Goal: Task Accomplishment & Management: Complete application form

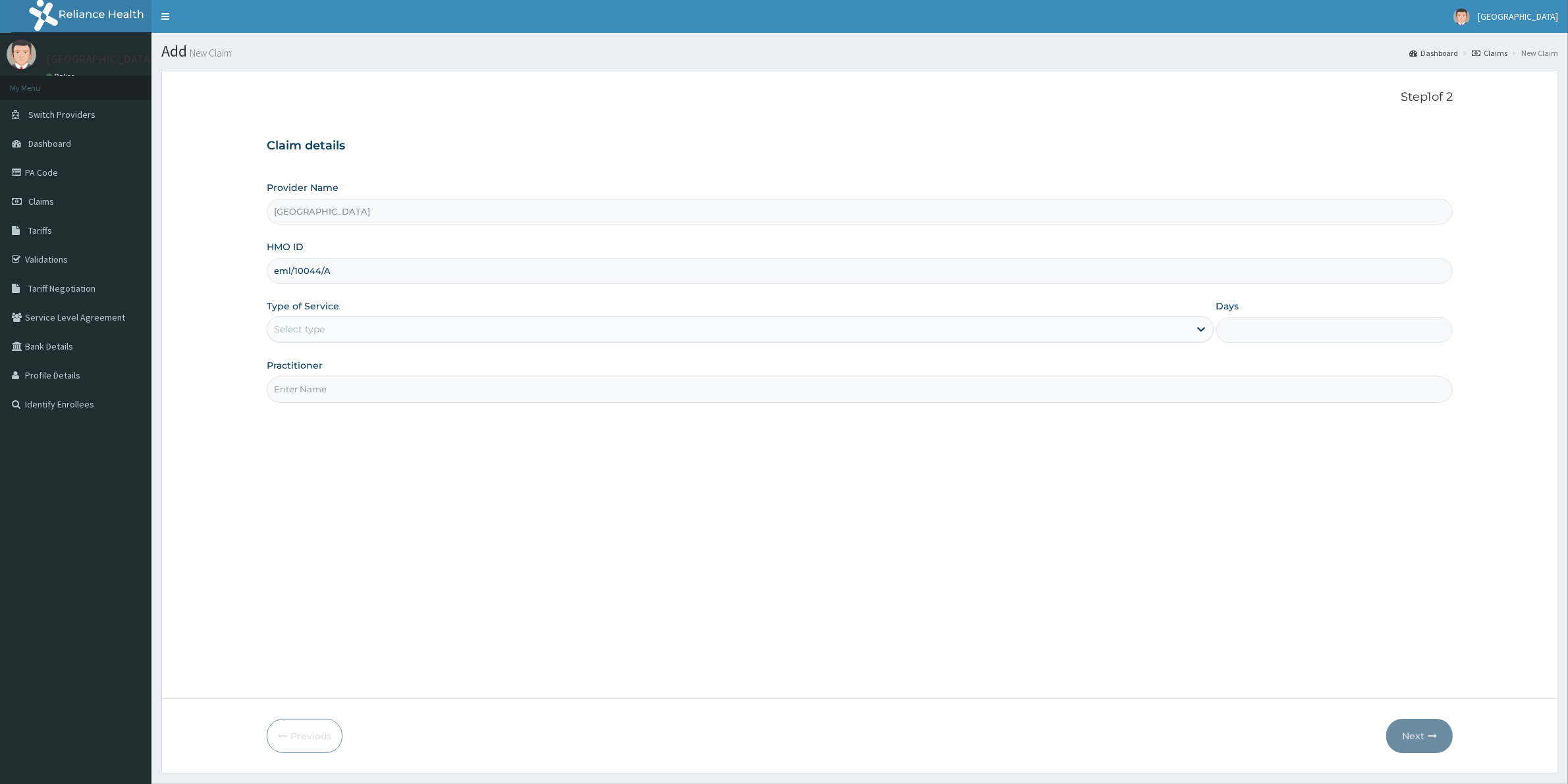
type input "eml/10044/A"
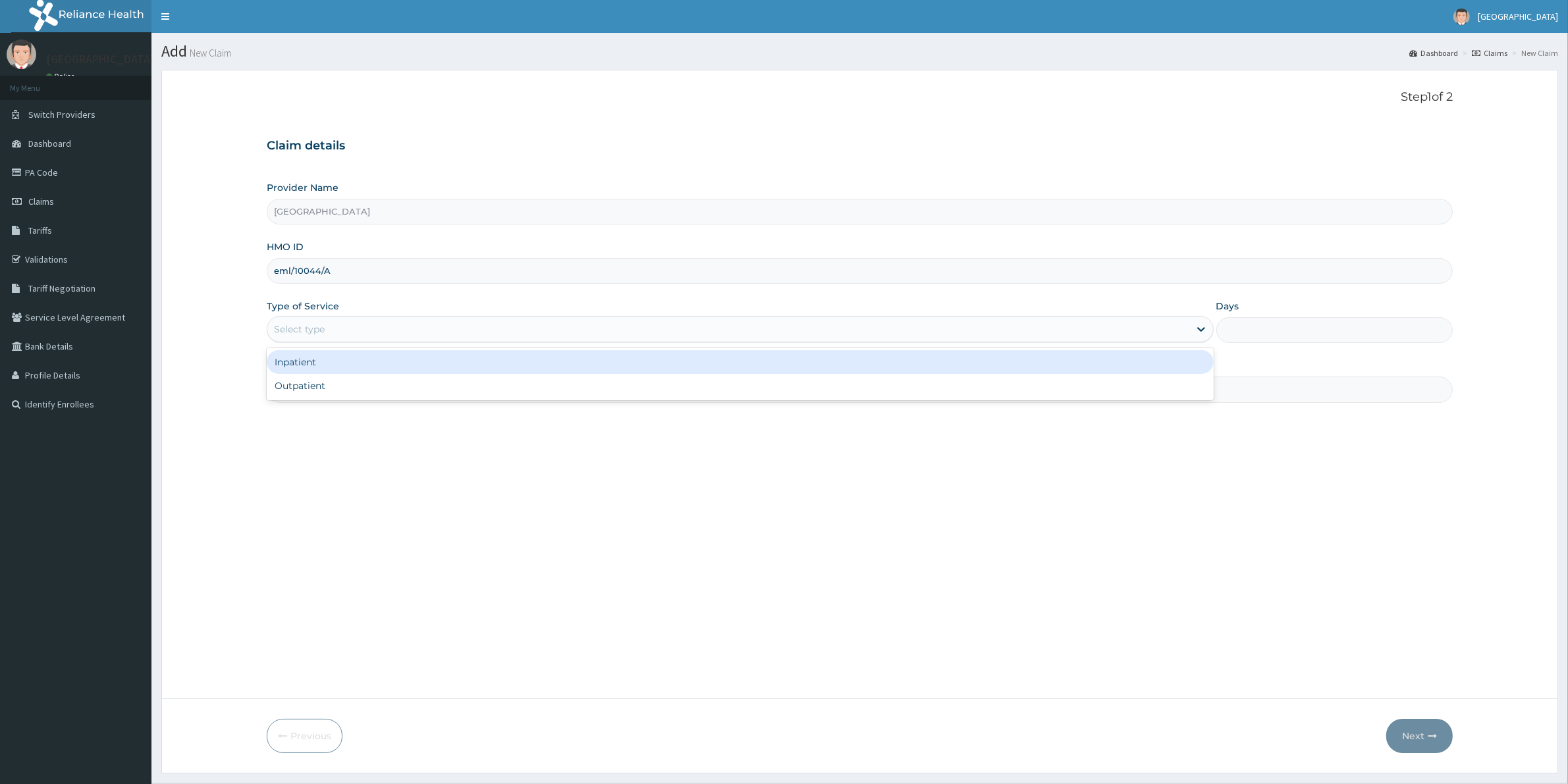
click at [1067, 326] on div "Select type" at bounding box center [728, 329] width 922 height 21
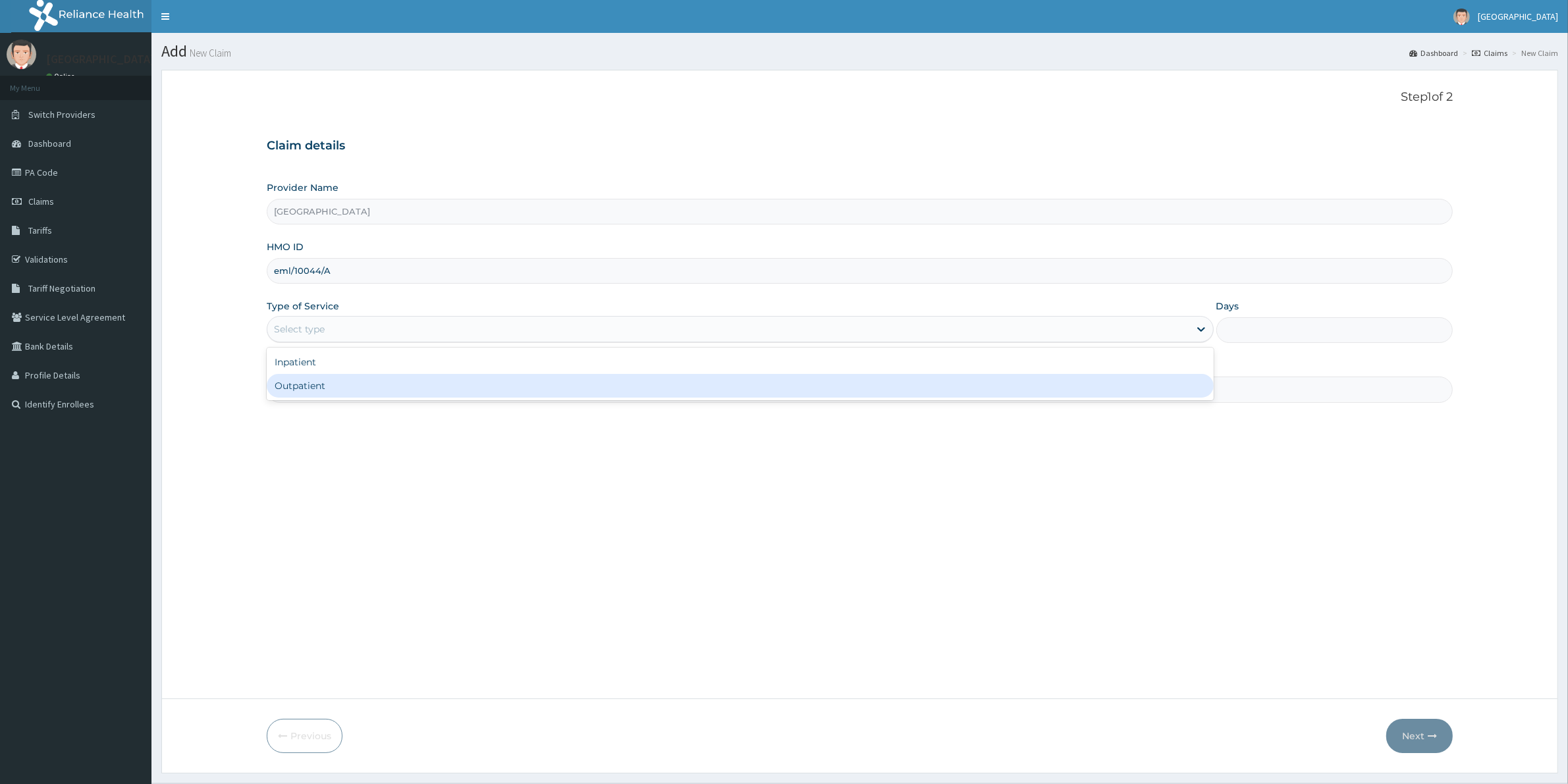
click at [971, 396] on div "Outpatient" at bounding box center [740, 385] width 947 height 24
type input "1"
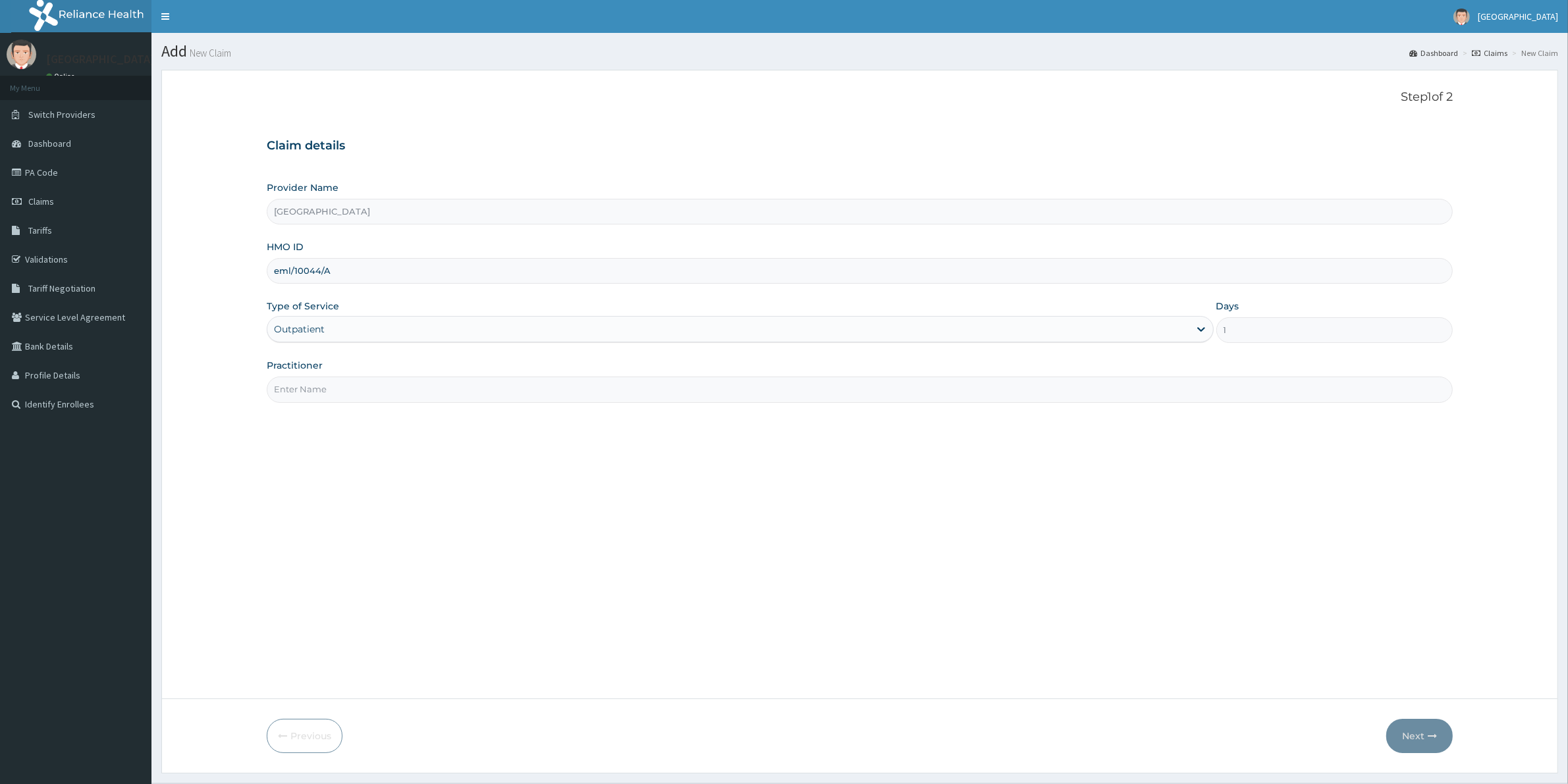
click at [926, 396] on input "Practitioner" at bounding box center [859, 388] width 1185 height 25
type input "[PERSON_NAME]"
click at [1400, 739] on button "Next" at bounding box center [1419, 736] width 67 height 34
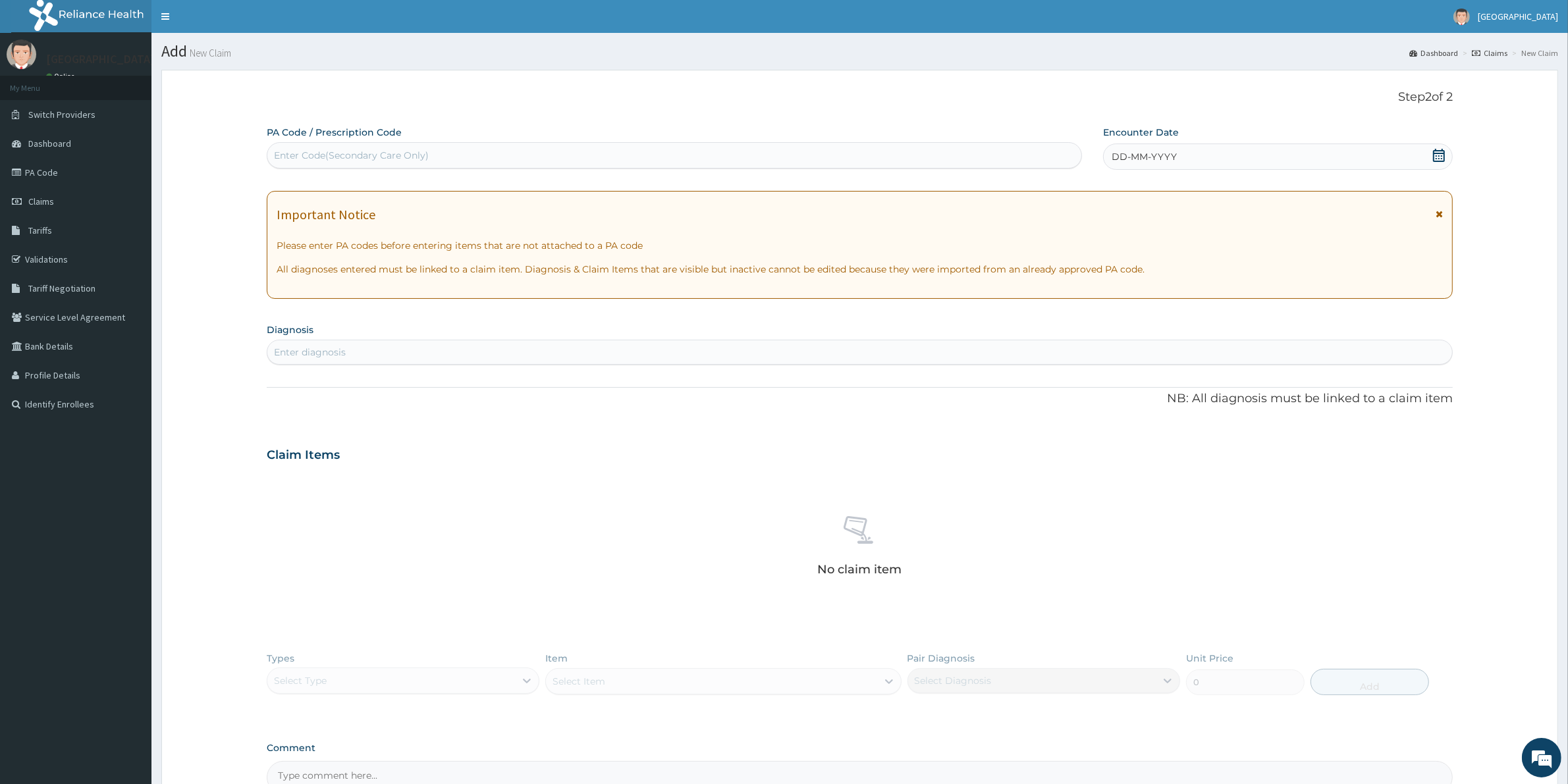
click at [1442, 158] on icon at bounding box center [1438, 155] width 13 height 13
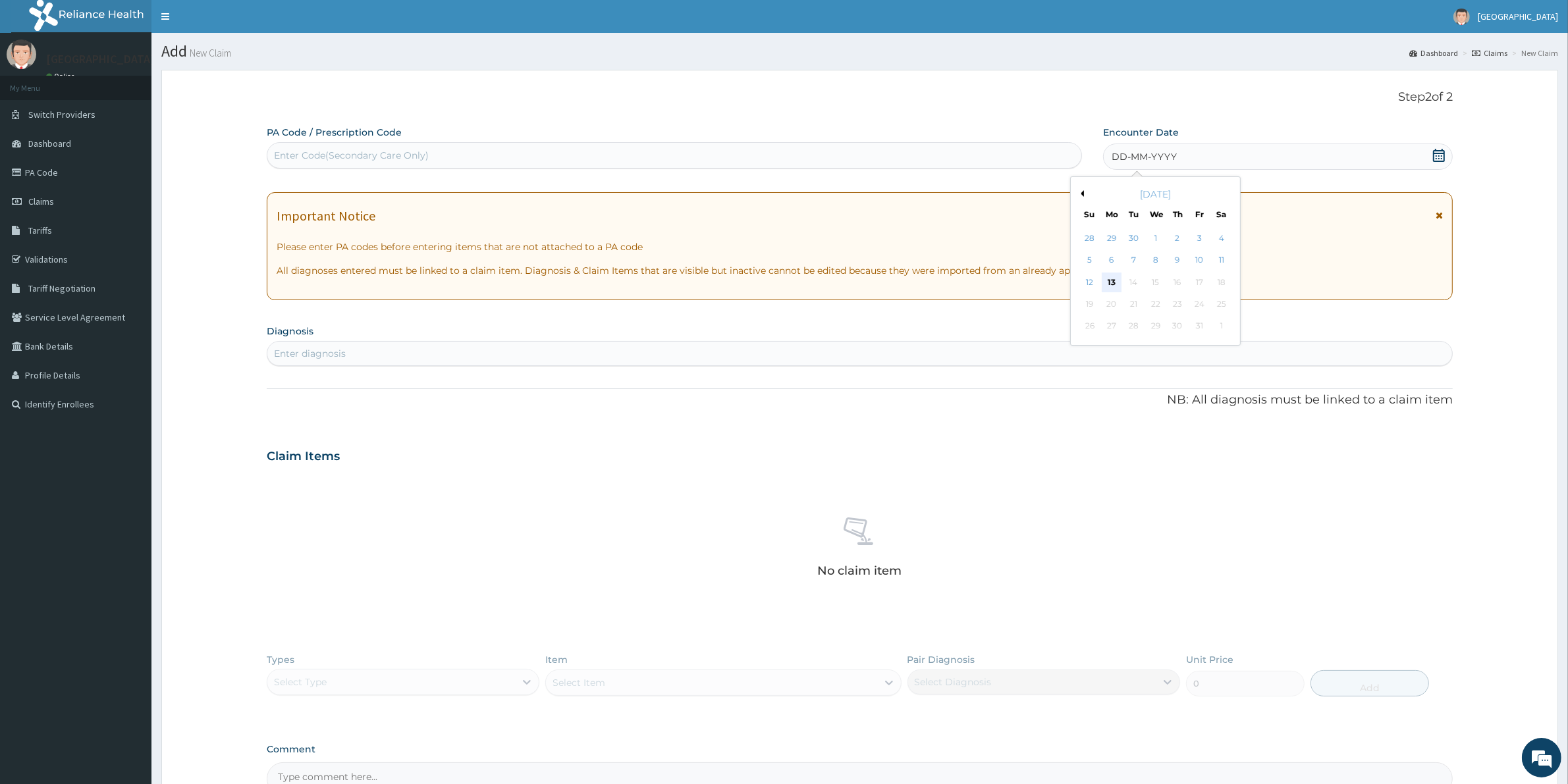
click at [1112, 281] on div "13" at bounding box center [1112, 282] width 19 height 19
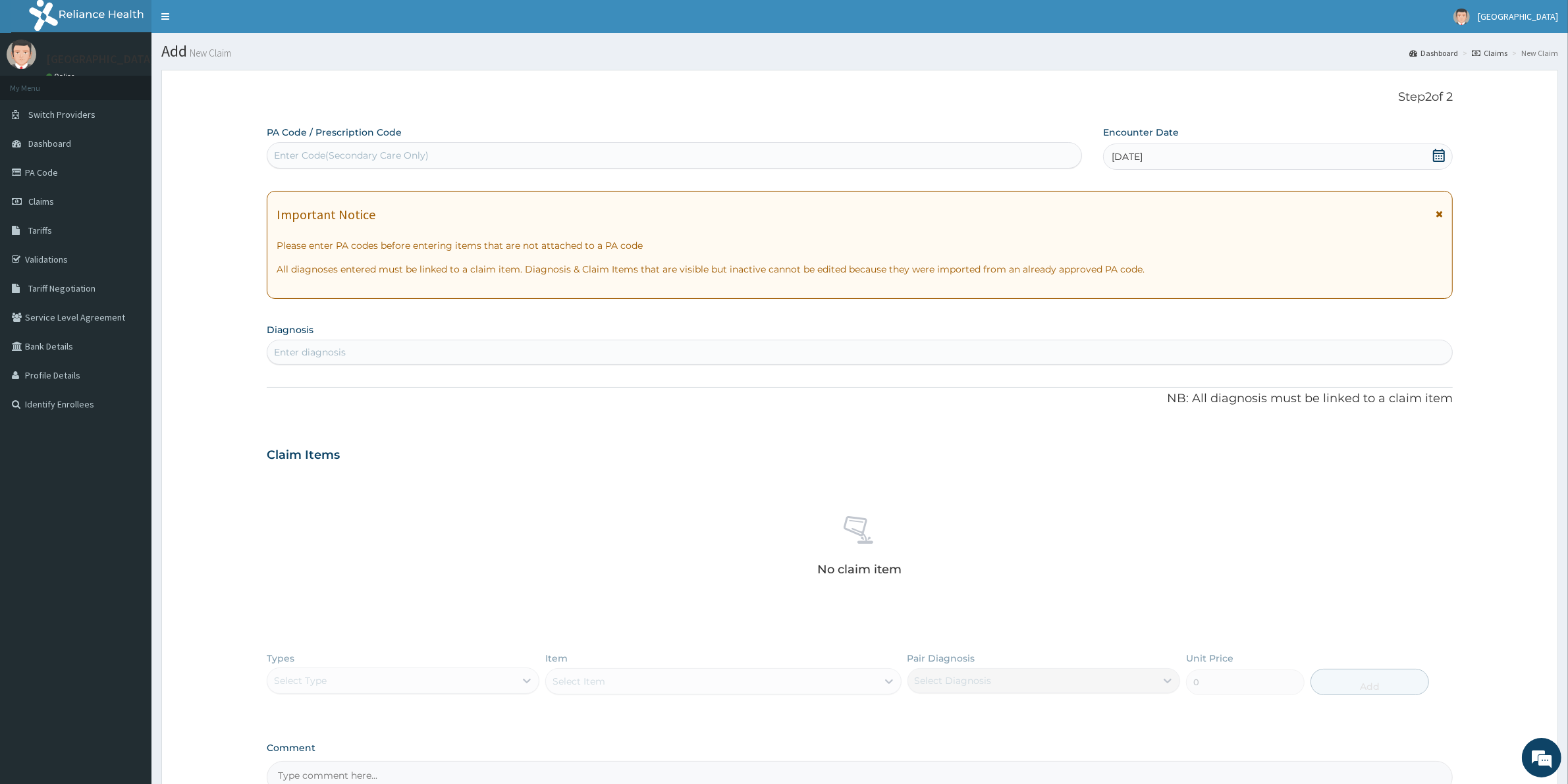
click at [496, 351] on div "Enter diagnosis" at bounding box center [859, 352] width 1185 height 21
type input "[MEDICAL_DATA]"
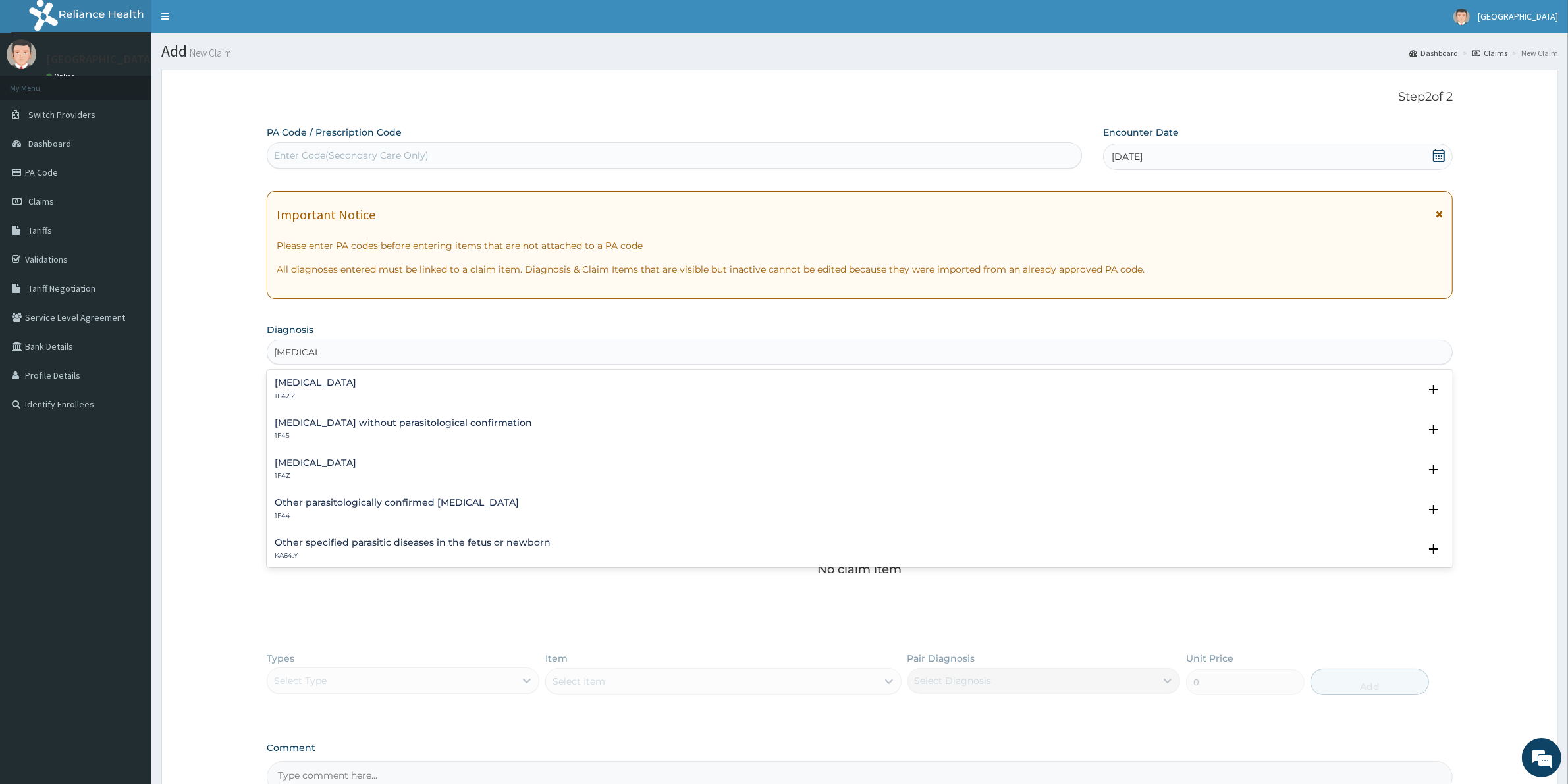
click at [373, 465] on div "[MEDICAL_DATA] 1F4Z" at bounding box center [859, 469] width 1170 height 23
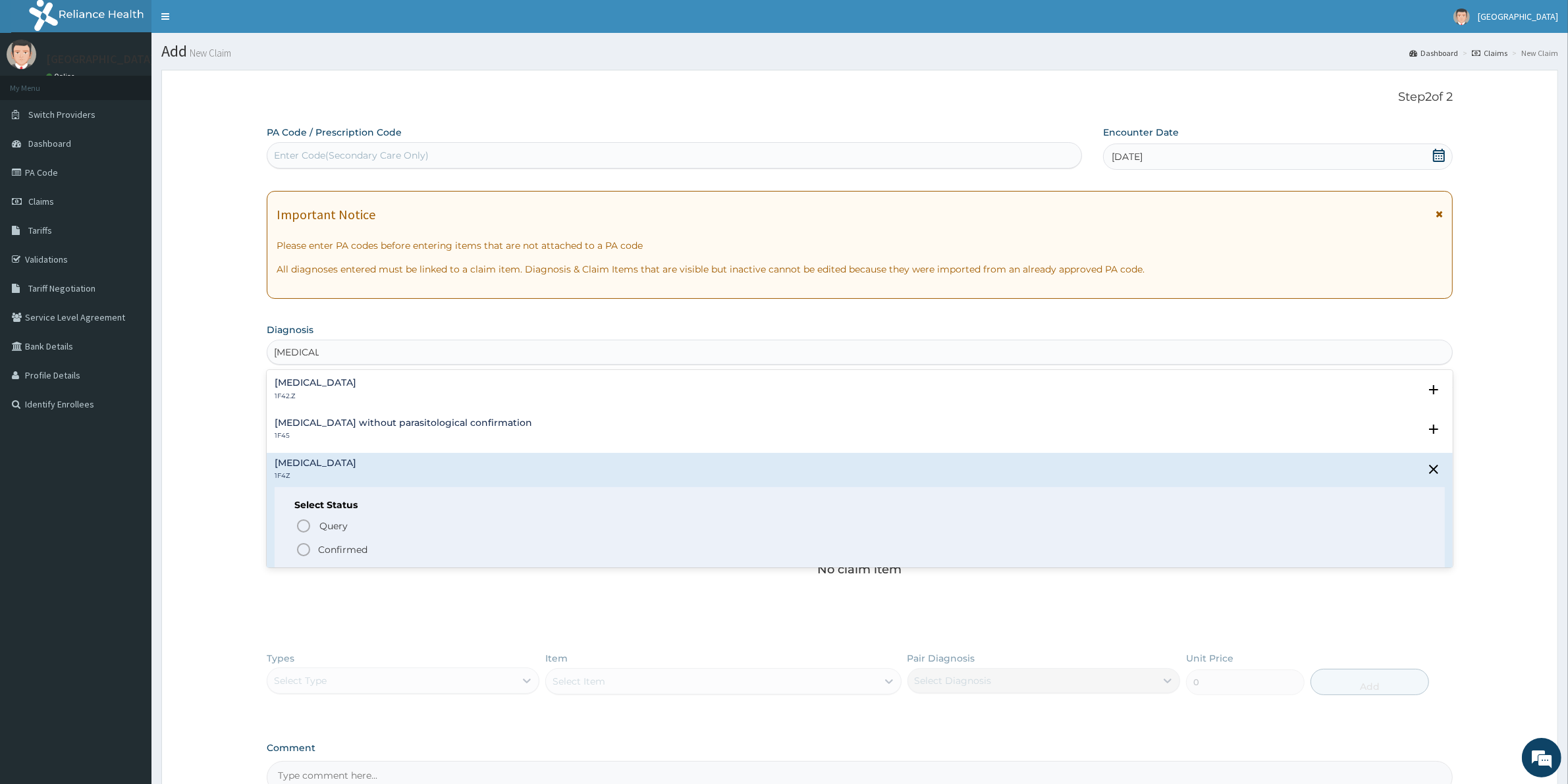
click at [337, 553] on p "Confirmed" at bounding box center [343, 549] width 49 height 13
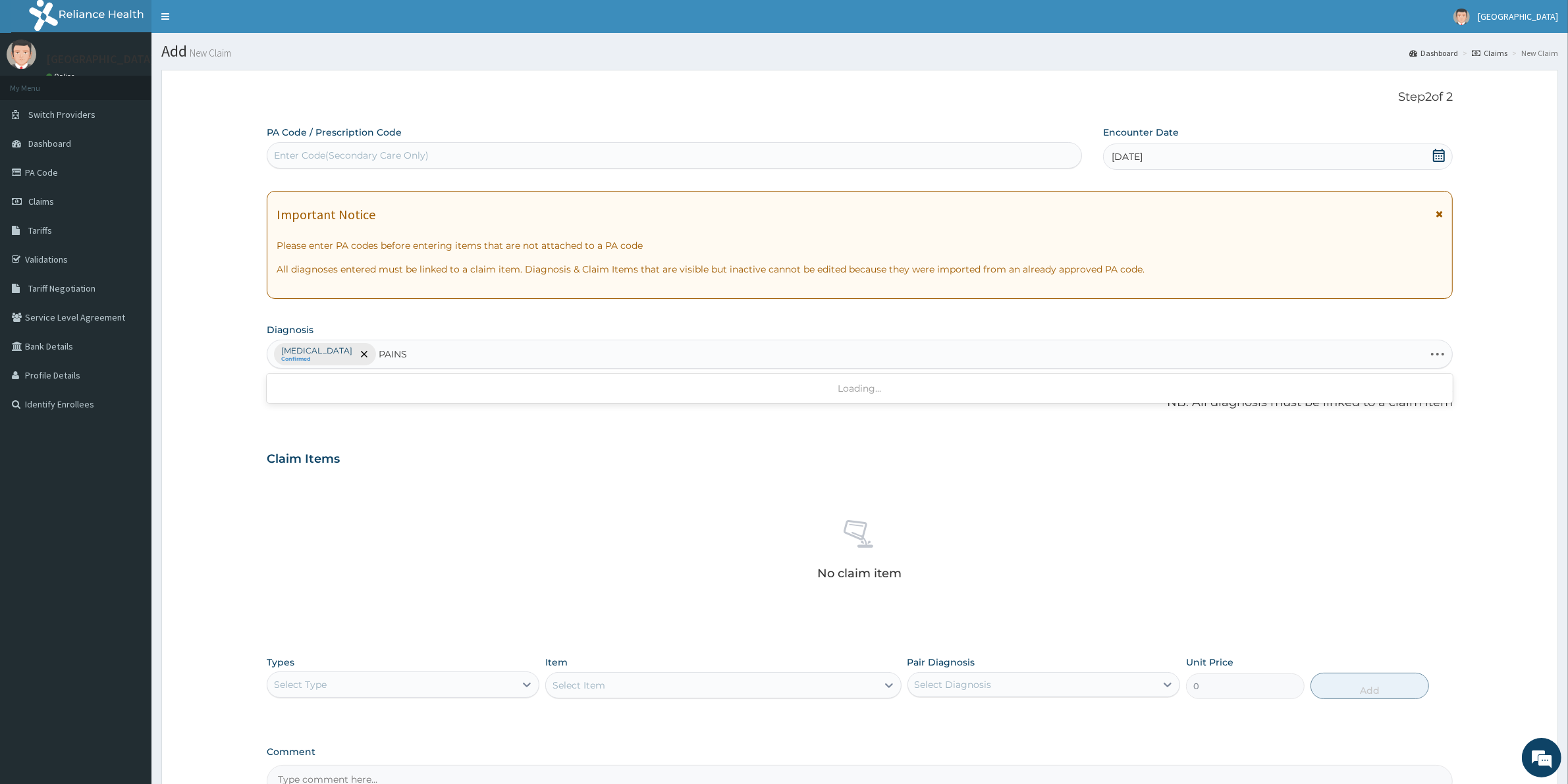
type input "PAINS"
click at [407, 389] on div "[MEDICAL_DATA] MG3Z" at bounding box center [859, 393] width 1170 height 23
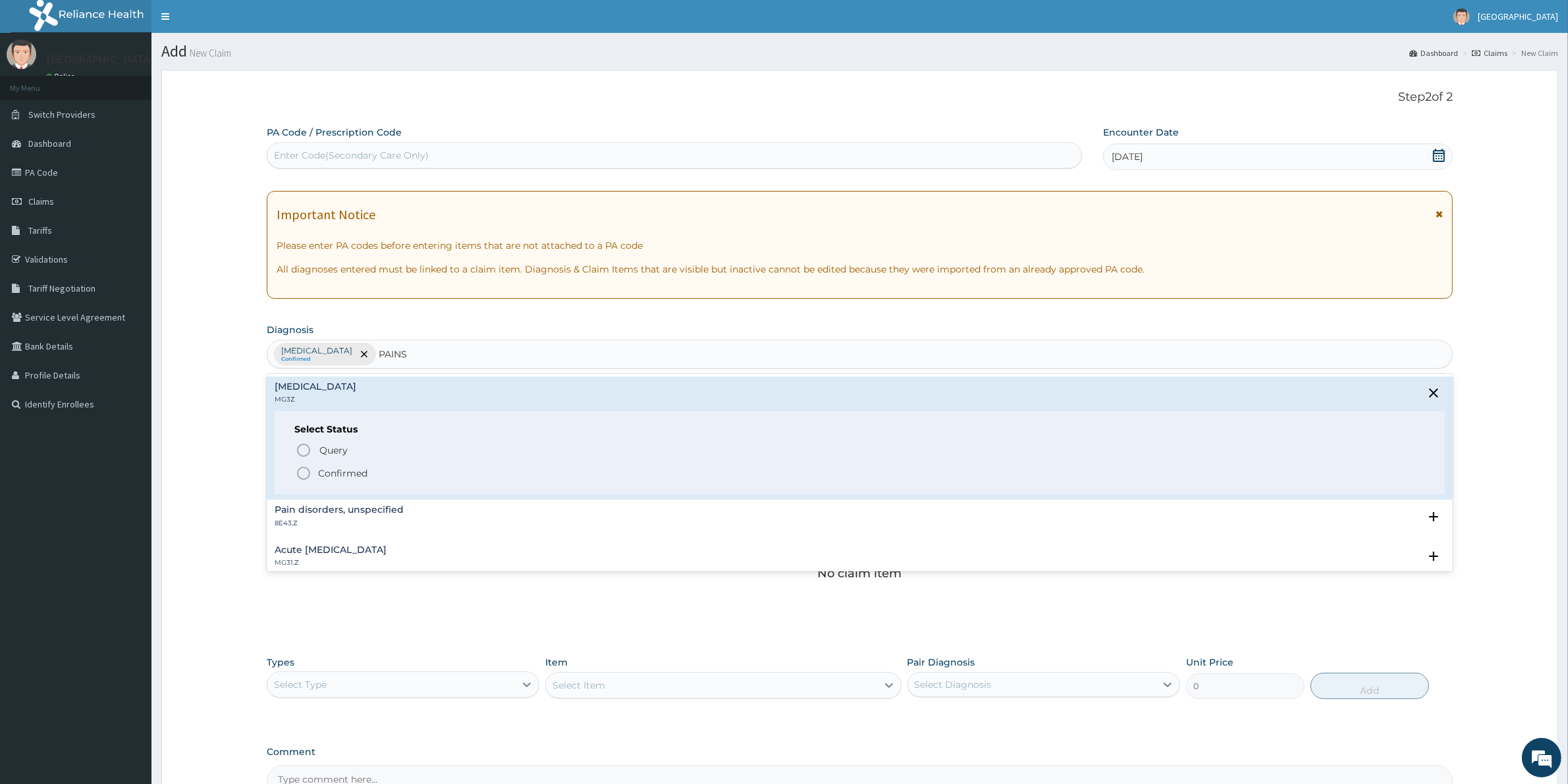
click at [395, 483] on div "Select Status Query Query covers suspected (?), Keep in view (kiv), Ruled out (…" at bounding box center [859, 453] width 1170 height 83
click at [300, 474] on icon "status option filled" at bounding box center [303, 473] width 16 height 16
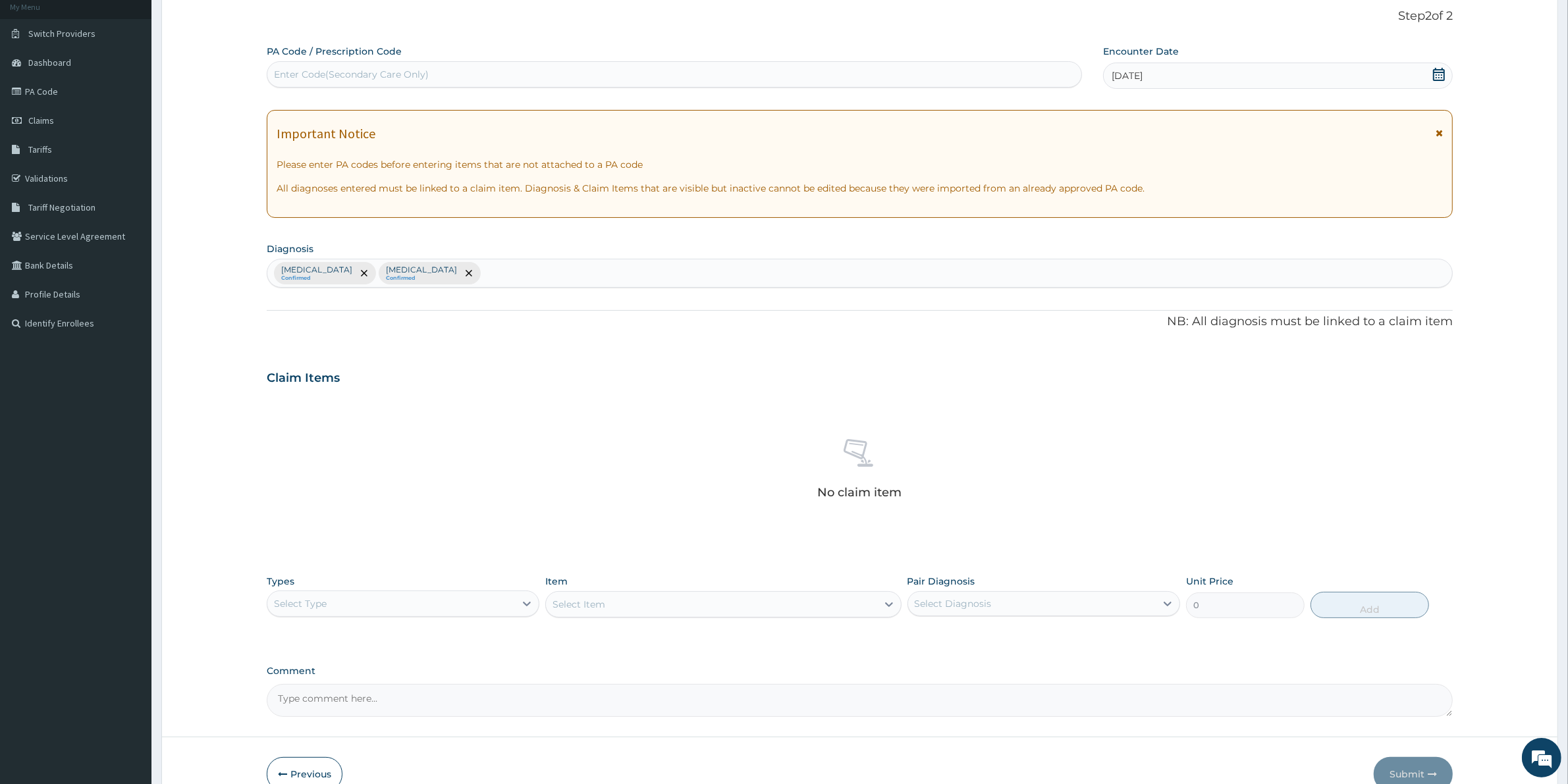
scroll to position [153, 0]
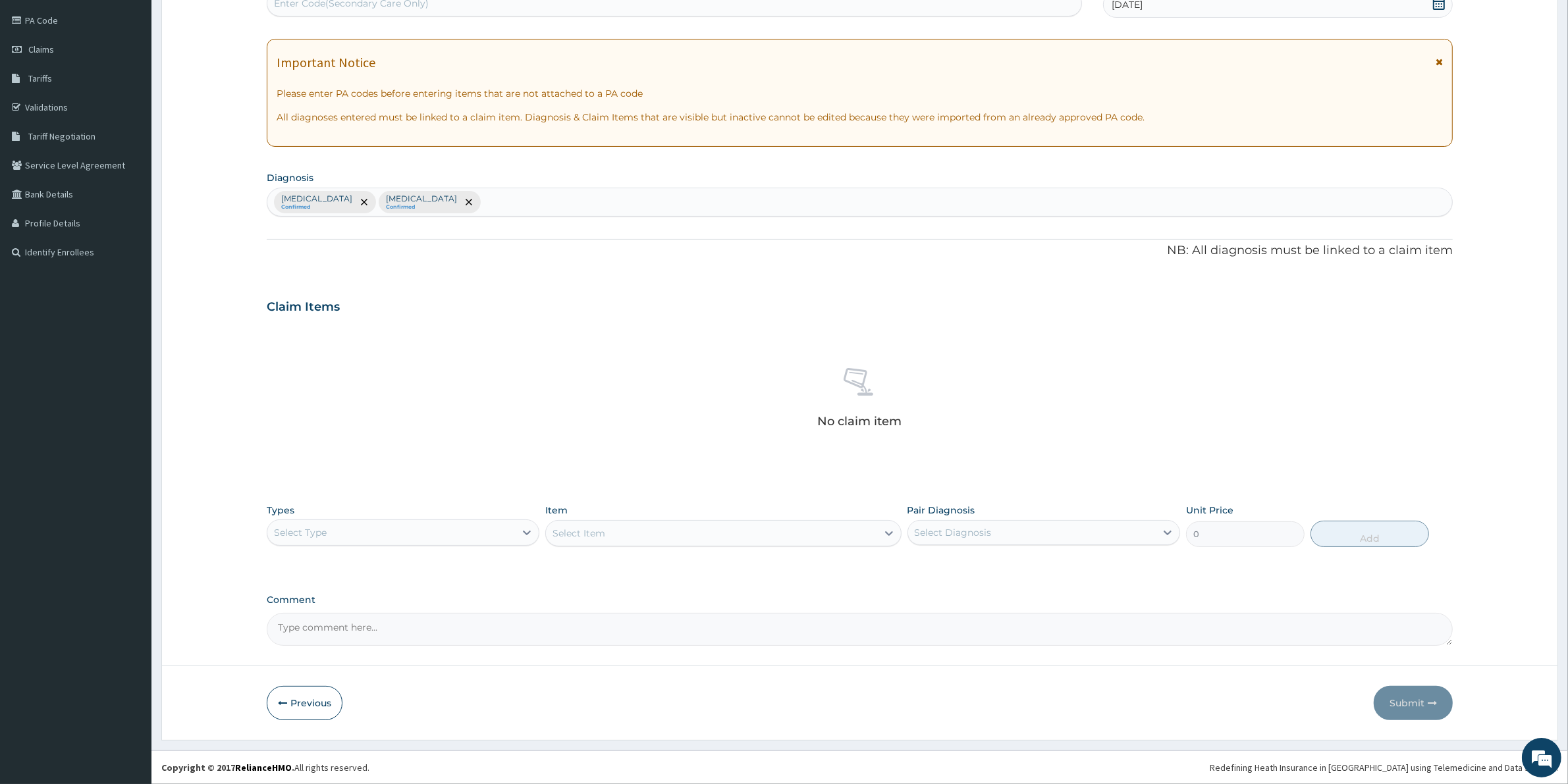
click at [502, 522] on div "Select Type" at bounding box center [391, 533] width 248 height 21
click at [449, 615] on div "Procedures" at bounding box center [403, 613] width 273 height 24
click at [755, 538] on div "Select Item" at bounding box center [723, 533] width 355 height 26
click at [853, 528] on div "Select Item" at bounding box center [711, 533] width 331 height 21
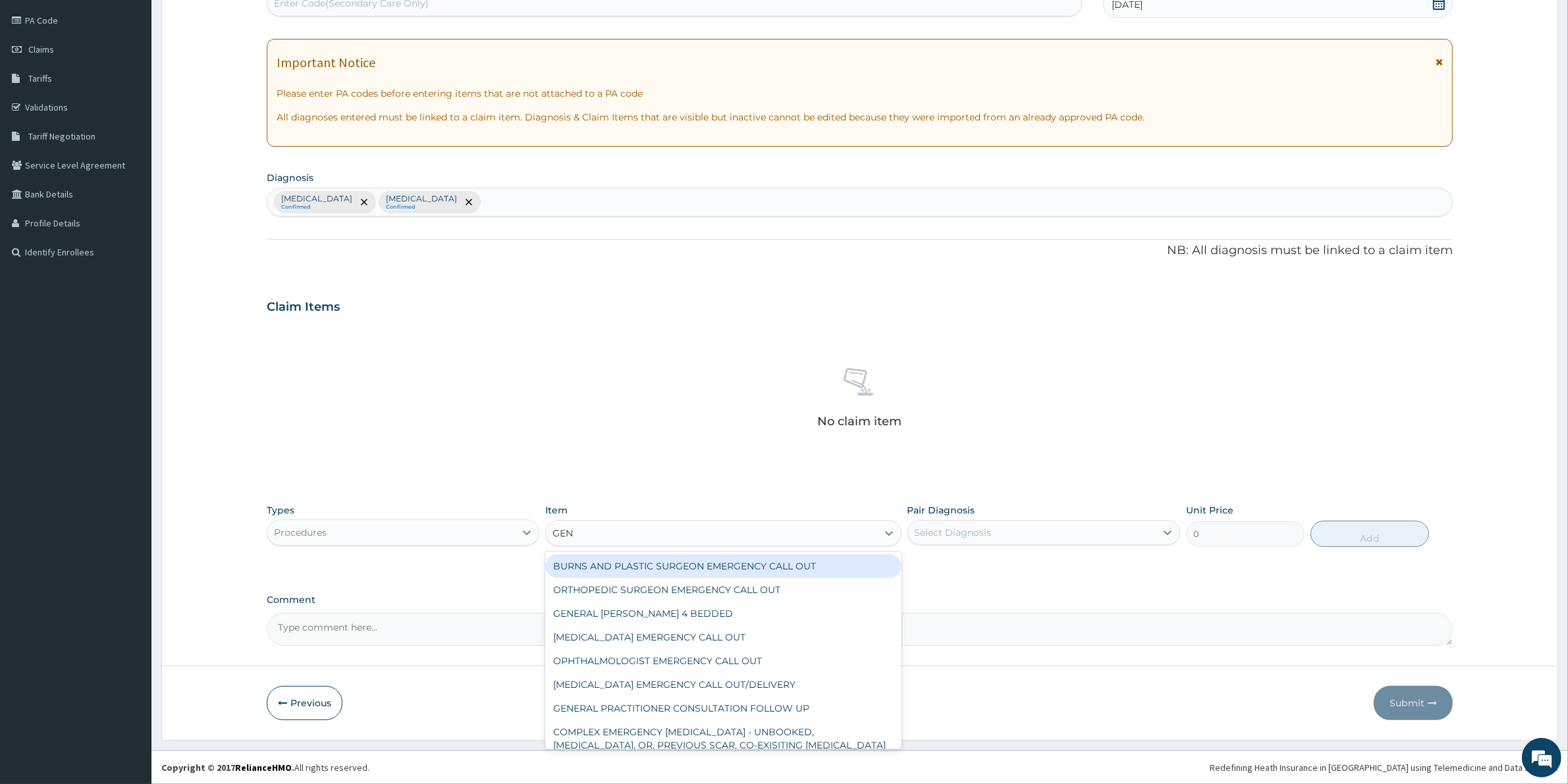
type input "GENE"
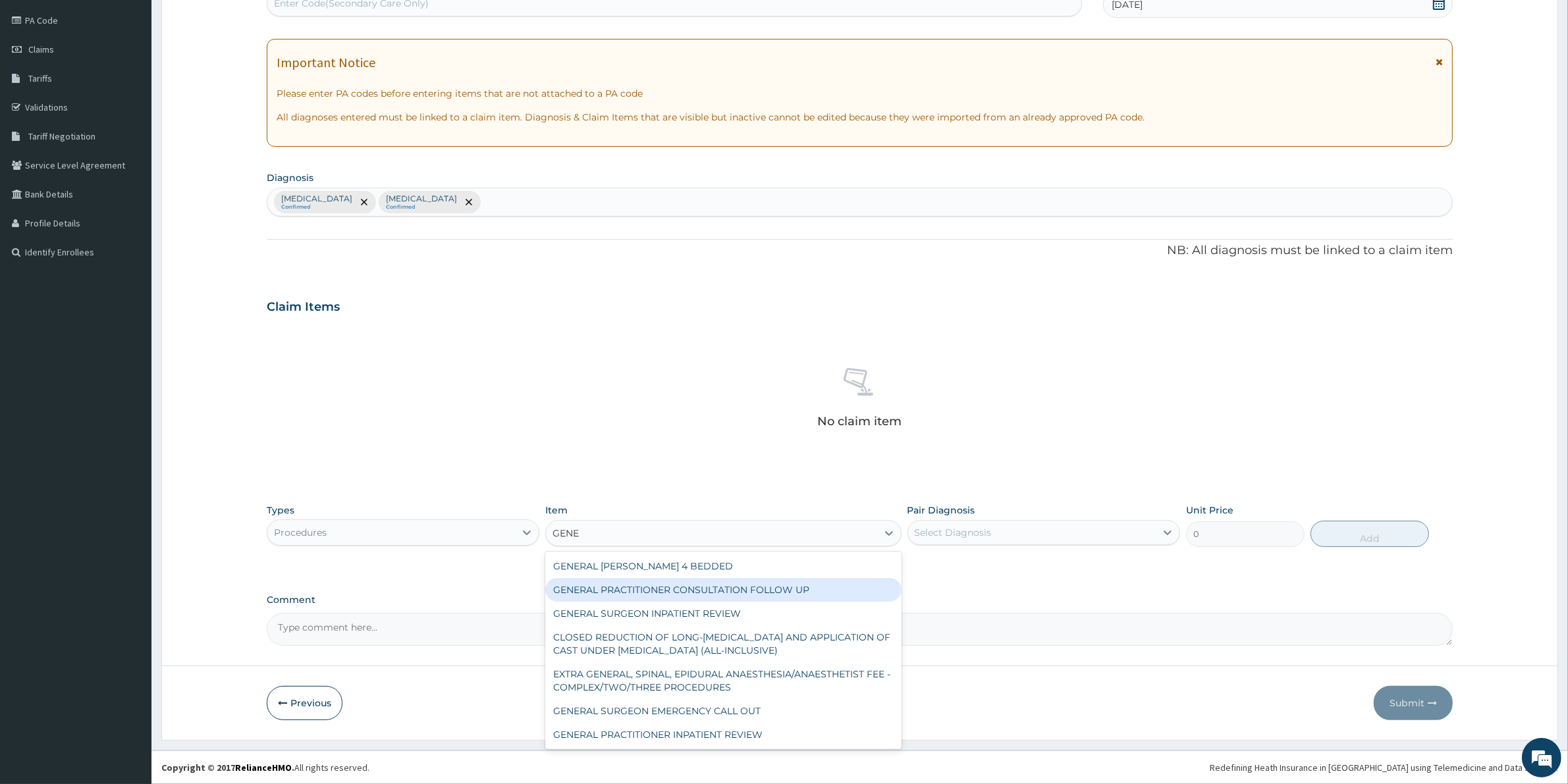
click at [771, 585] on div "GENERAL PRACTITIONER CONSULTATION FOLLOW UP" at bounding box center [723, 589] width 355 height 24
type input "1875"
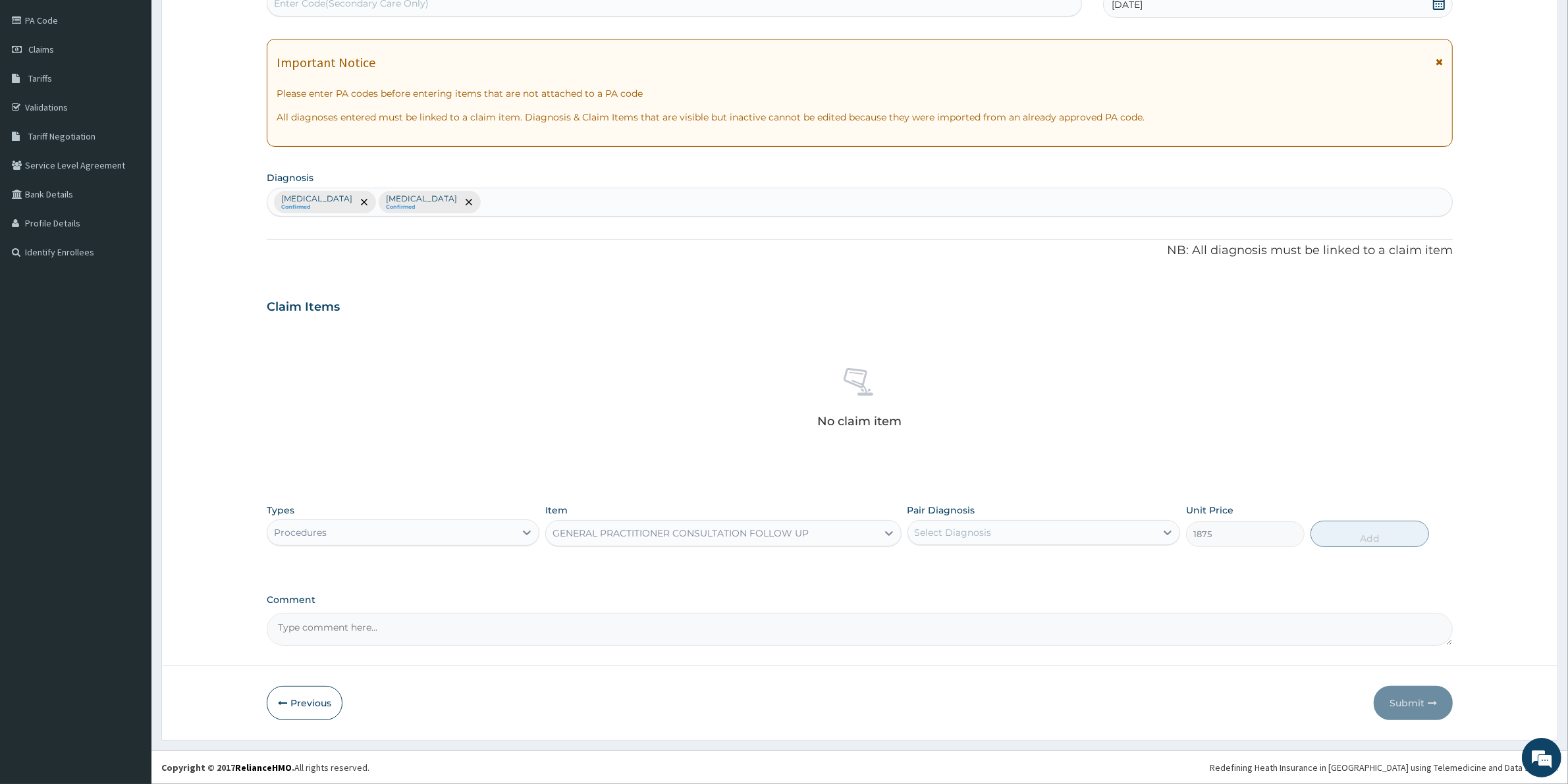
click at [1118, 548] on div "Types Procedures Item option GENERAL PRACTITIONER CONSULTATION FOLLOW UP, selec…" at bounding box center [859, 525] width 1185 height 56
click at [1121, 541] on div "Select Diagnosis" at bounding box center [1032, 533] width 248 height 21
click at [1098, 570] on div "[MEDICAL_DATA]" at bounding box center [1044, 566] width 273 height 27
checkbox input "true"
click at [1344, 534] on button "Add" at bounding box center [1369, 534] width 119 height 26
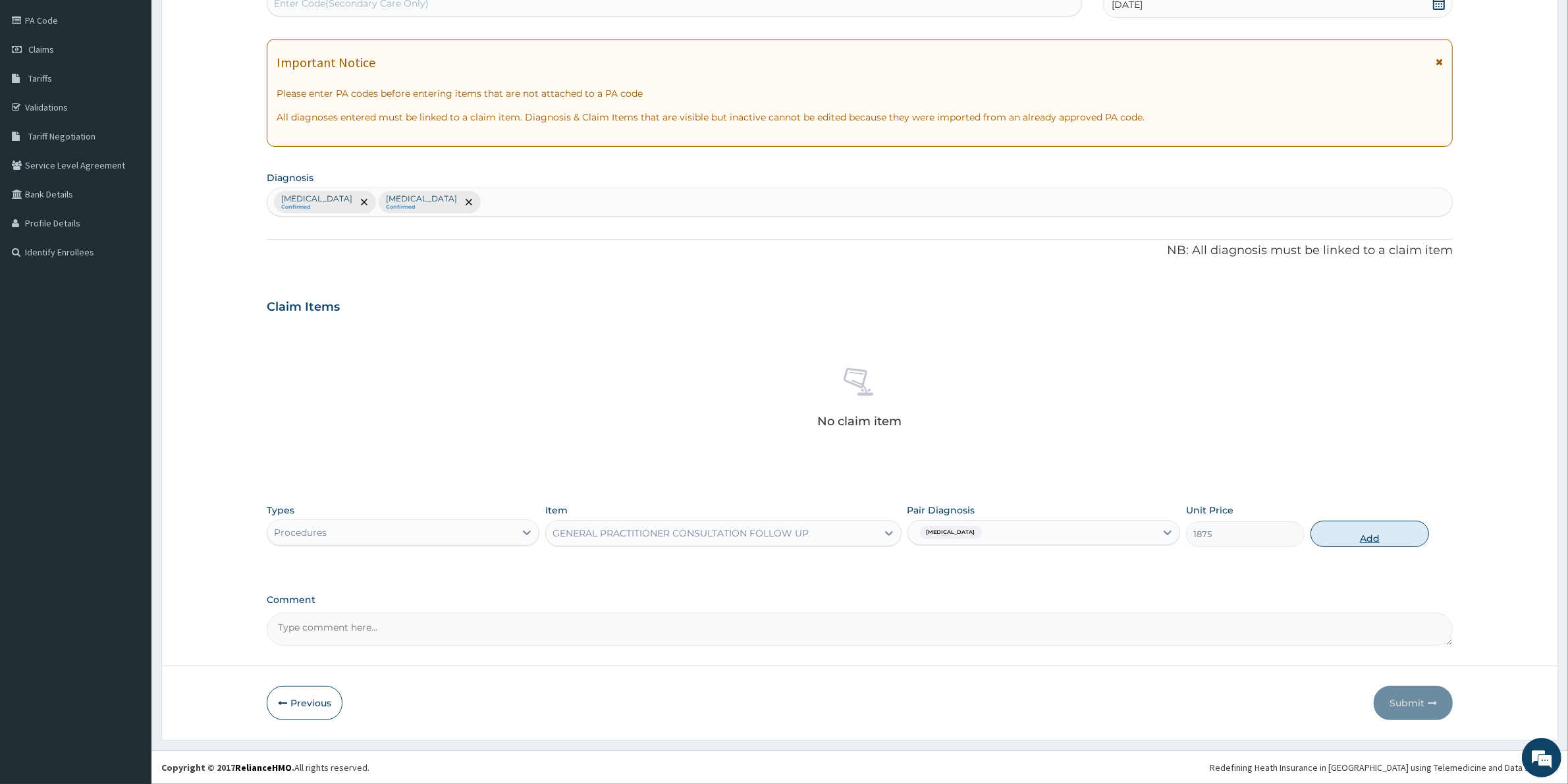
type input "0"
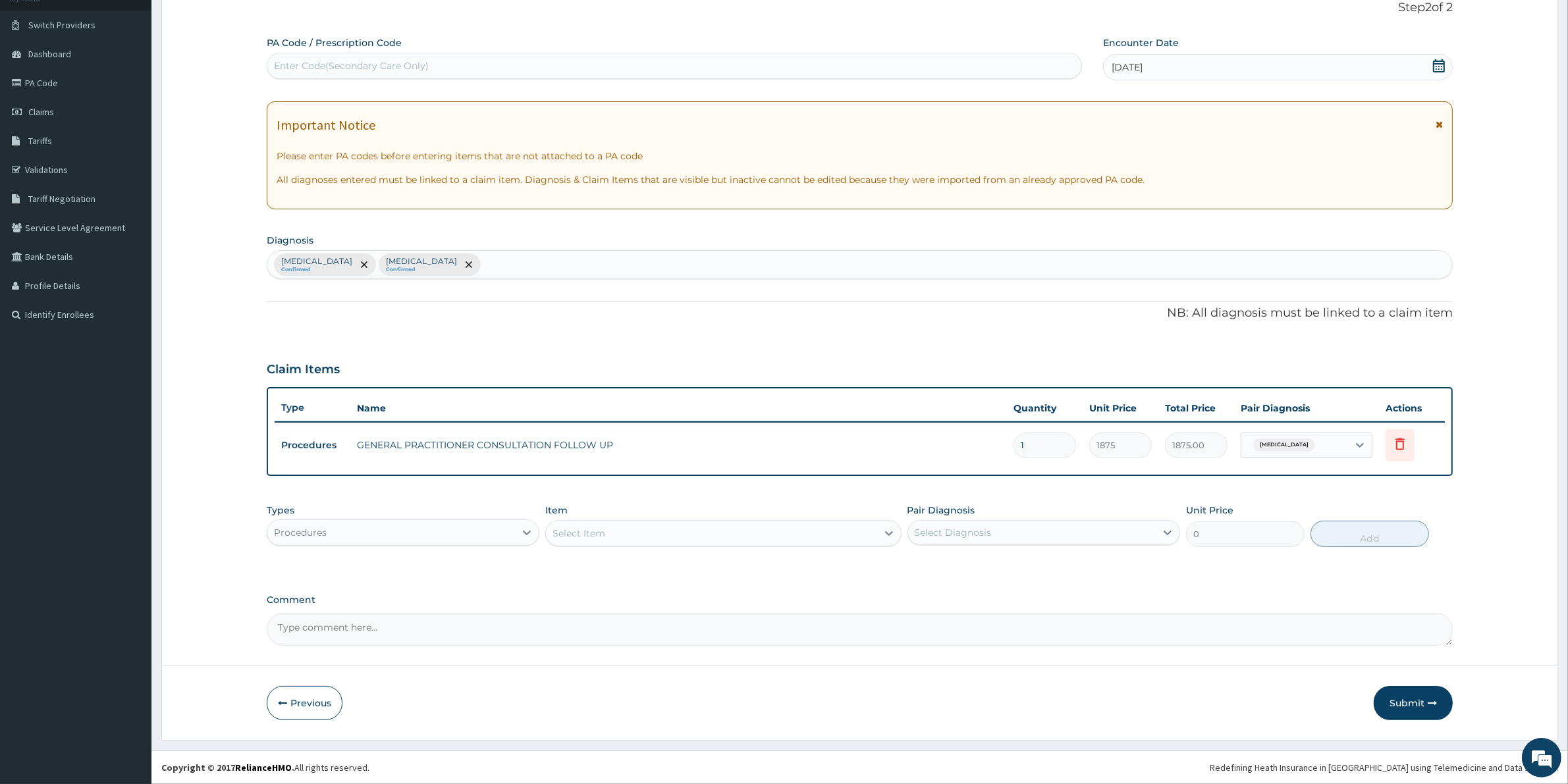
scroll to position [89, 0]
click at [757, 543] on div "Select Item" at bounding box center [711, 534] width 331 height 21
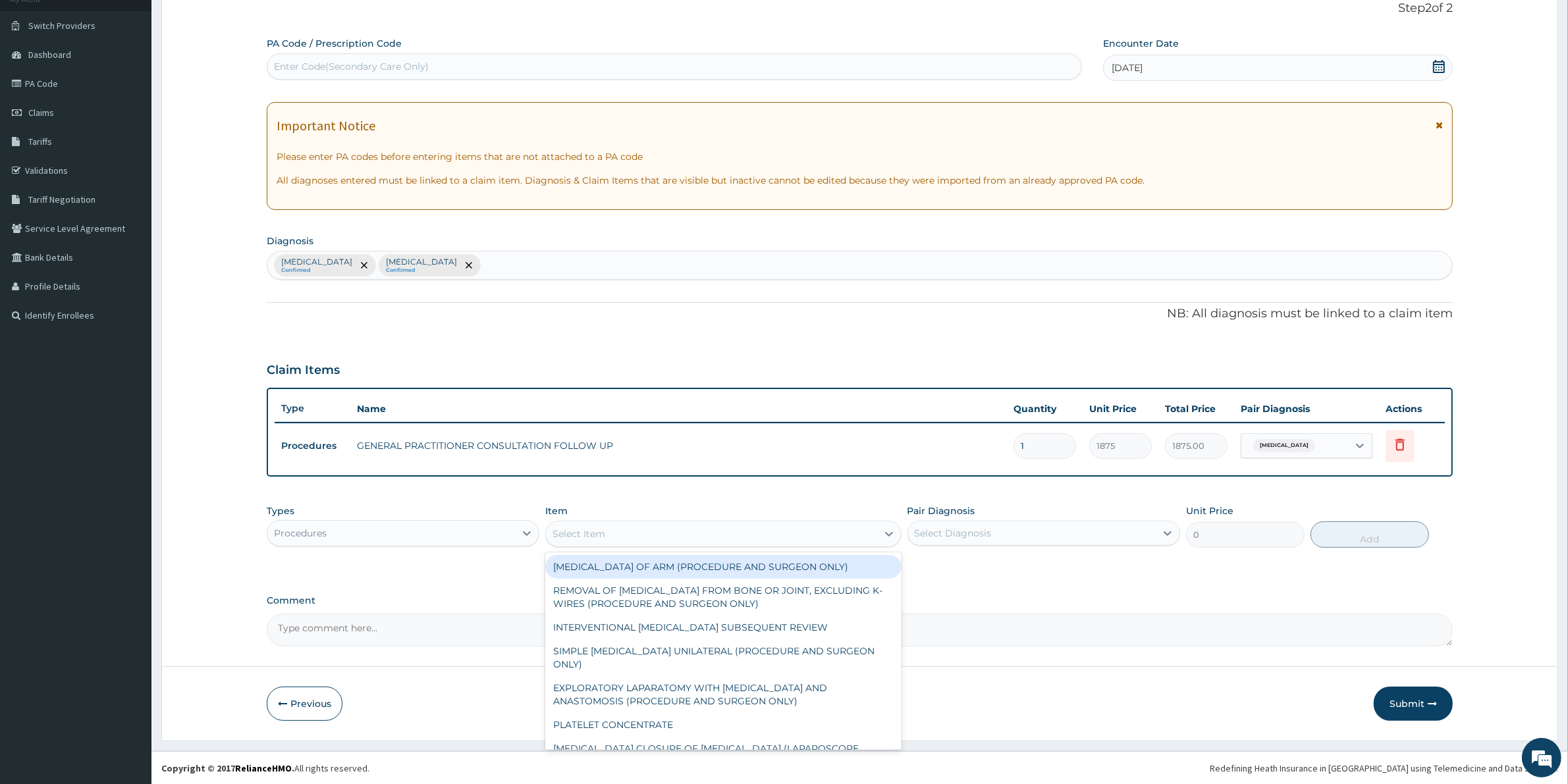
click at [470, 527] on div "Procedures" at bounding box center [391, 533] width 248 height 21
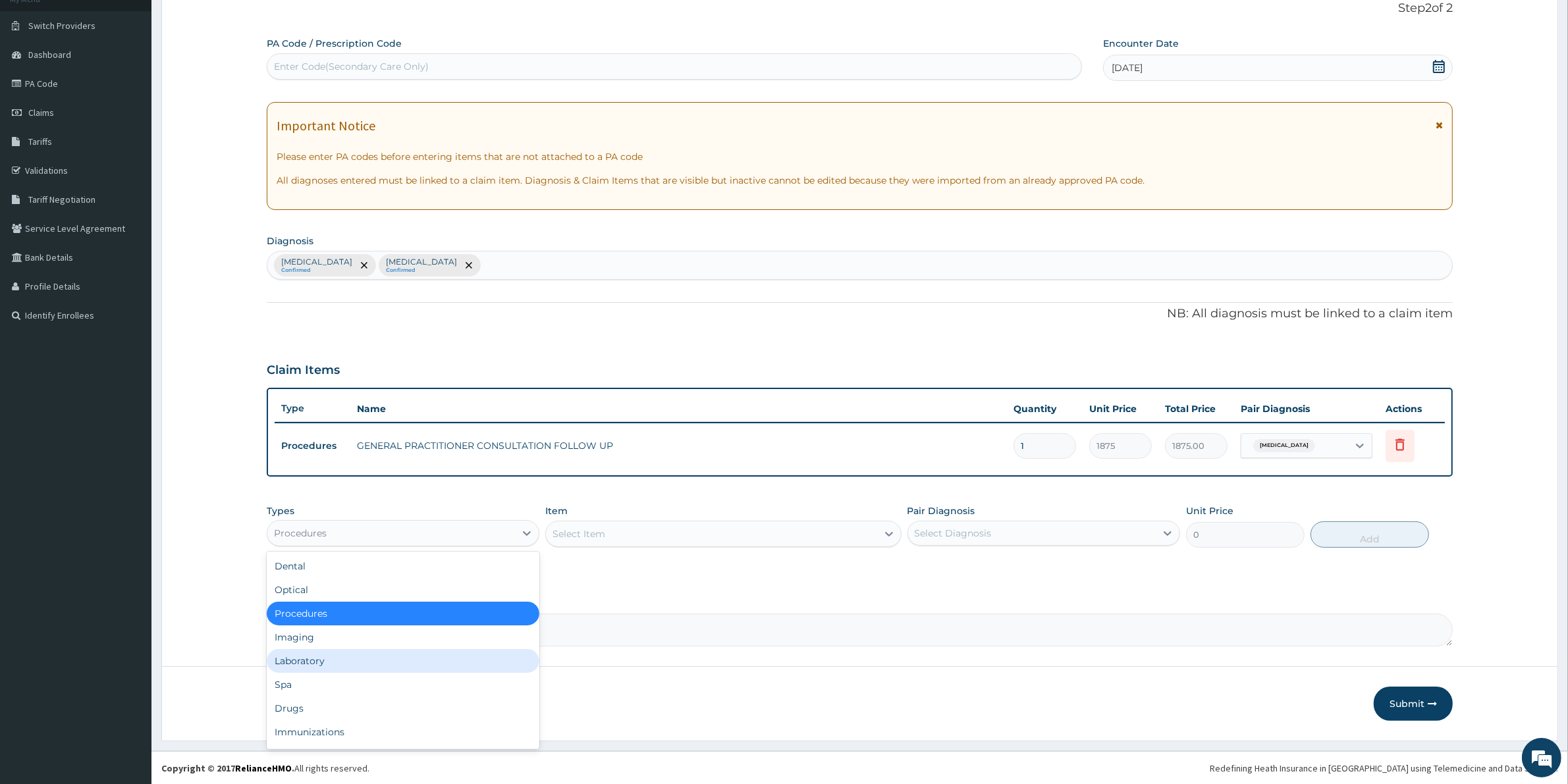
click at [396, 658] on div "Laboratory" at bounding box center [403, 660] width 273 height 24
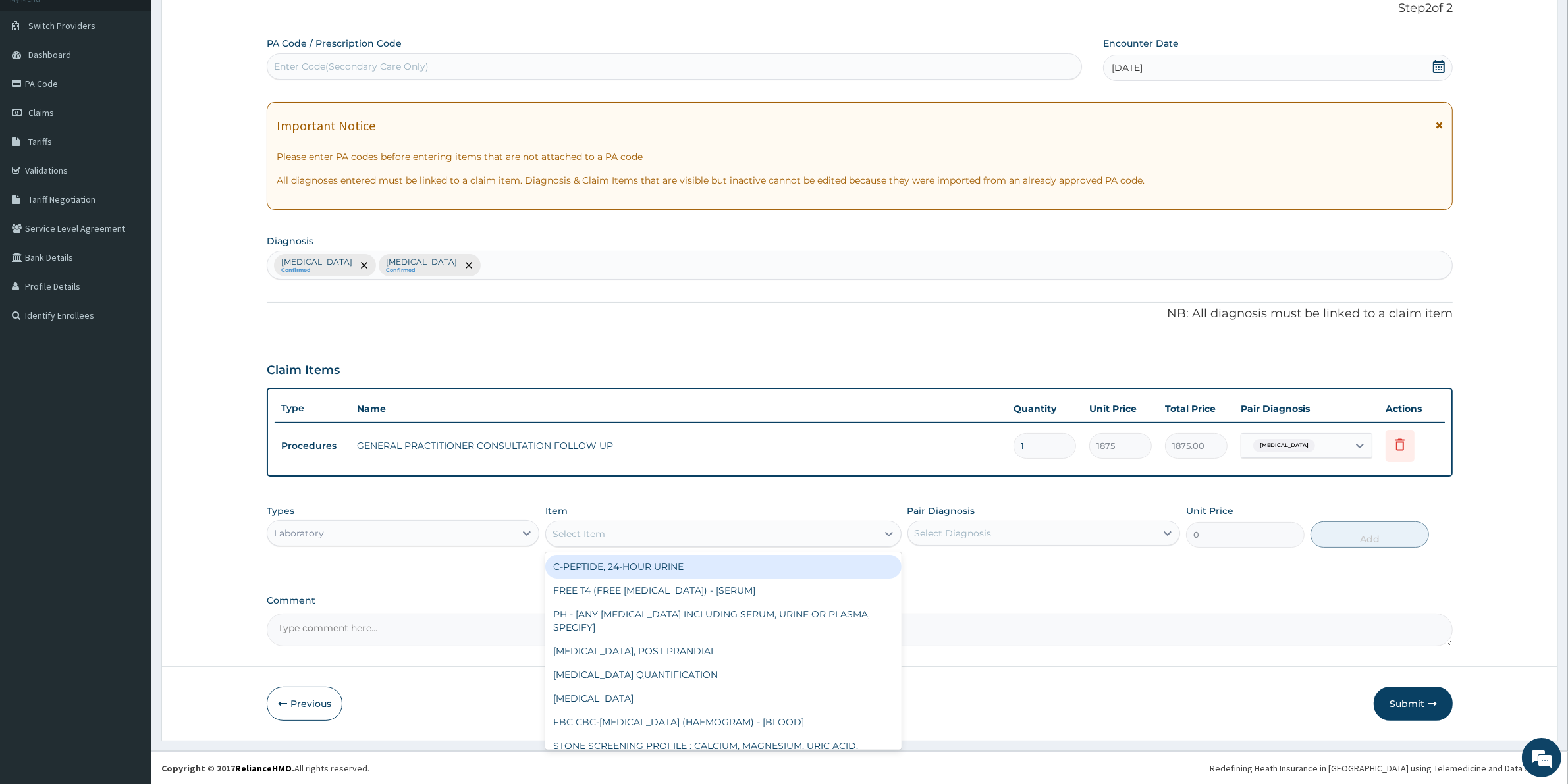
click at [662, 534] on div "Select Item" at bounding box center [711, 534] width 331 height 21
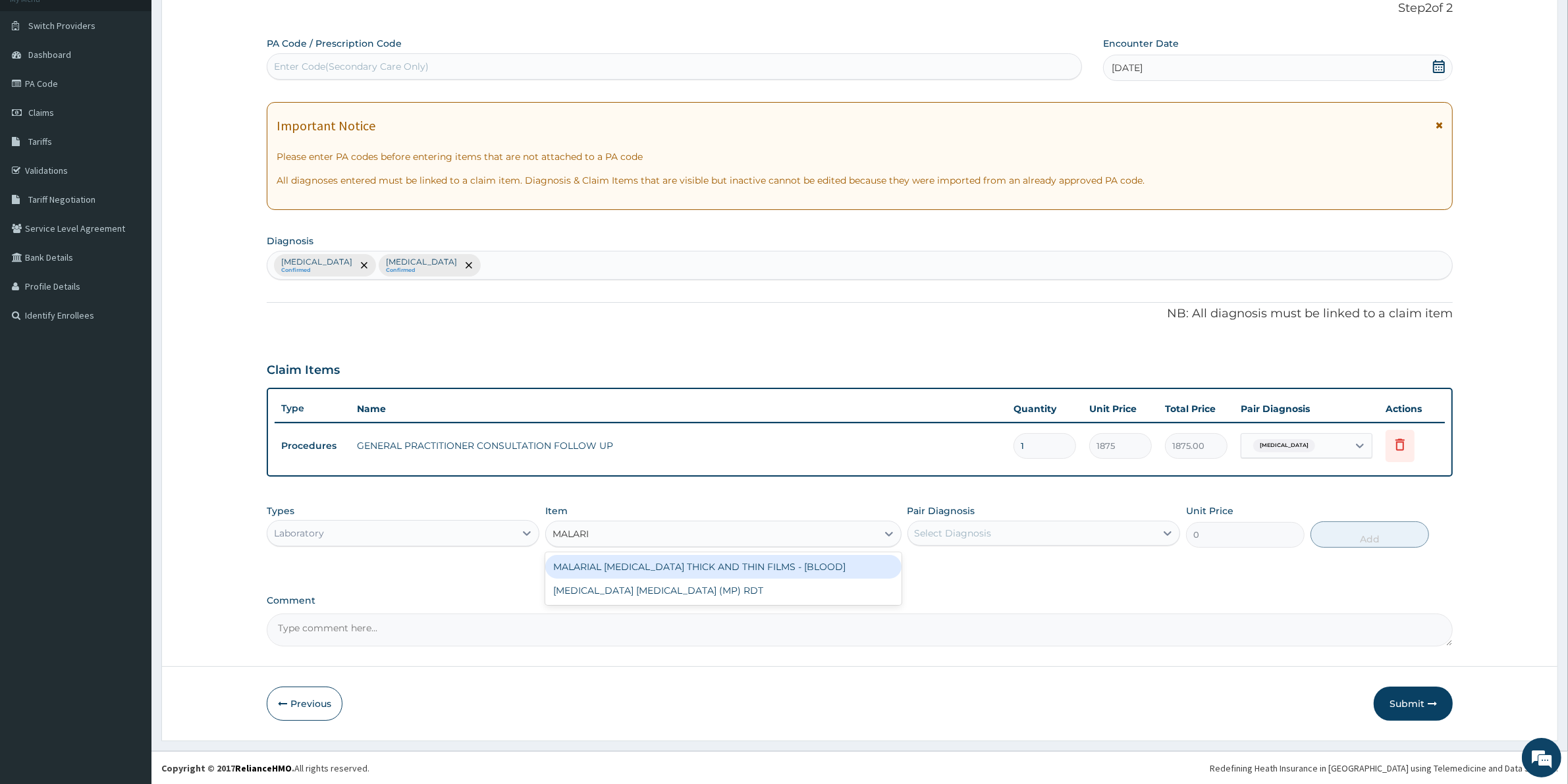
type input "[MEDICAL_DATA]"
click at [719, 564] on div "MALARIAL [MEDICAL_DATA] THICK AND THIN FILMS - [BLOOD]" at bounding box center [723, 566] width 355 height 24
type input "2187.5"
click at [1146, 538] on div "Select Diagnosis" at bounding box center [1032, 533] width 248 height 21
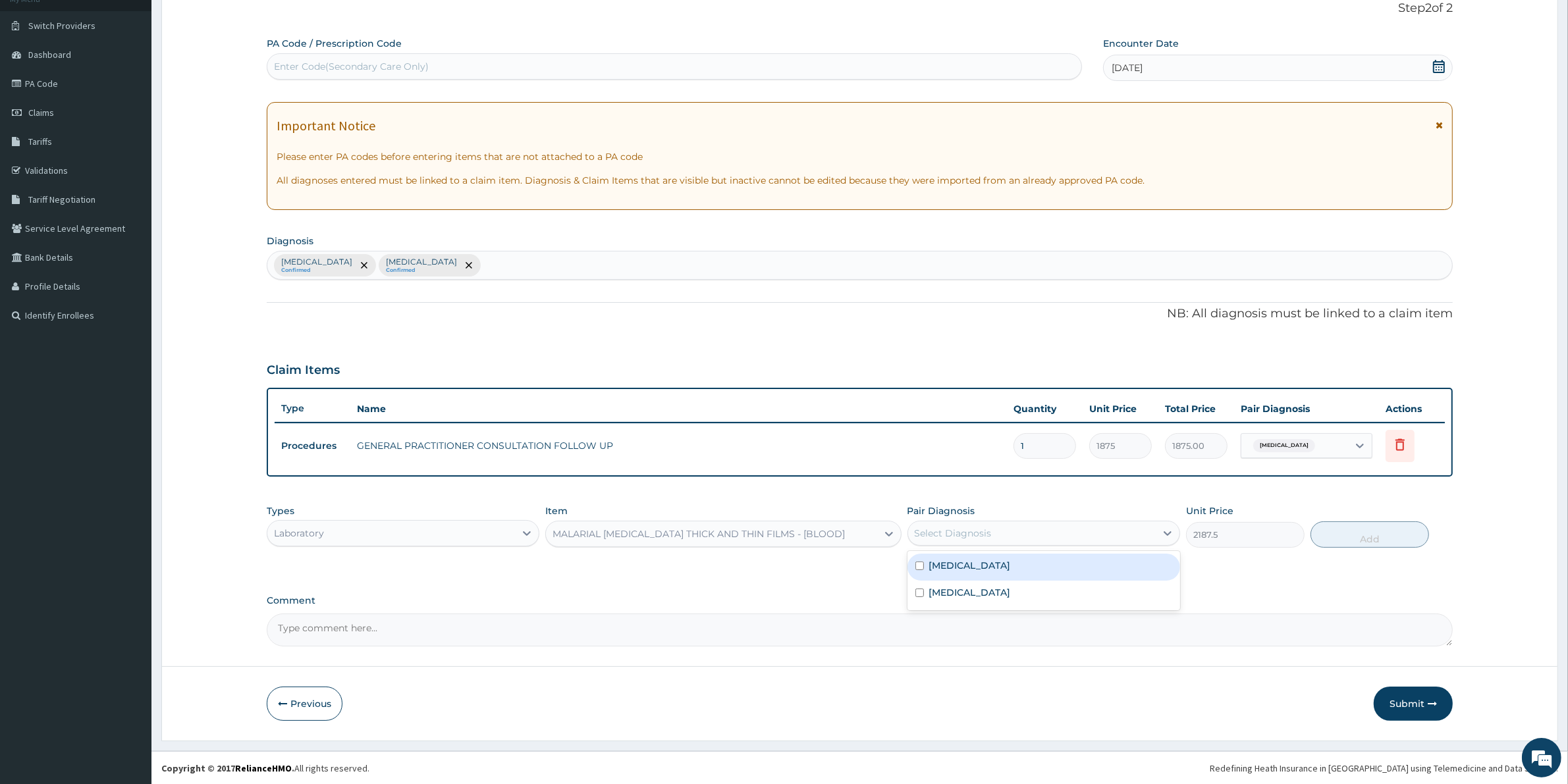
click at [1136, 562] on div "[MEDICAL_DATA]" at bounding box center [1044, 567] width 273 height 27
checkbox input "true"
click at [1389, 541] on button "Add" at bounding box center [1369, 534] width 119 height 26
type input "0"
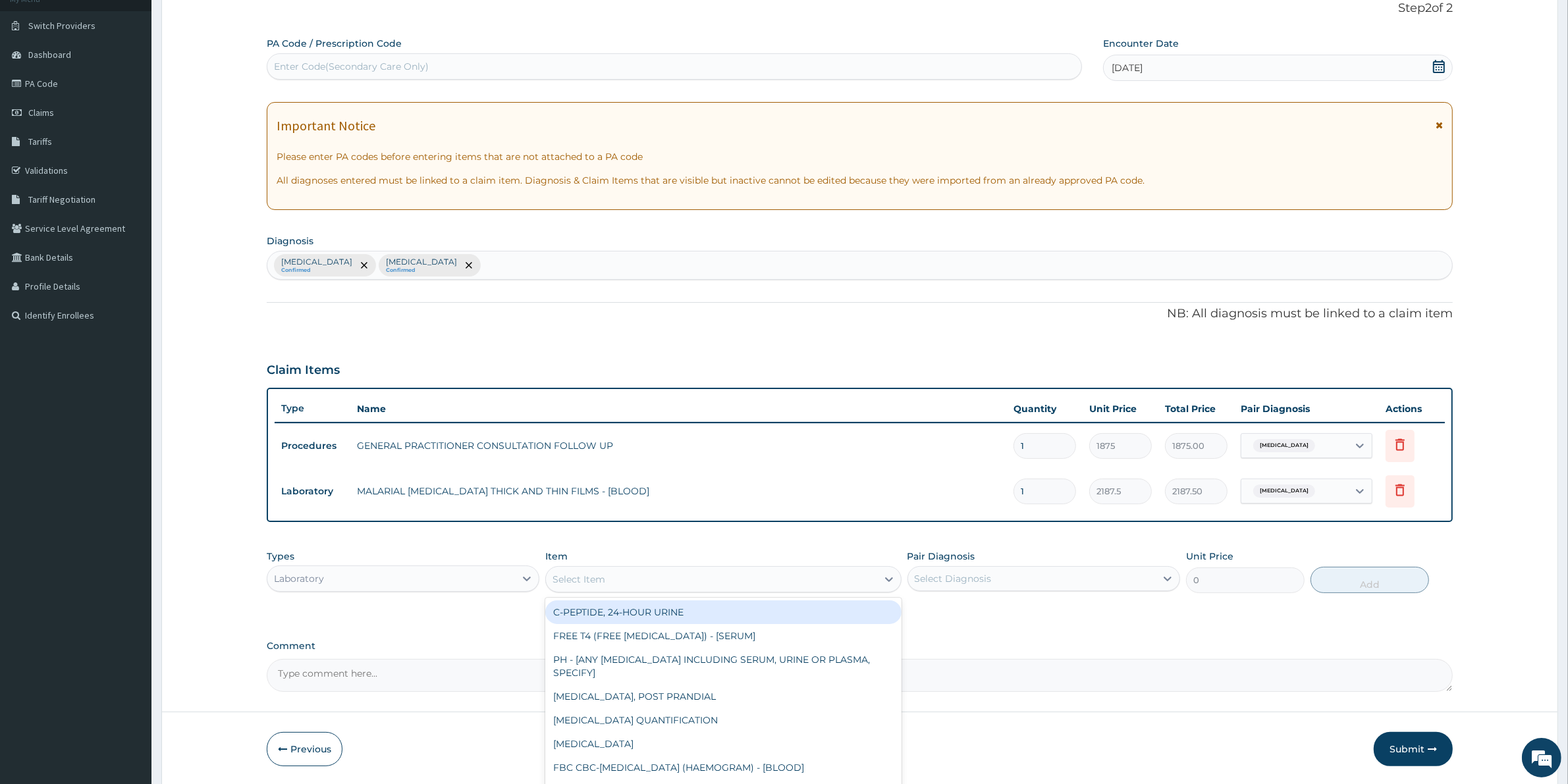
click at [657, 577] on div "Select Item" at bounding box center [711, 579] width 331 height 21
type input "CBC"
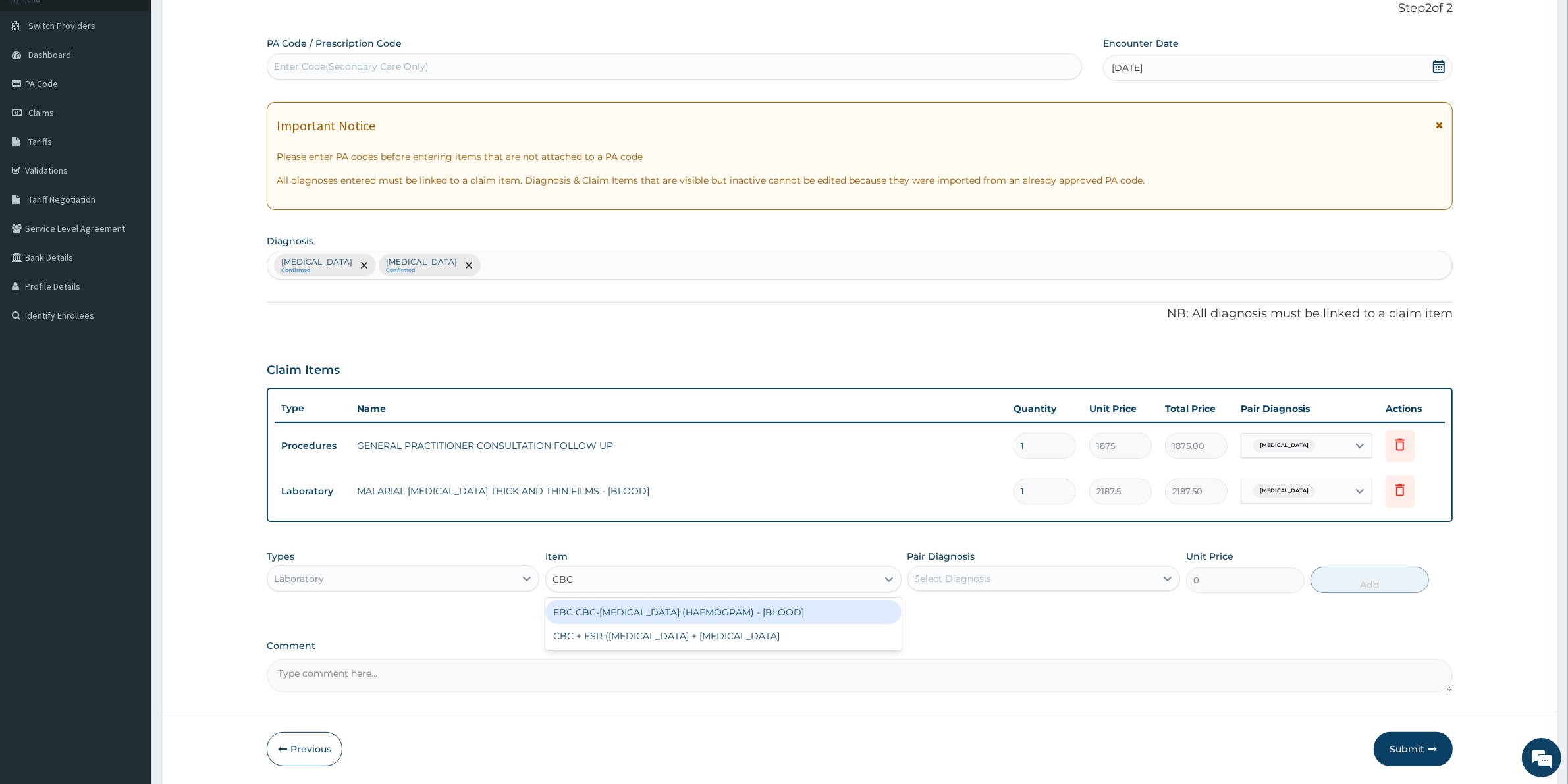
click at [696, 606] on div "FBC CBC-[MEDICAL_DATA] (HAEMOGRAM) - [BLOOD]" at bounding box center [723, 612] width 355 height 24
type input "5000"
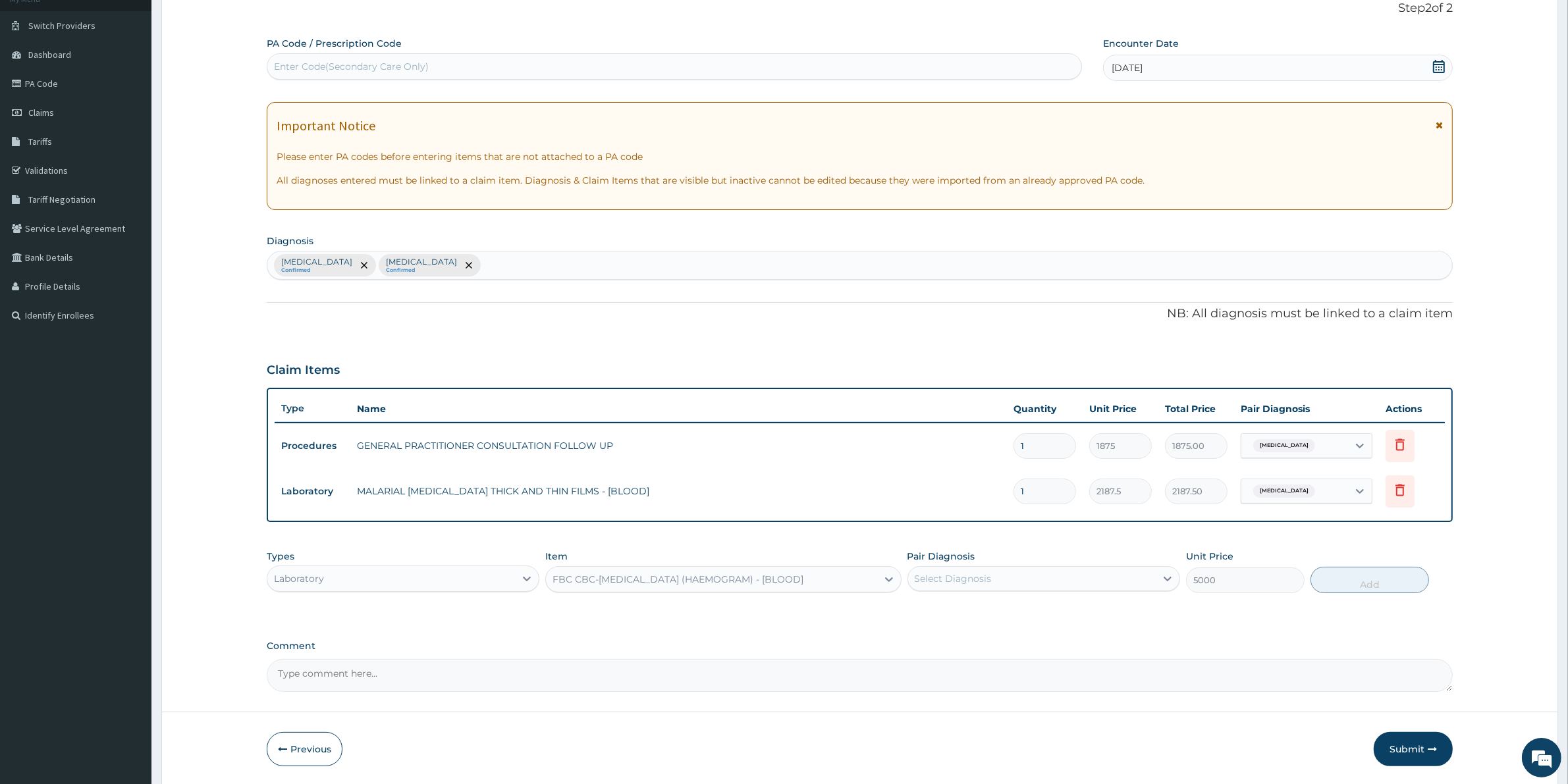
click at [1118, 574] on div "Select Diagnosis" at bounding box center [1032, 578] width 248 height 21
click at [1097, 600] on div "[MEDICAL_DATA]" at bounding box center [1044, 612] width 273 height 27
checkbox input "true"
click at [1324, 574] on button "Add" at bounding box center [1369, 580] width 119 height 26
type input "0"
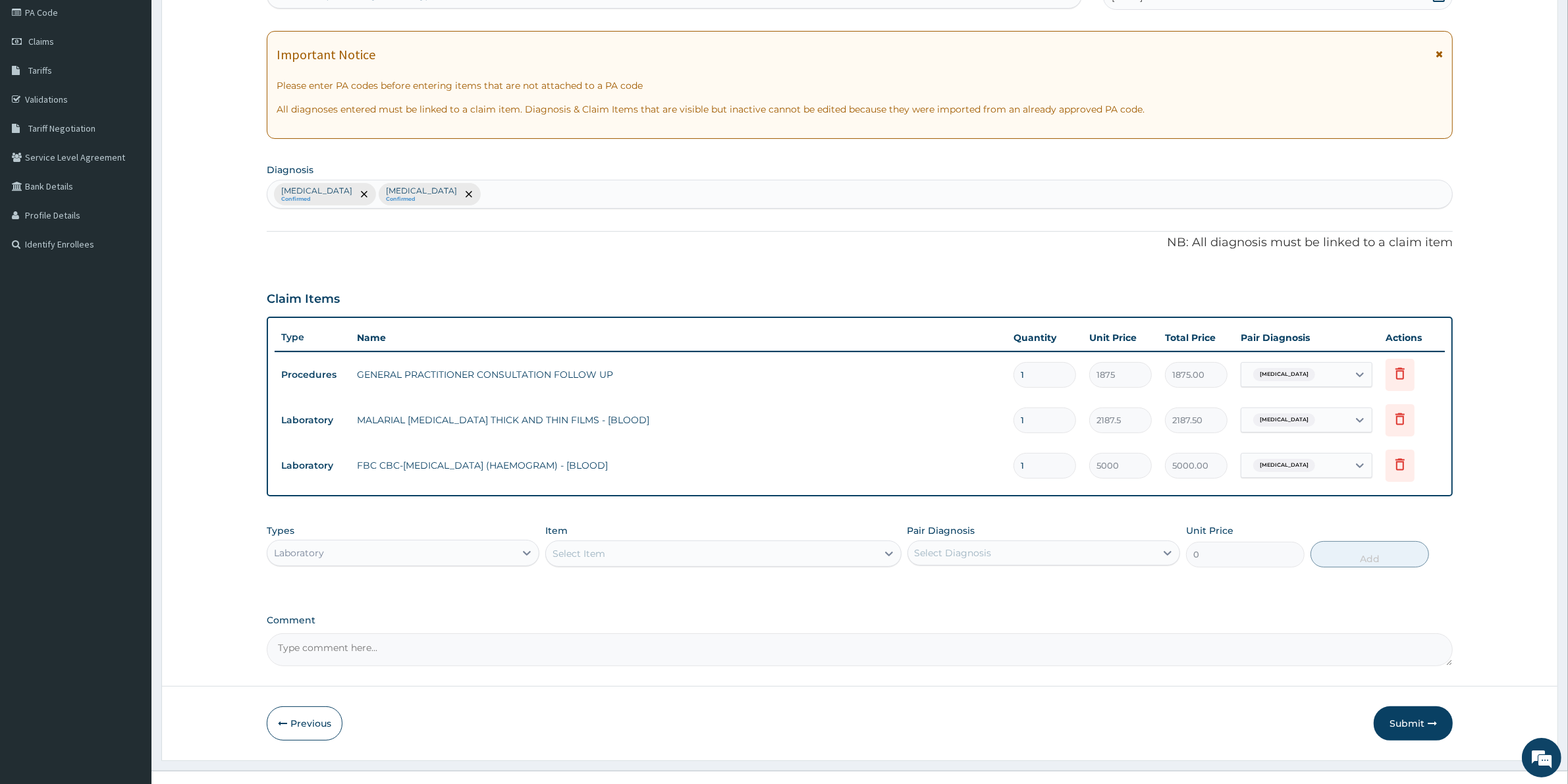
scroll to position [179, 0]
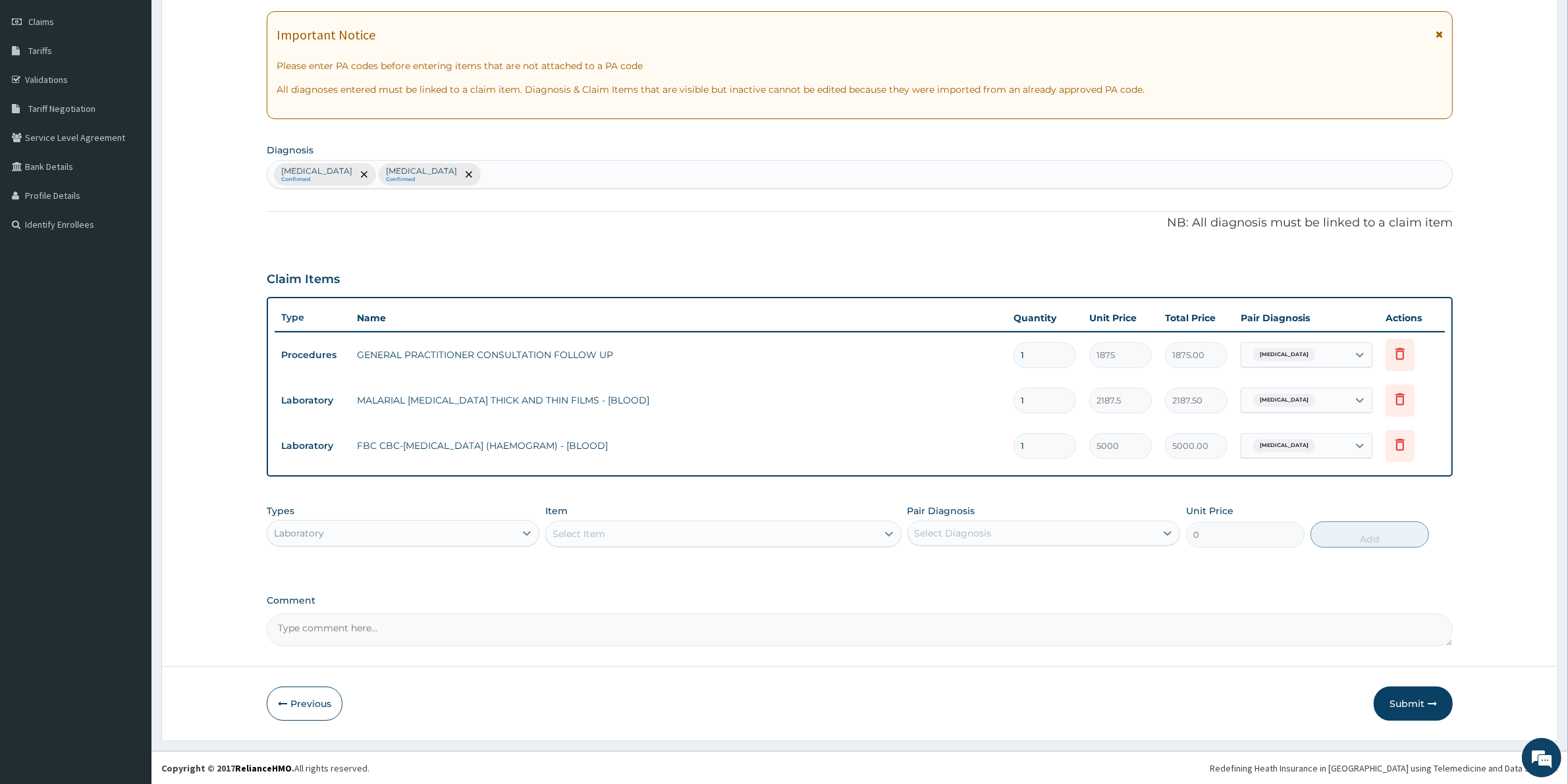
click at [469, 527] on div "Laboratory" at bounding box center [391, 533] width 248 height 21
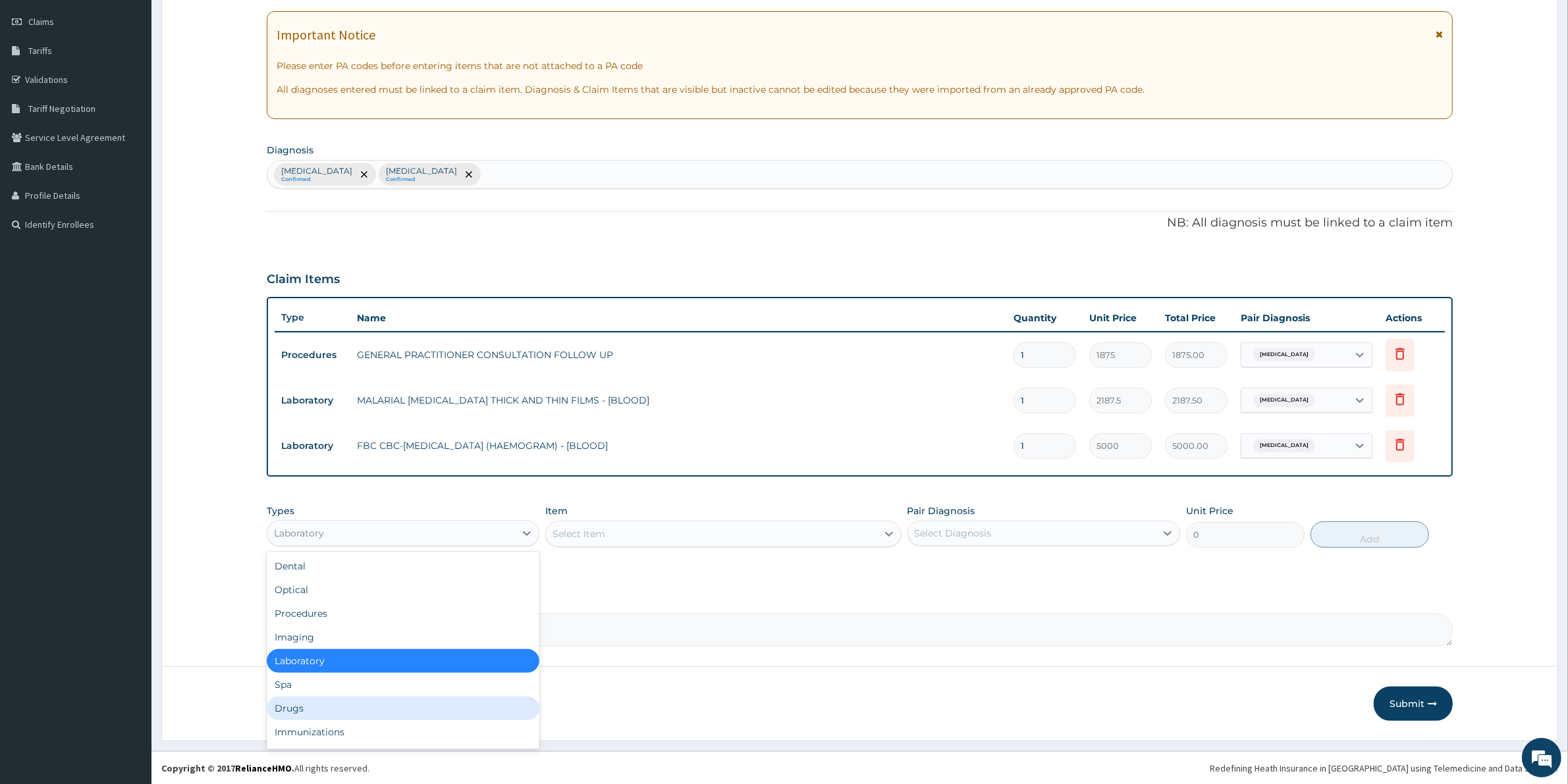
click at [327, 709] on div "Drugs" at bounding box center [403, 708] width 273 height 24
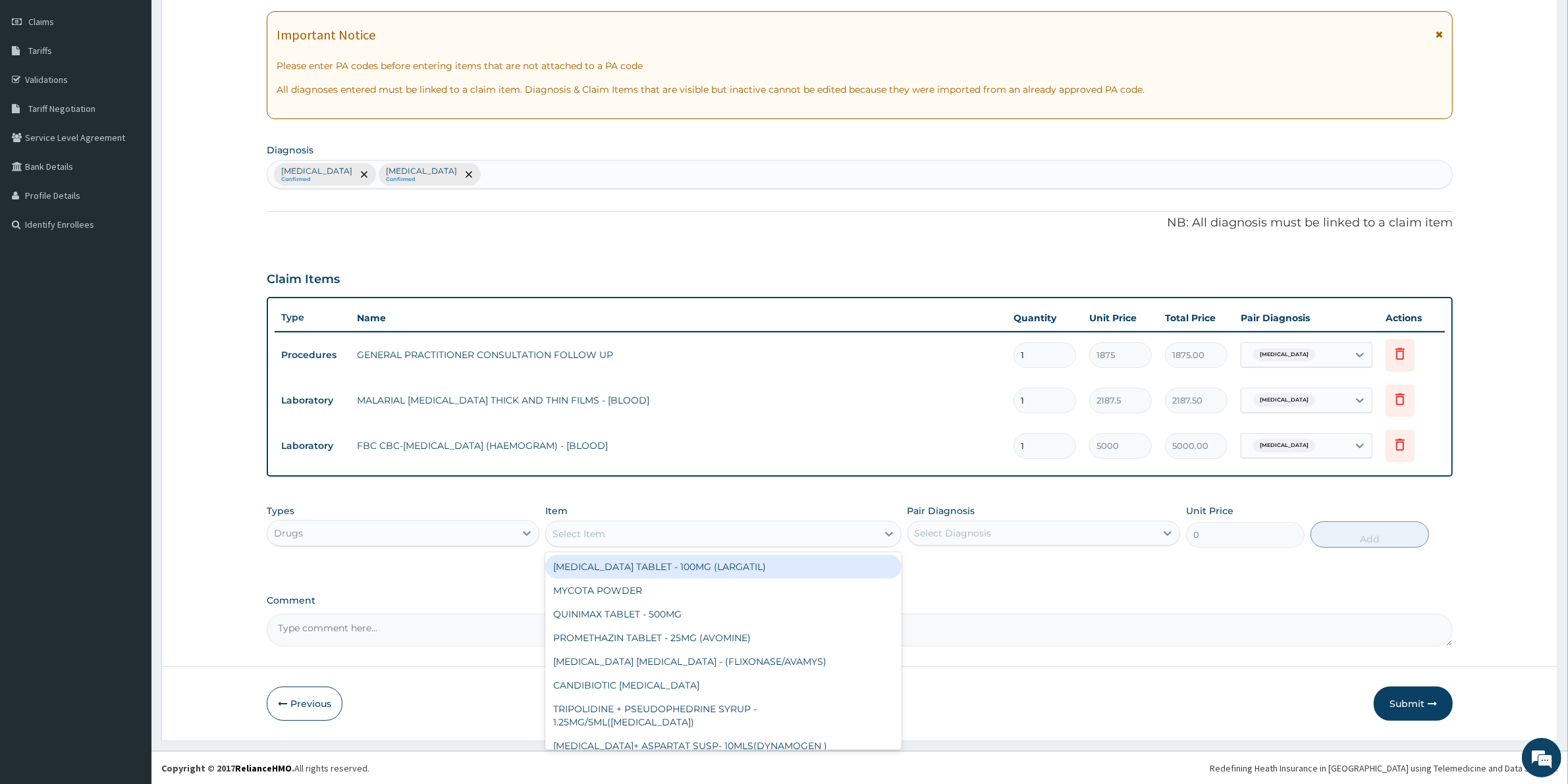
click at [795, 531] on div "Select Item" at bounding box center [711, 534] width 331 height 21
type input "ART"
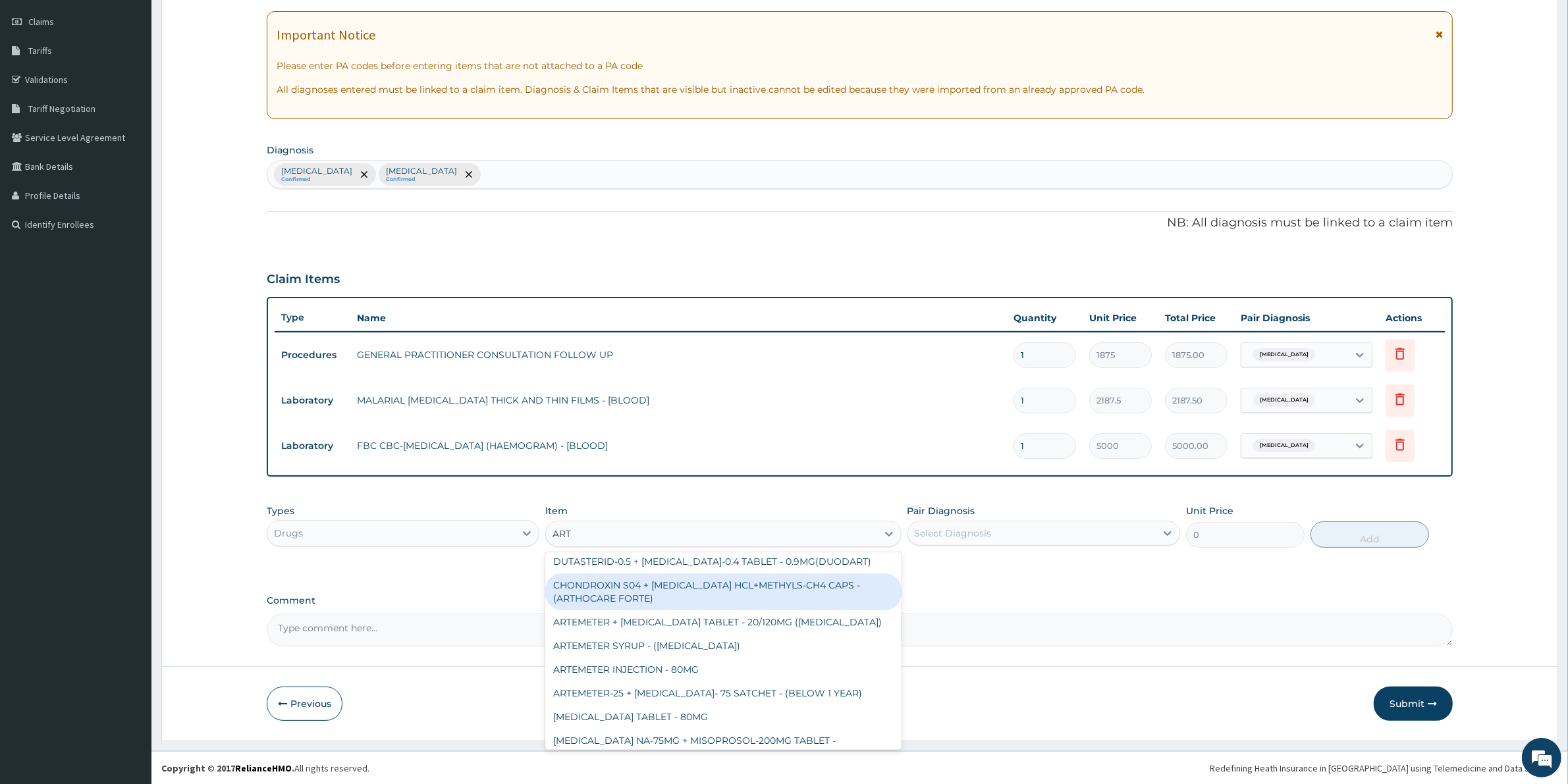
scroll to position [247, 0]
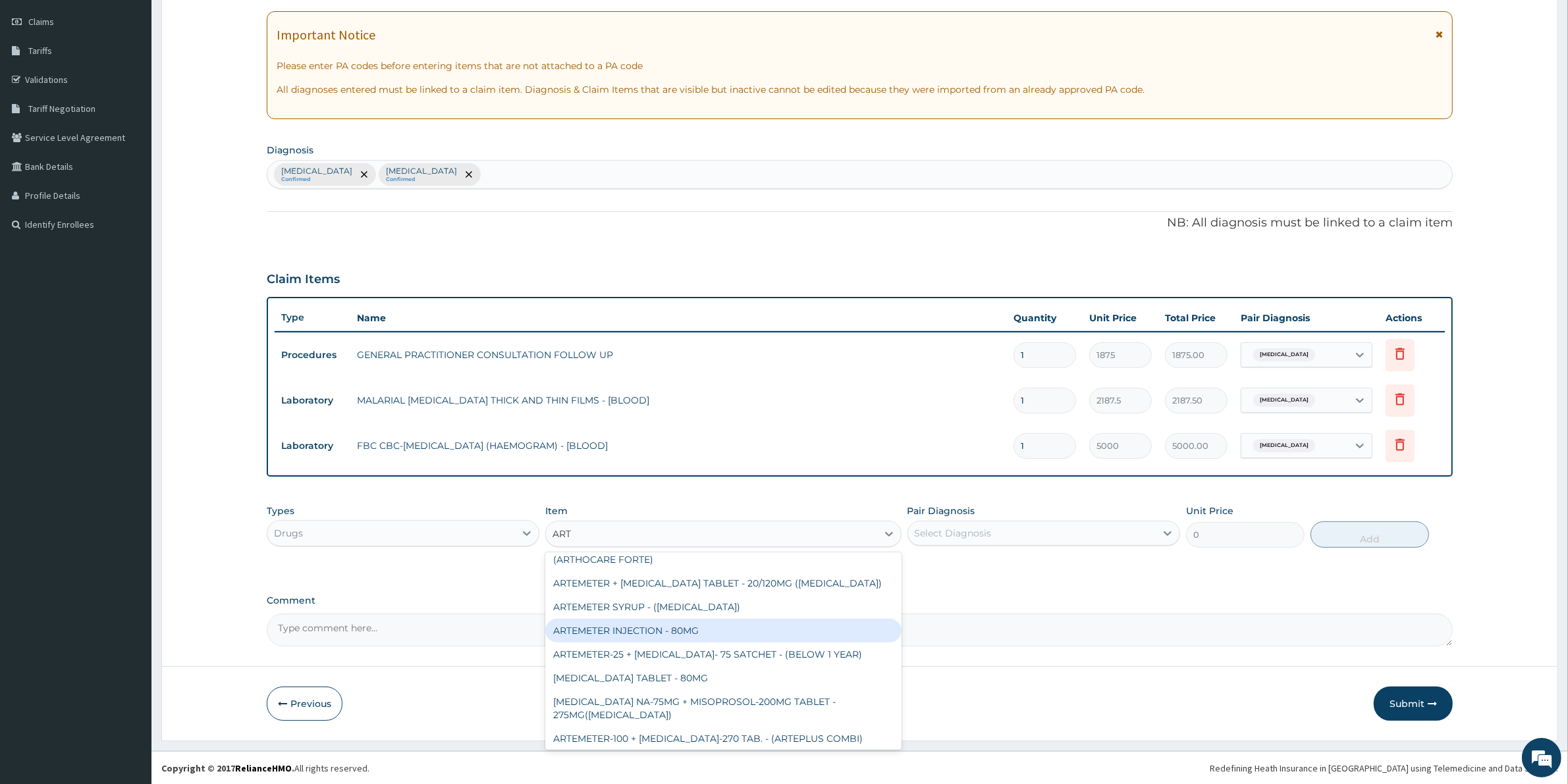
click at [695, 621] on div "ARTEMETER INJECTION - 80MG" at bounding box center [723, 630] width 355 height 24
type input "475.99999999999994"
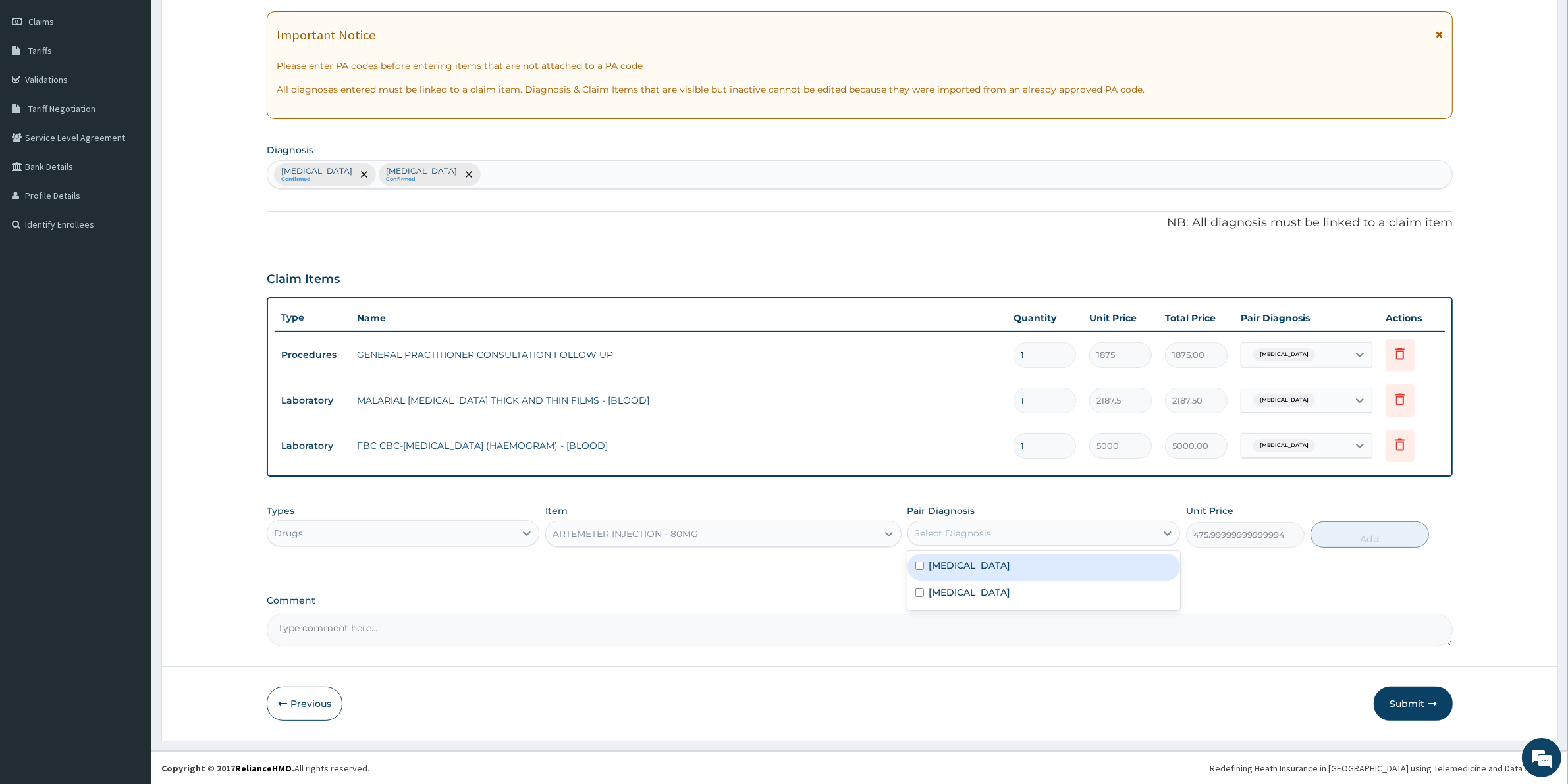
drag, startPoint x: 1060, startPoint y: 534, endPoint x: 1052, endPoint y: 541, distance: 10.6
click at [1052, 538] on div "Select Diagnosis" at bounding box center [1032, 533] width 248 height 21
click at [1044, 563] on div "[MEDICAL_DATA]" at bounding box center [1044, 567] width 273 height 27
checkbox input "true"
click at [1353, 528] on button "Add" at bounding box center [1369, 534] width 119 height 26
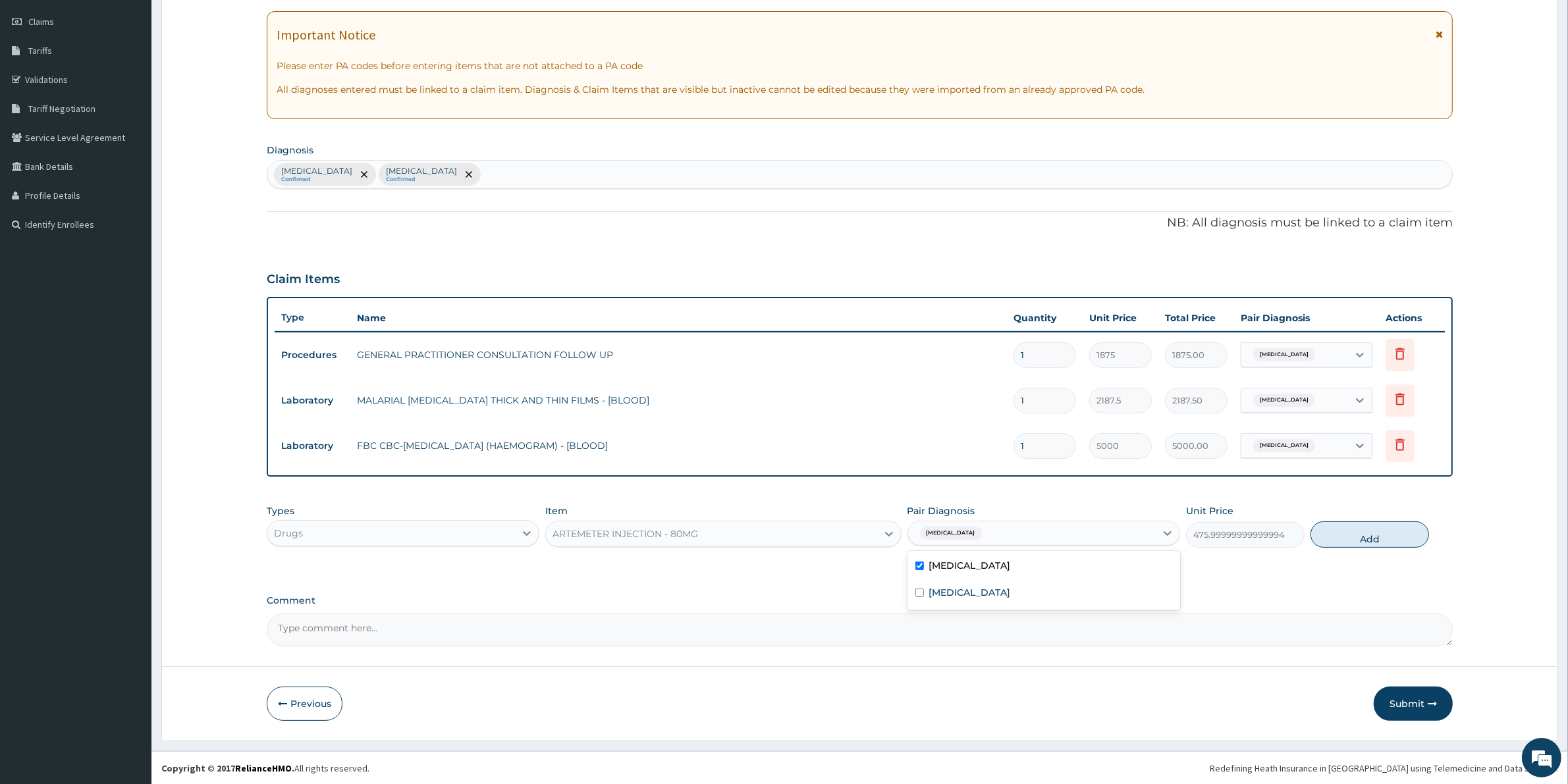
type input "0"
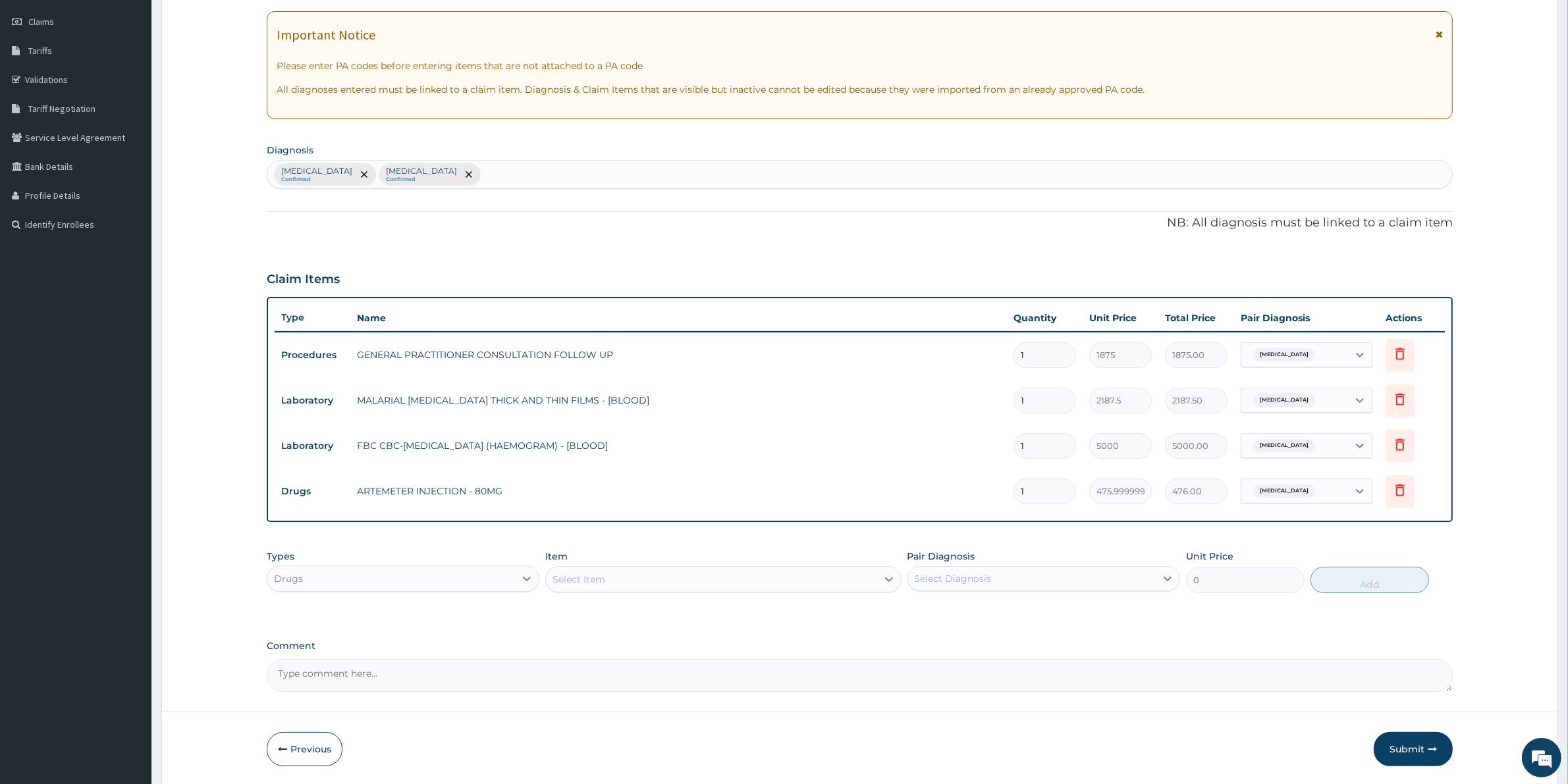
type input "0.00"
type input "3"
type input "1428.00"
type input "3"
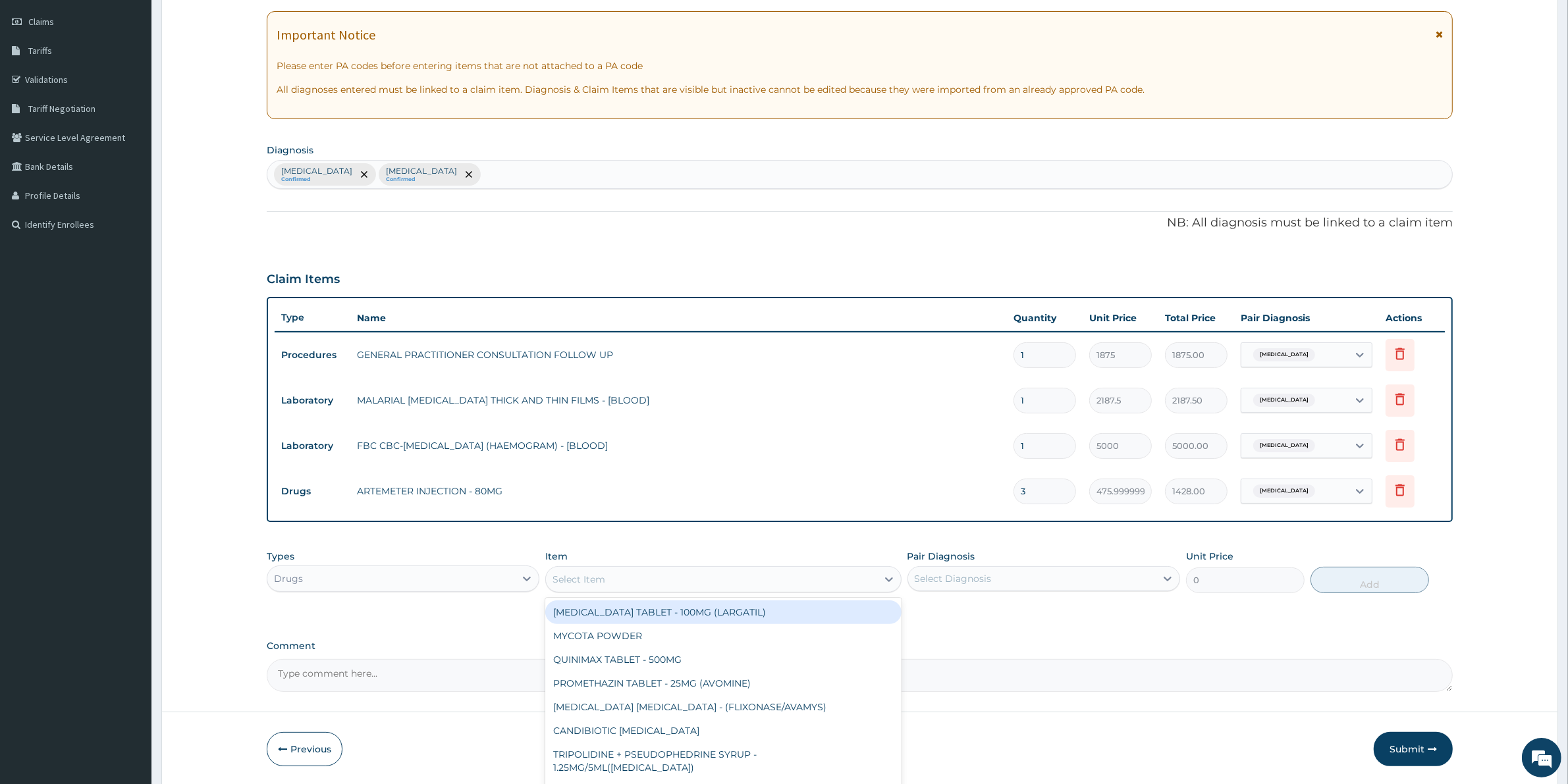
click at [814, 581] on div "Select Item" at bounding box center [711, 579] width 331 height 21
type input "ART"
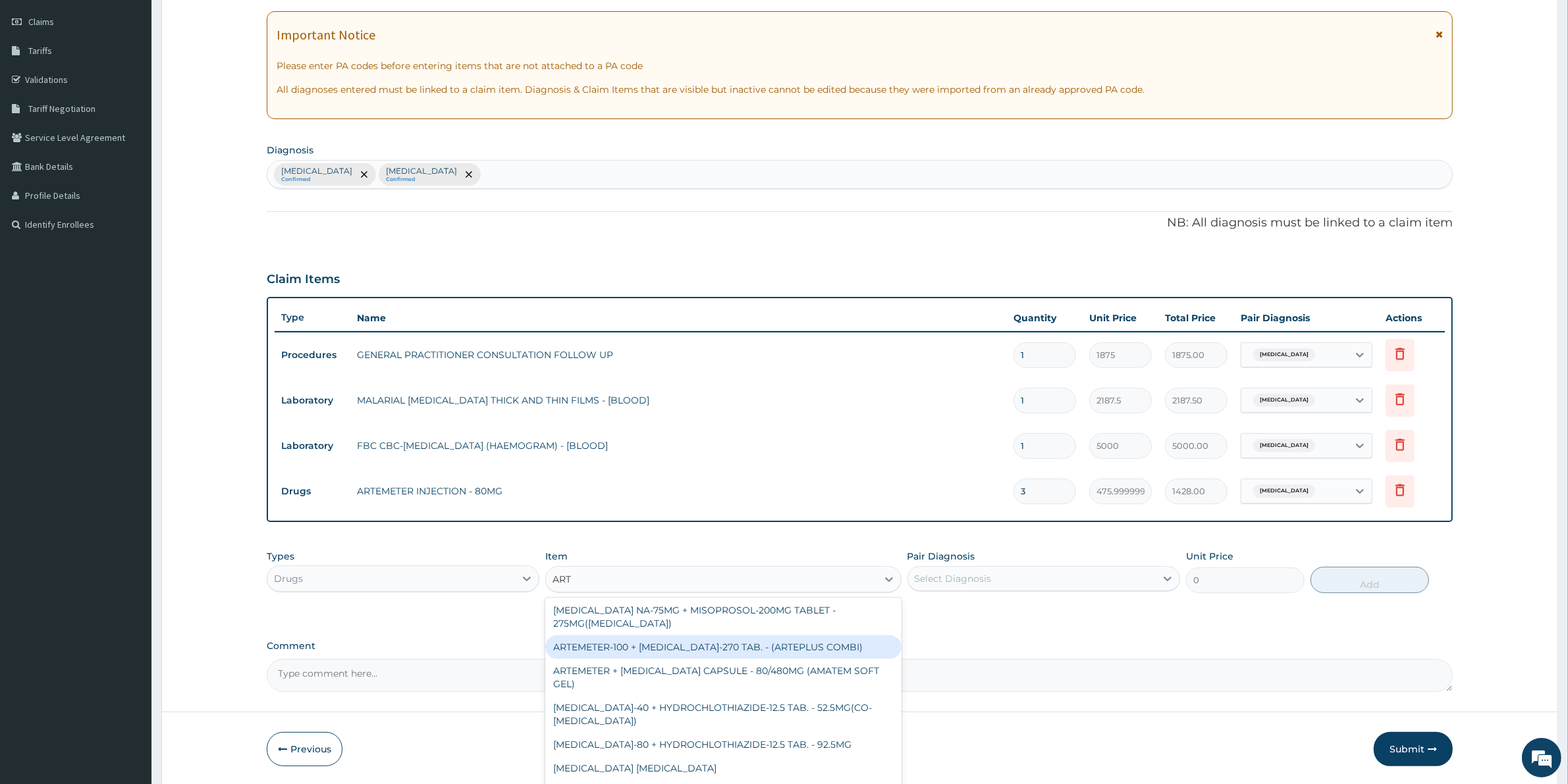
scroll to position [411, 0]
click at [802, 631] on div "ARTEMETER + [MEDICAL_DATA] CAPSULE - 80/480MG (AMATEM SOFT GEL)" at bounding box center [723, 650] width 355 height 37
type input "420"
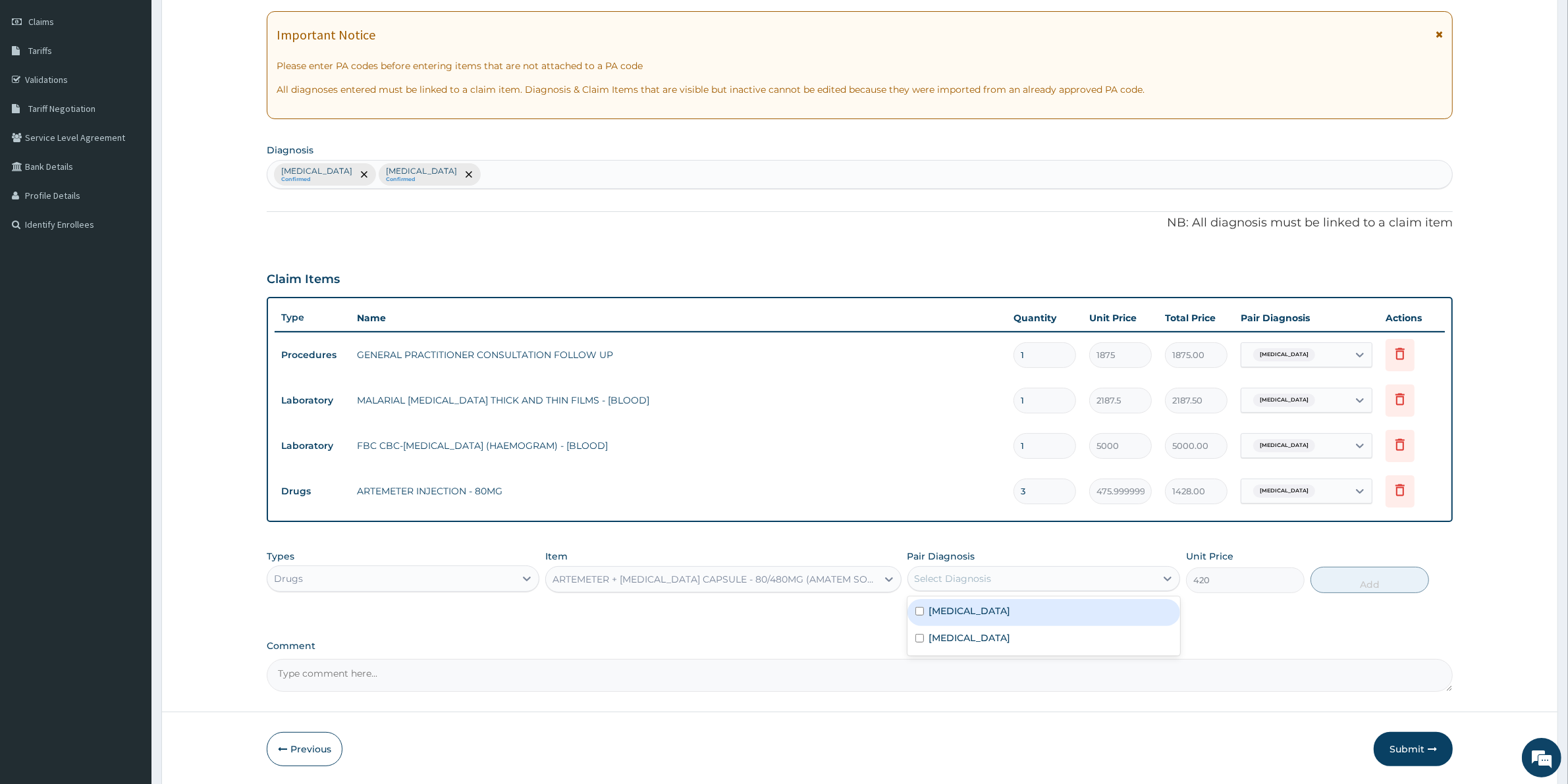
click at [989, 583] on div "Select Diagnosis" at bounding box center [953, 578] width 77 height 13
click at [981, 611] on label "[MEDICAL_DATA]" at bounding box center [969, 610] width 82 height 13
checkbox input "true"
drag, startPoint x: 1332, startPoint y: 576, endPoint x: 1266, endPoint y: 581, distance: 66.2
click at [1324, 577] on button "Add" at bounding box center [1369, 580] width 119 height 26
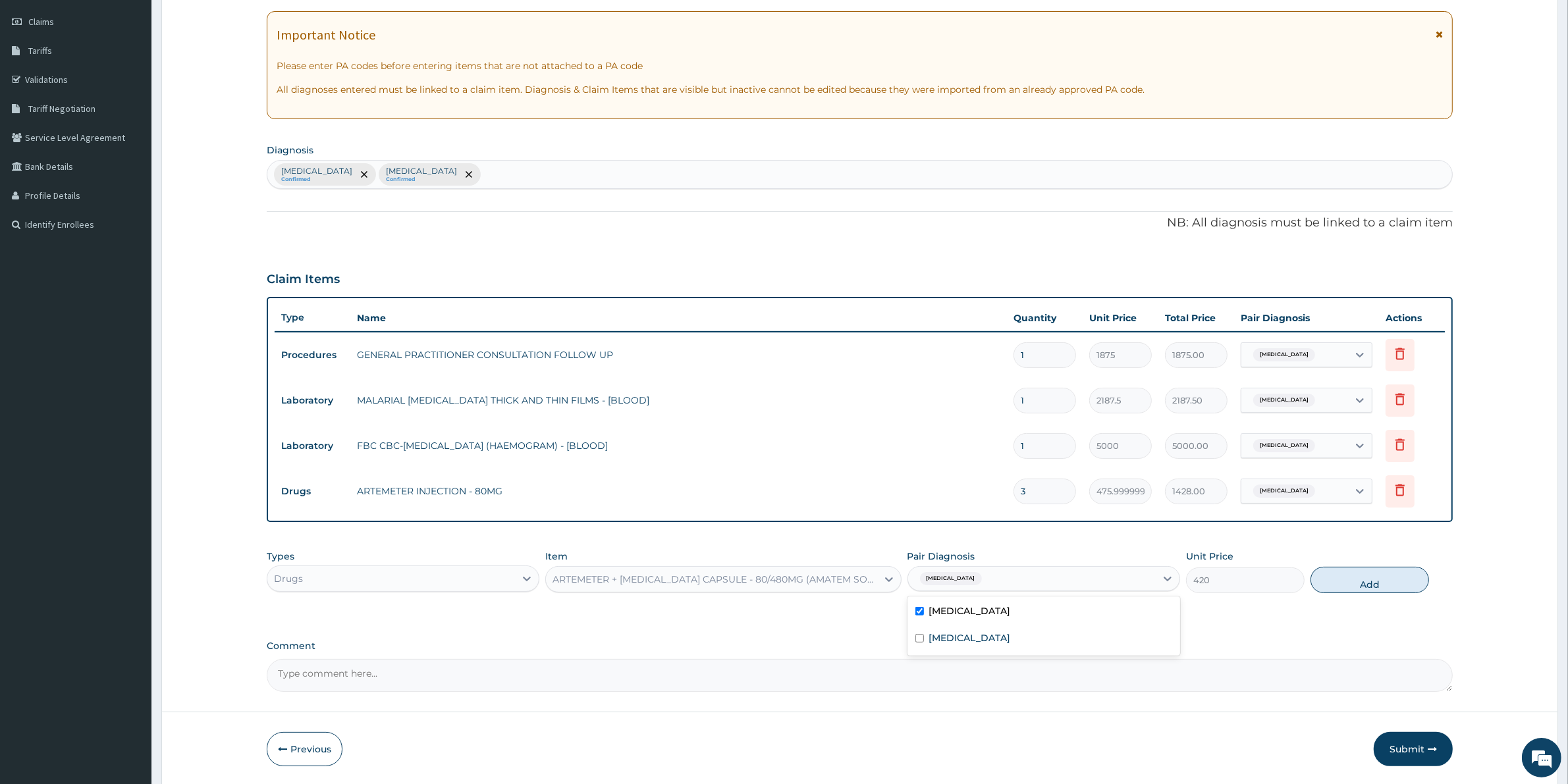
type input "0"
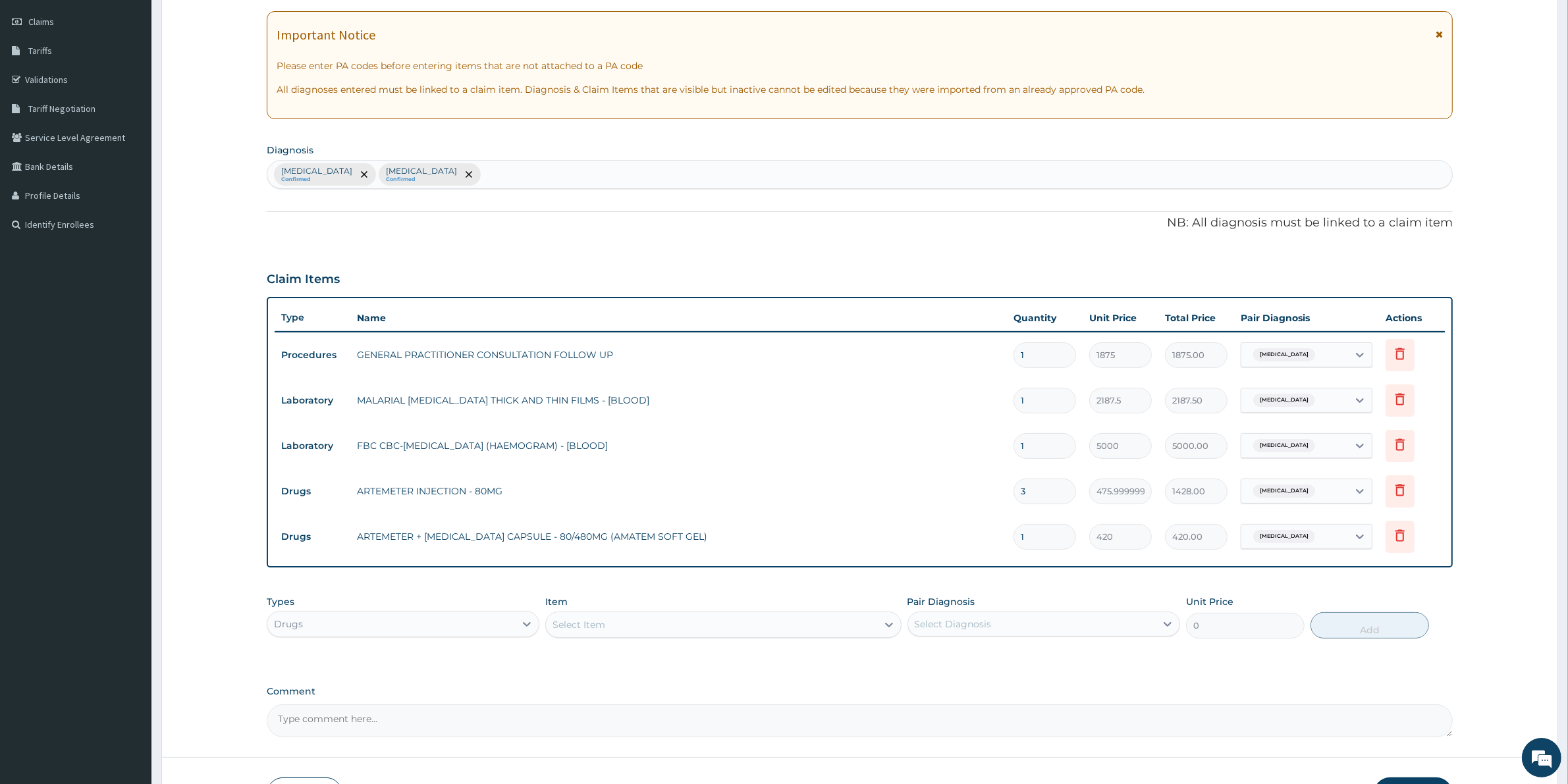
type input "0.00"
type input "6"
type input "2520.00"
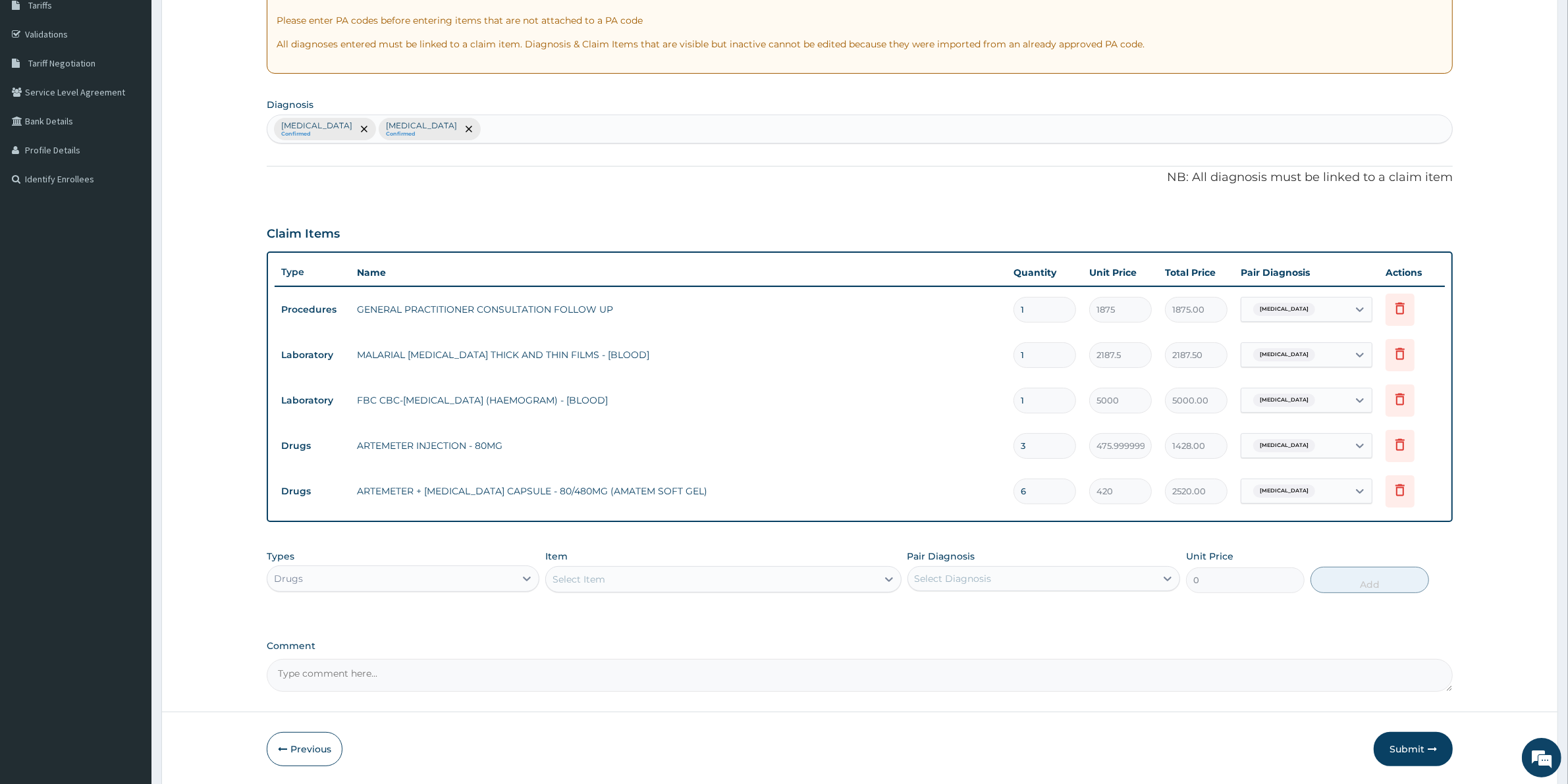
scroll to position [271, 0]
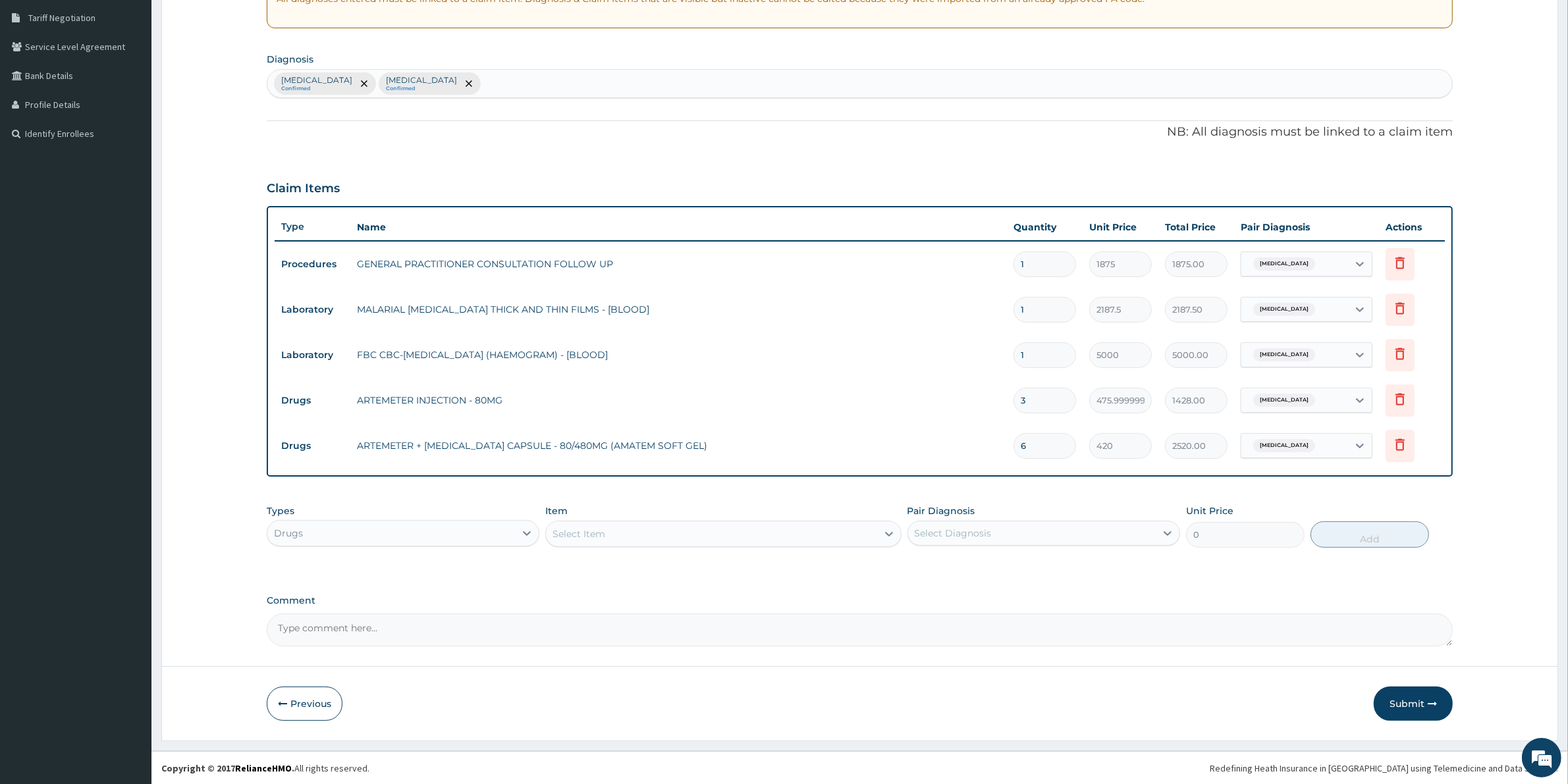
type input "6"
click at [731, 531] on div "Select Item" at bounding box center [711, 534] width 331 height 21
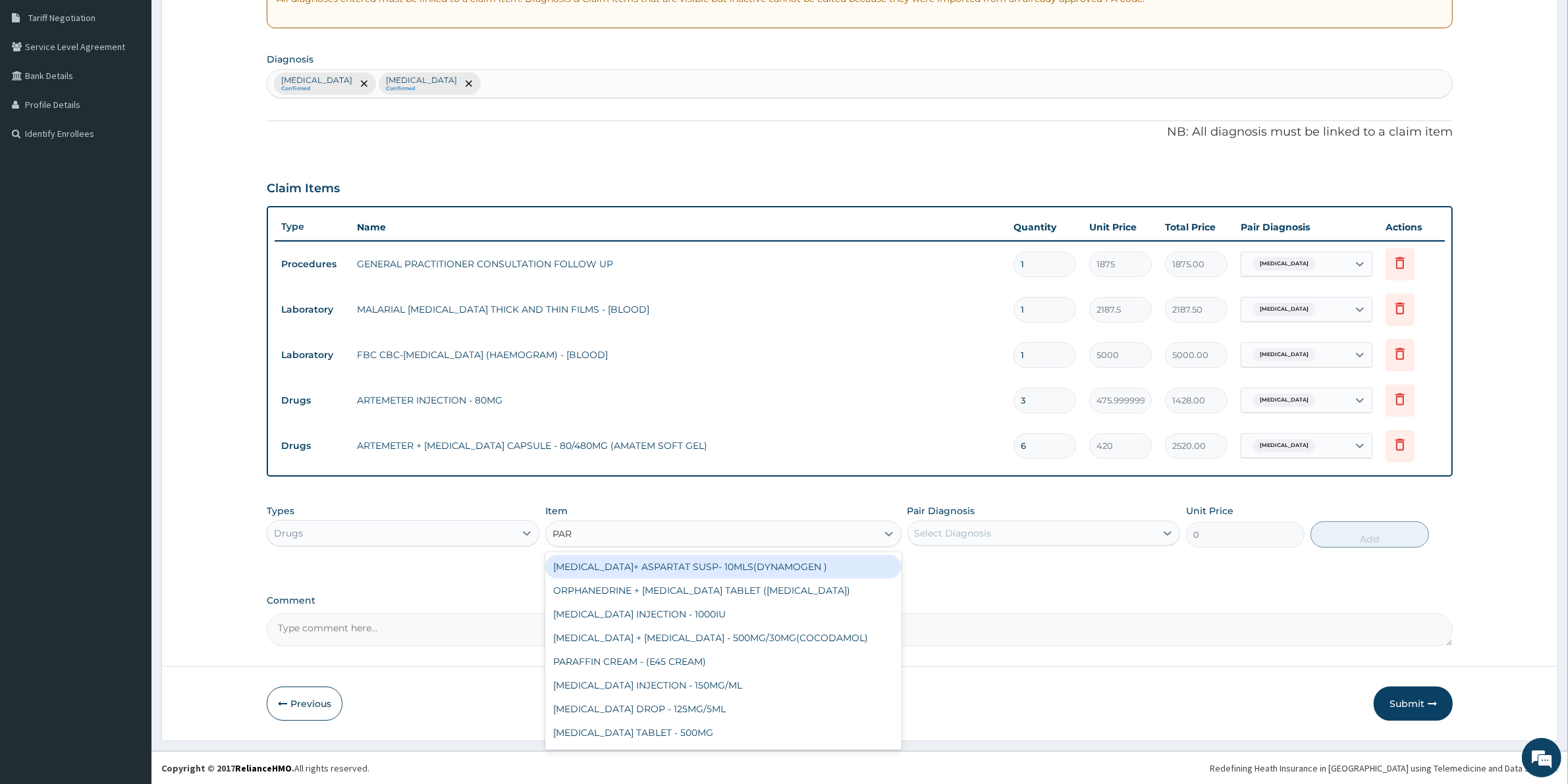
type input "PARA"
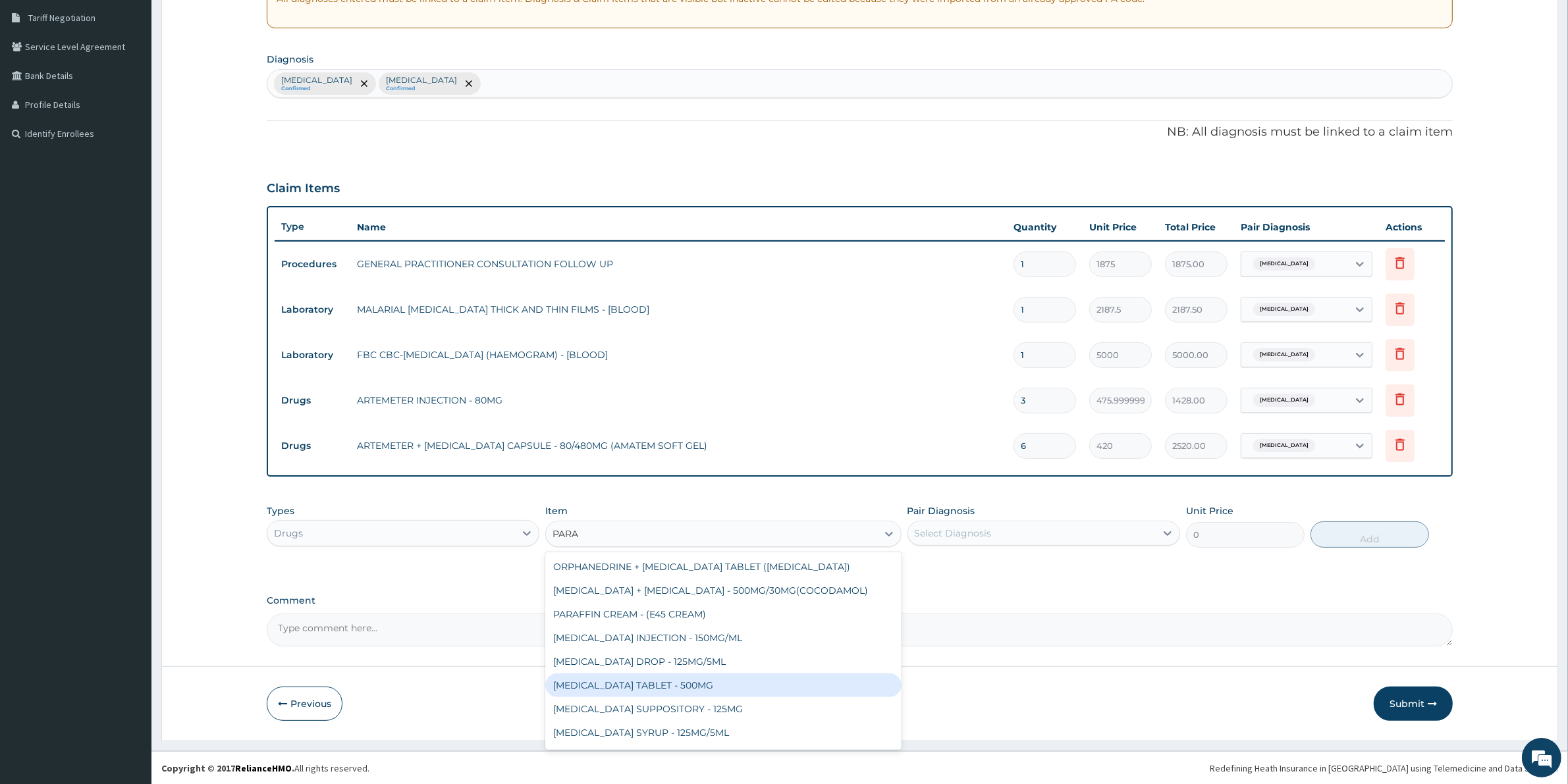
click at [678, 678] on div "[MEDICAL_DATA] TABLET - 500MG" at bounding box center [723, 685] width 355 height 24
type input "33.599999999999994"
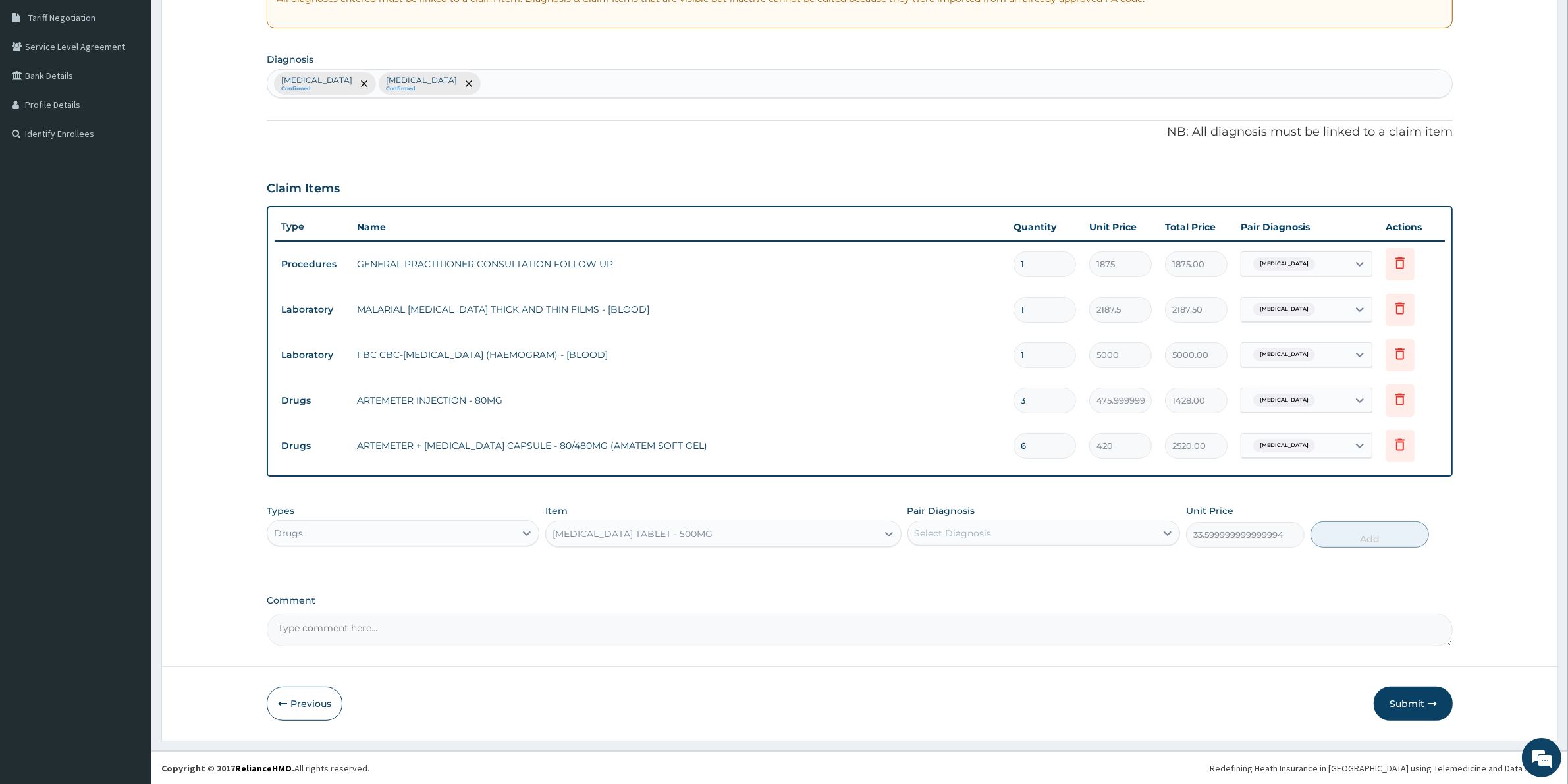
click at [1127, 543] on div "Select Diagnosis" at bounding box center [1044, 533] width 273 height 25
click at [1099, 570] on div "[MEDICAL_DATA]" at bounding box center [1044, 567] width 273 height 27
checkbox input "true"
click at [1343, 534] on button "Add" at bounding box center [1369, 534] width 119 height 26
type input "0"
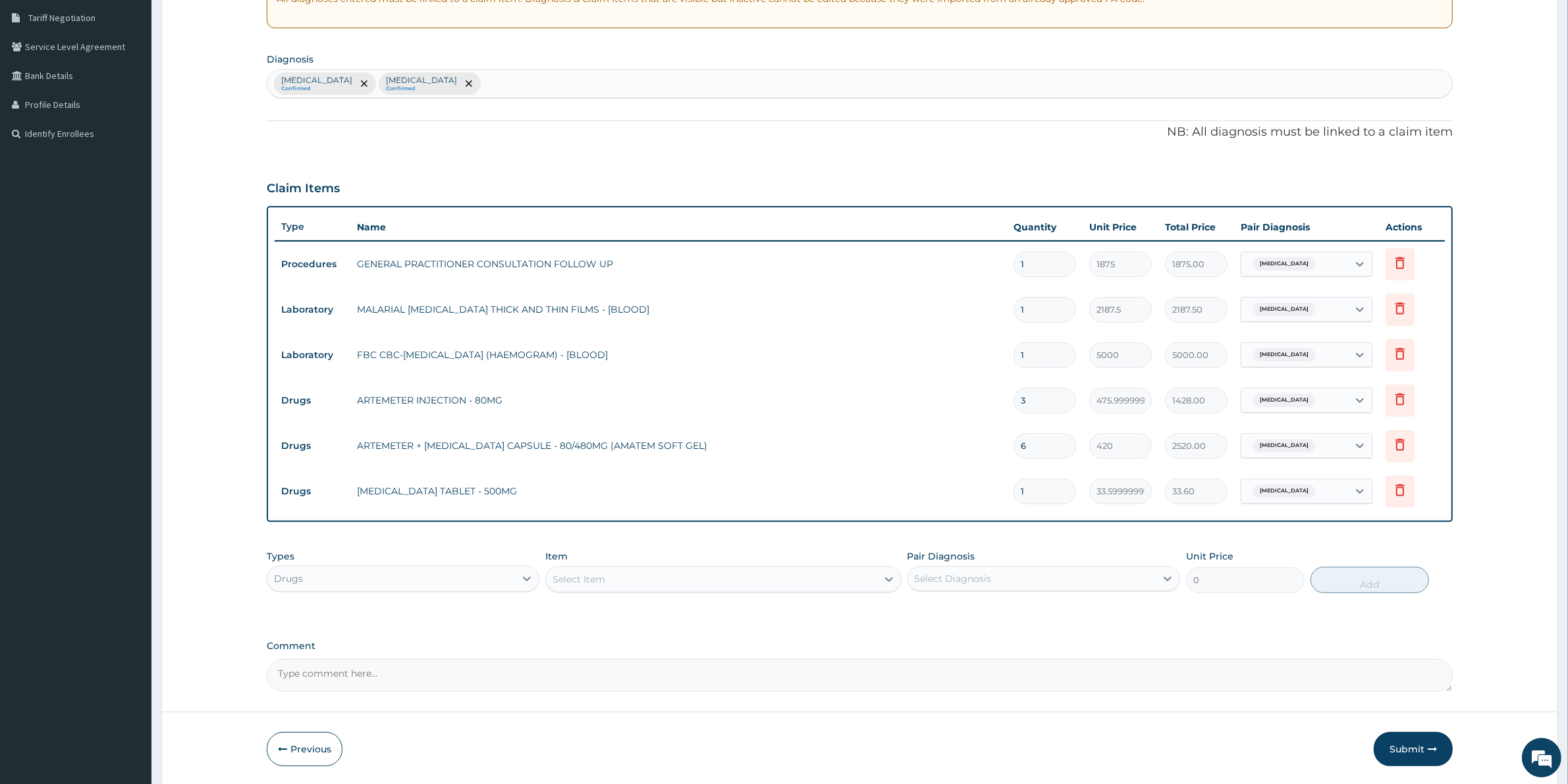
type input "18"
type input "604.80"
type input "18"
click at [981, 580] on div "Select Diagnosis" at bounding box center [953, 578] width 77 height 13
click at [772, 556] on div "Item Select Item" at bounding box center [723, 570] width 355 height 43
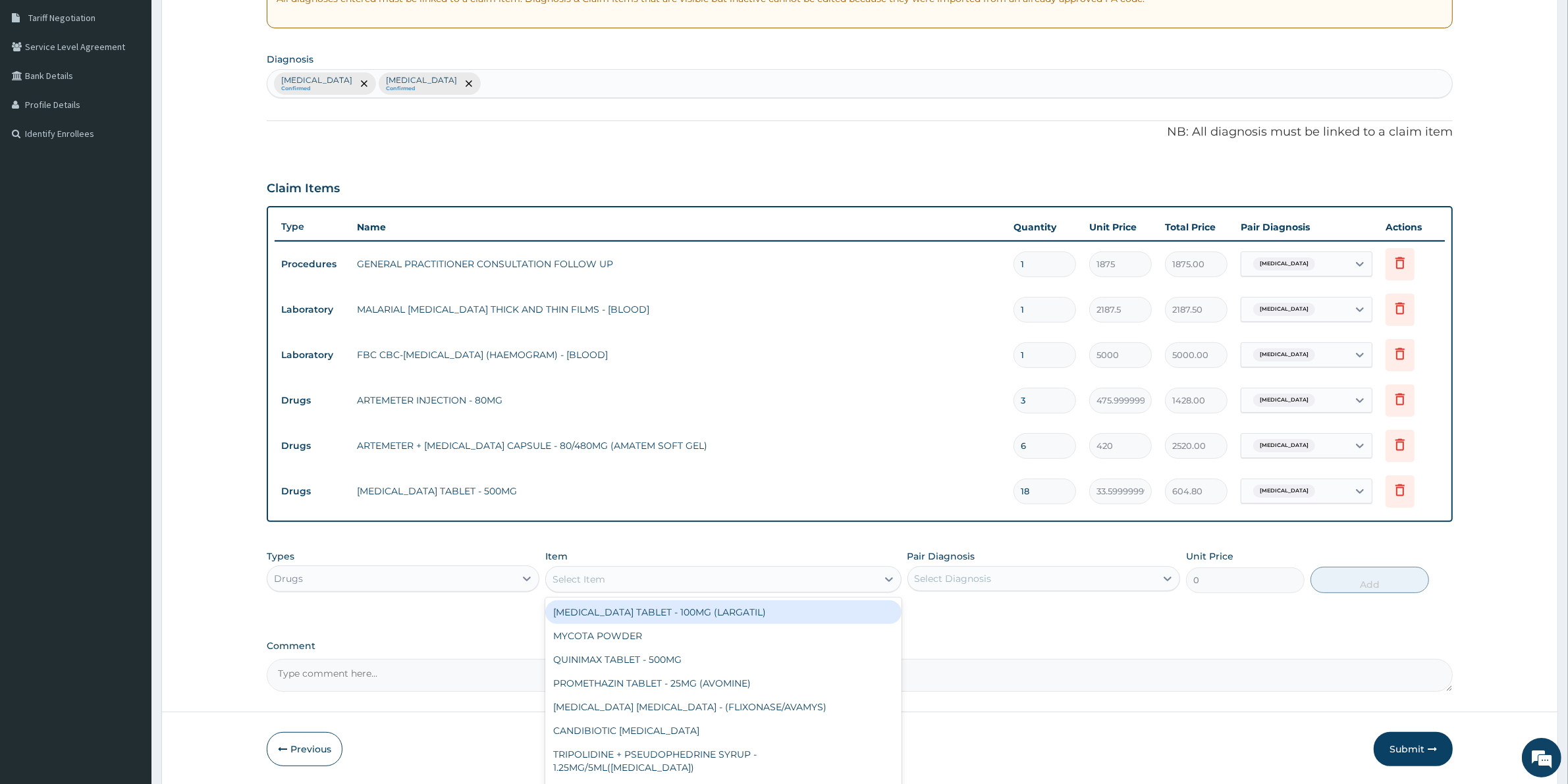
click at [754, 575] on div "Select Item" at bounding box center [711, 579] width 331 height 21
type input "PARA"
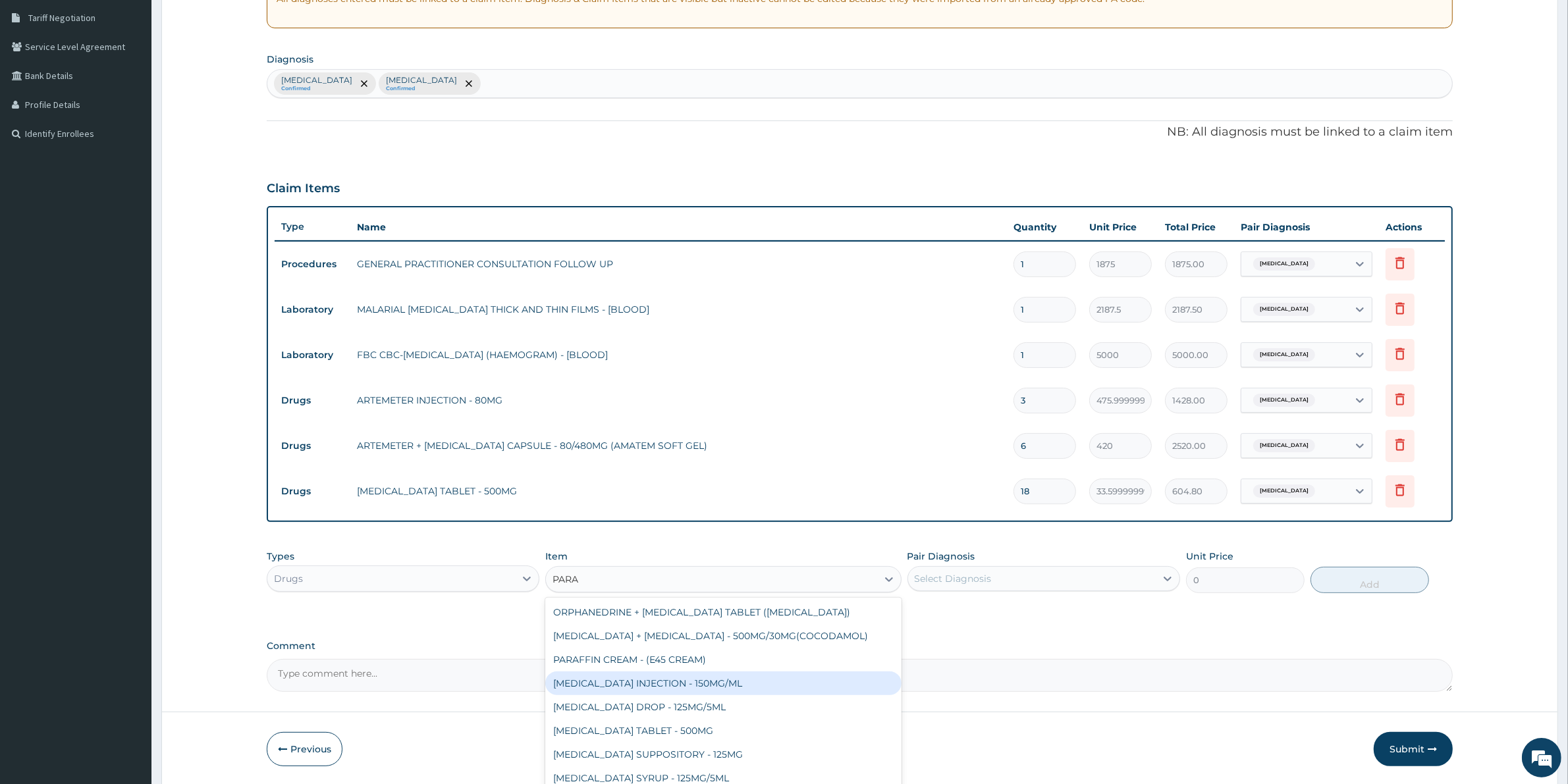
click at [708, 688] on div "[MEDICAL_DATA] INJECTION - 150MG/ML" at bounding box center [723, 683] width 355 height 24
type input "560"
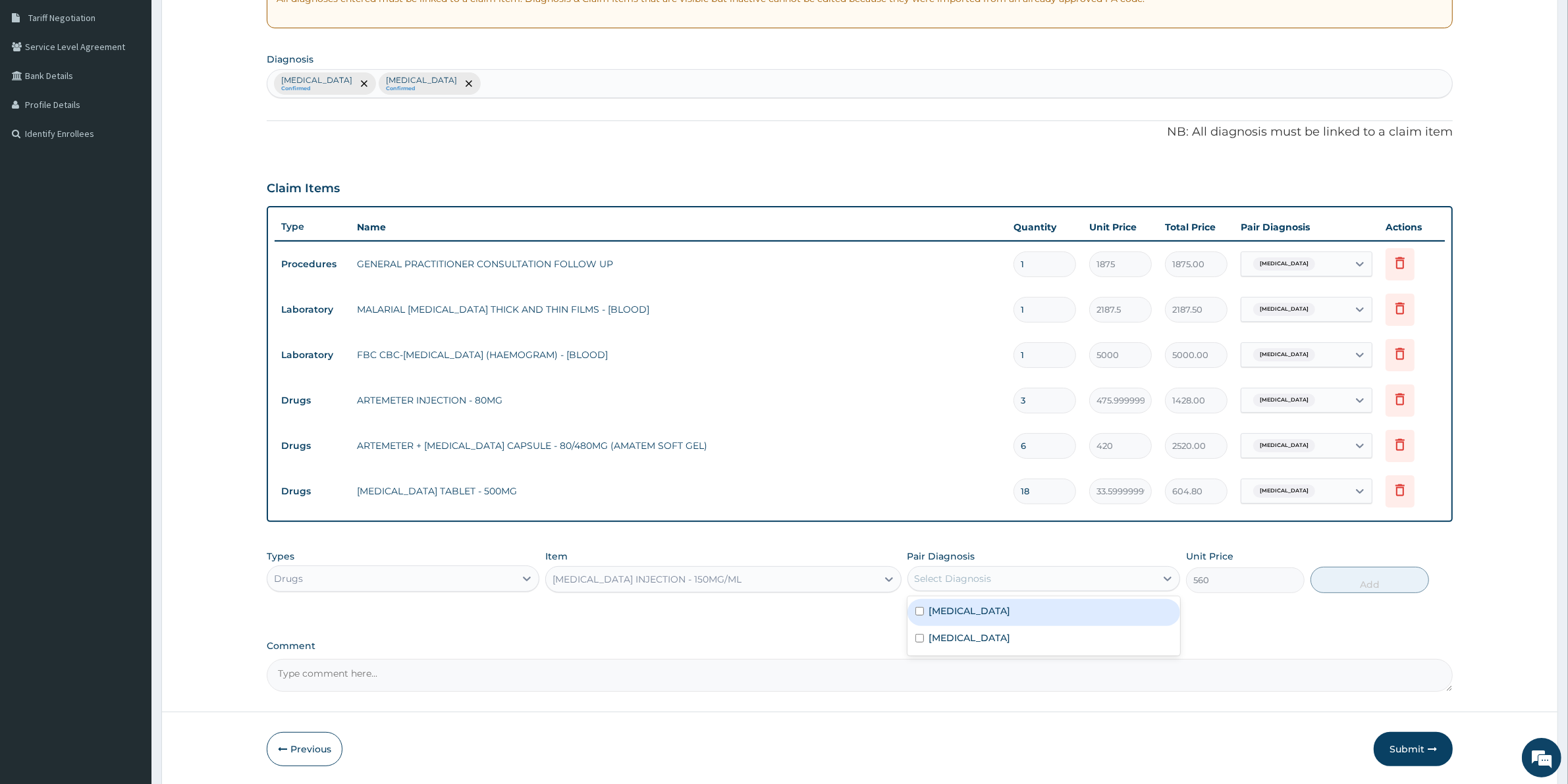
click at [995, 577] on div "Select Diagnosis" at bounding box center [1032, 578] width 248 height 21
drag, startPoint x: 974, startPoint y: 612, endPoint x: 970, endPoint y: 599, distance: 13.6
click at [972, 612] on label "[MEDICAL_DATA]" at bounding box center [969, 610] width 82 height 13
checkbox input "true"
drag, startPoint x: 1375, startPoint y: 584, endPoint x: 1324, endPoint y: 597, distance: 52.6
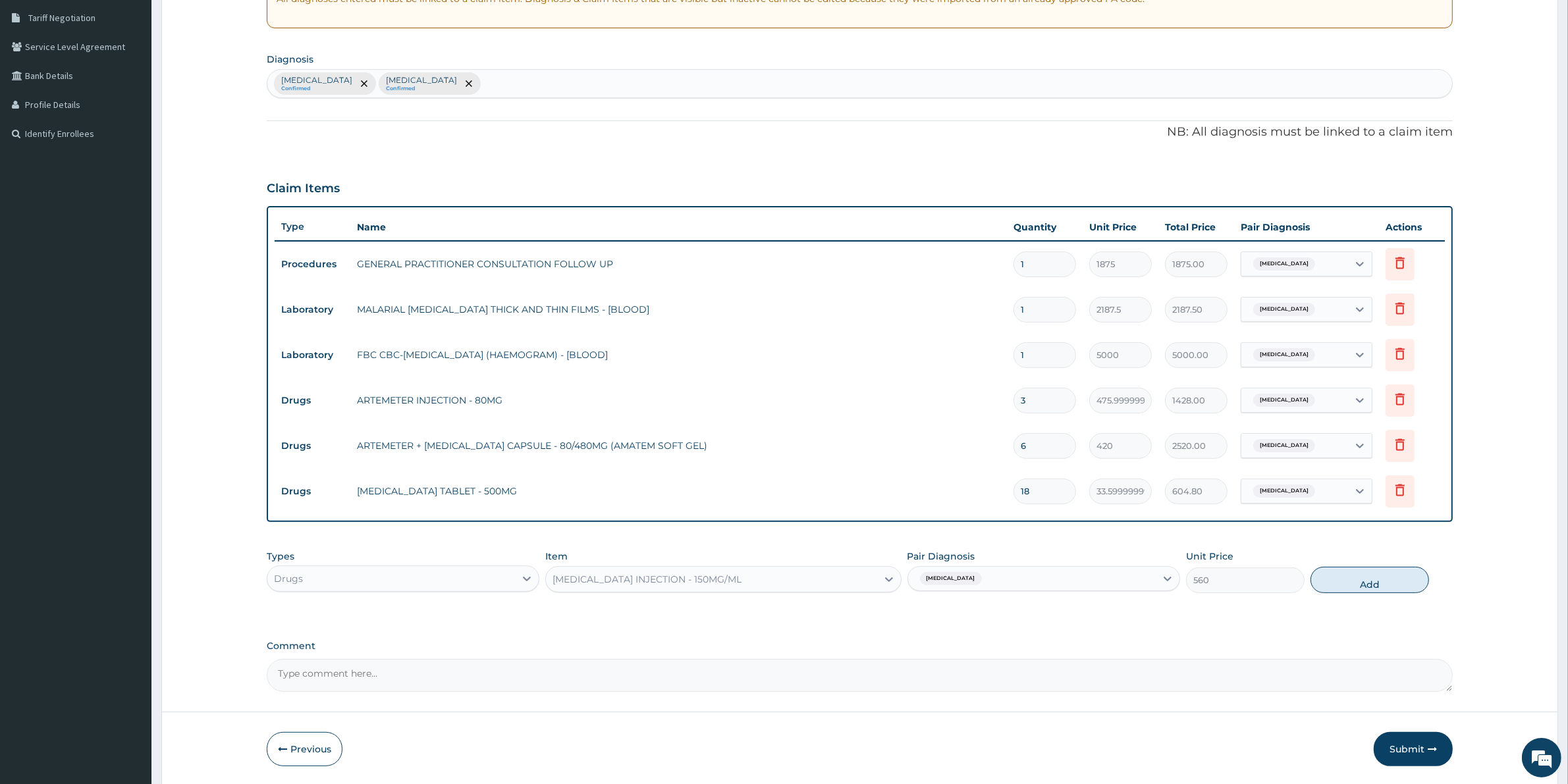
click at [1375, 584] on button "Add" at bounding box center [1369, 580] width 119 height 26
type input "0"
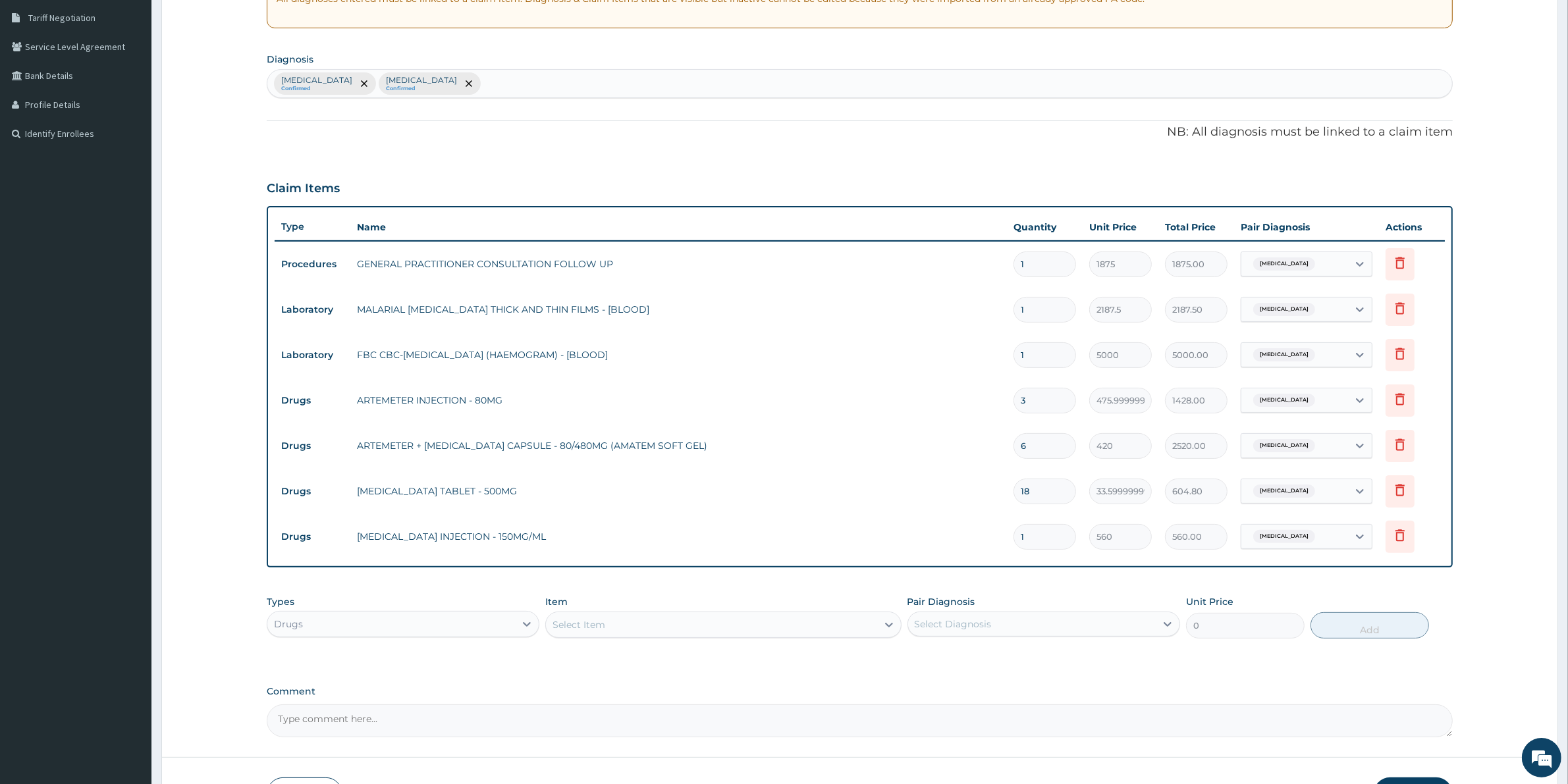
type input "0.00"
type input "3"
type input "1680.00"
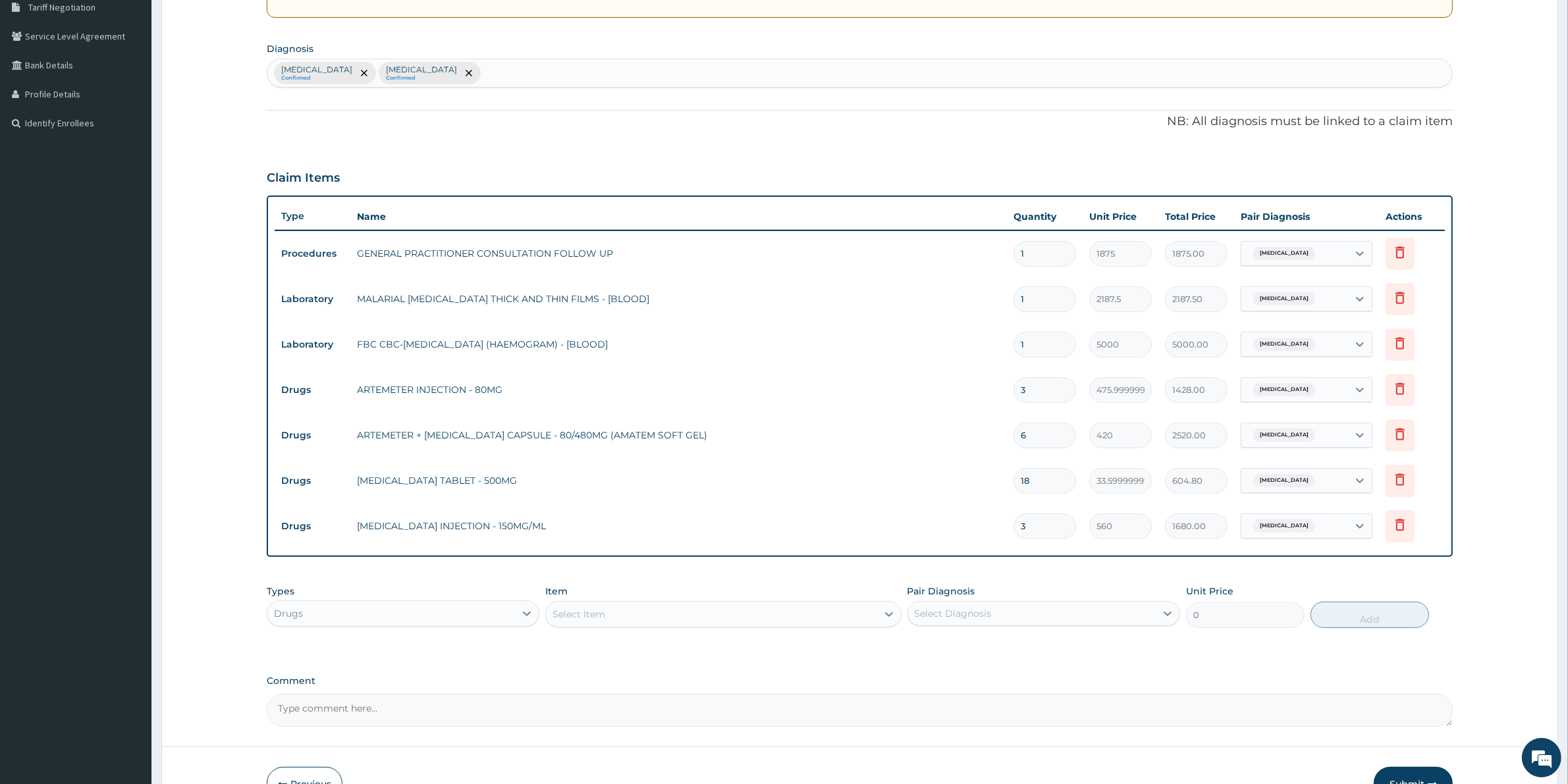
scroll to position [360, 0]
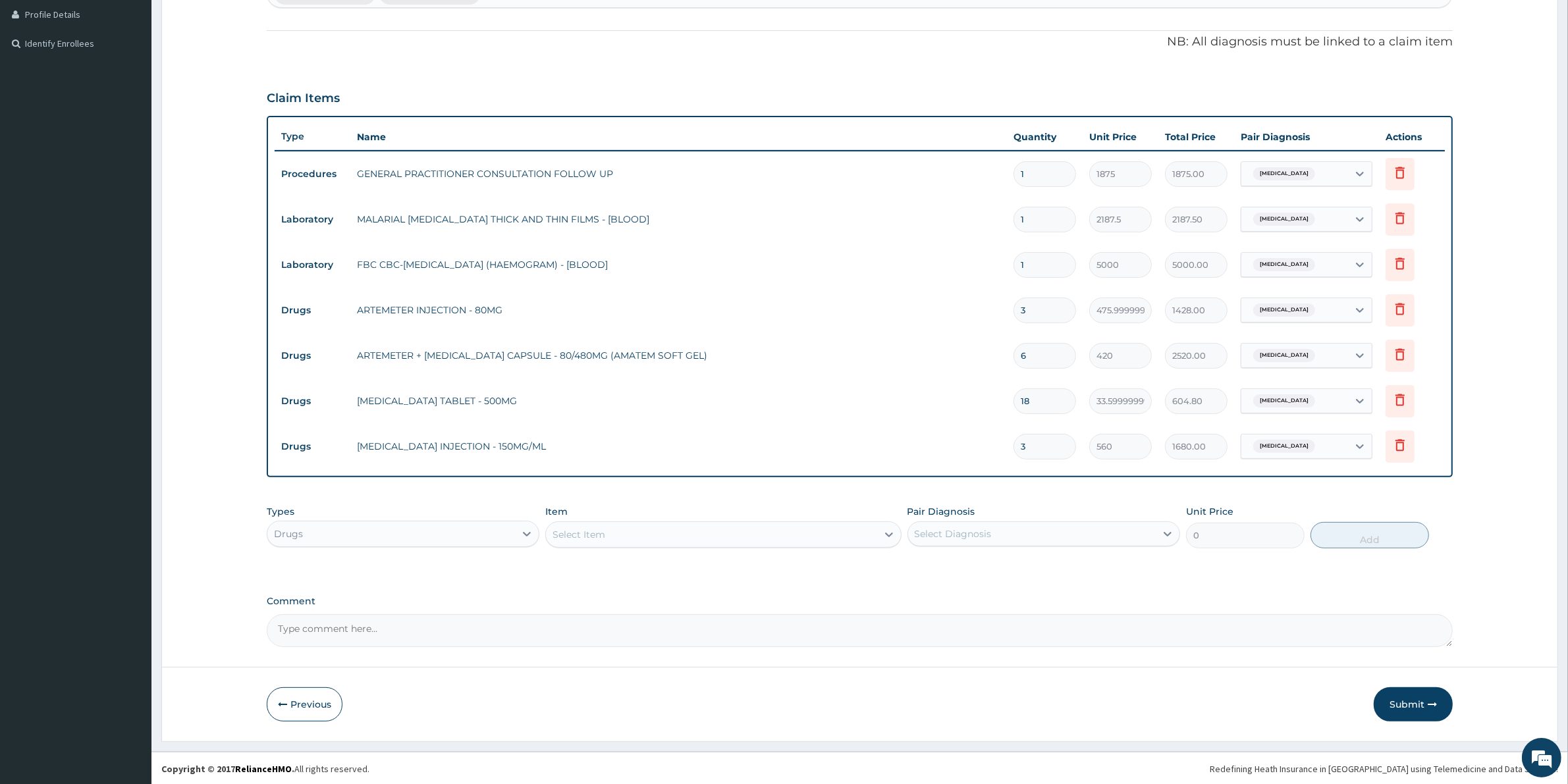
type input "3"
click at [643, 525] on div "Select Item" at bounding box center [711, 534] width 331 height 21
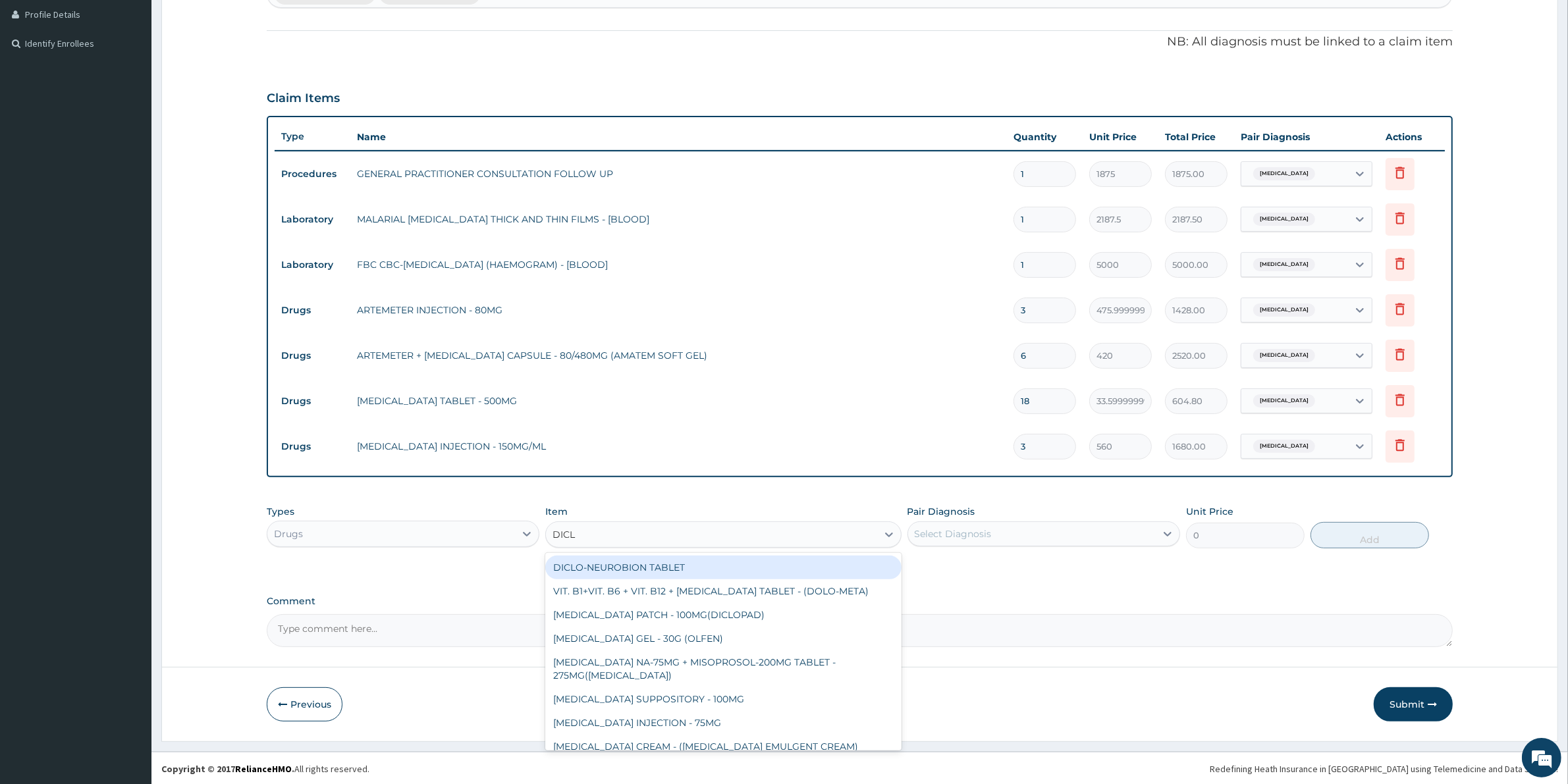
type input "DICLO"
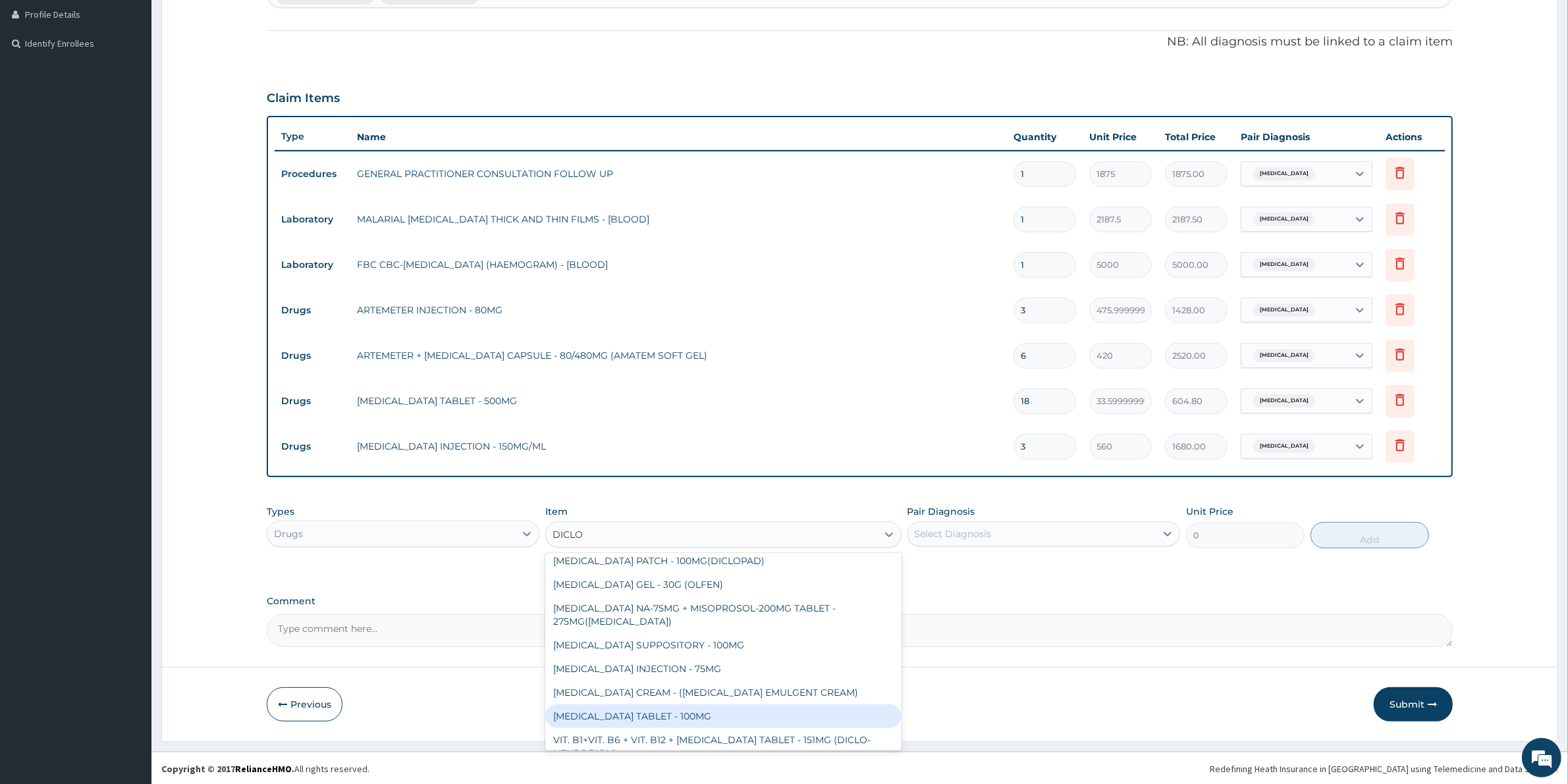
scroll to position [83, 0]
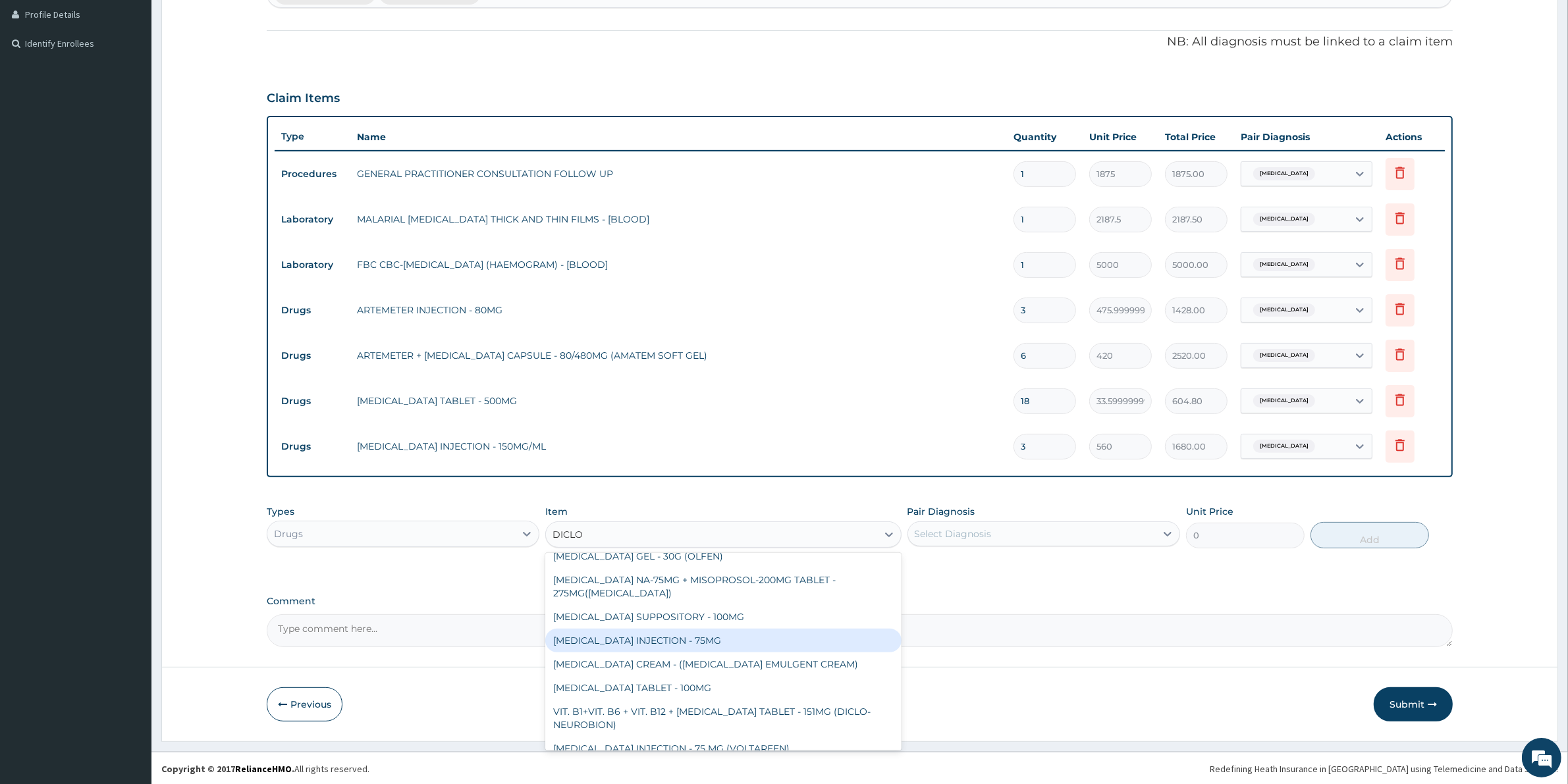
click at [648, 640] on div "[MEDICAL_DATA] INJECTION - 75MG" at bounding box center [723, 640] width 355 height 24
type input "420"
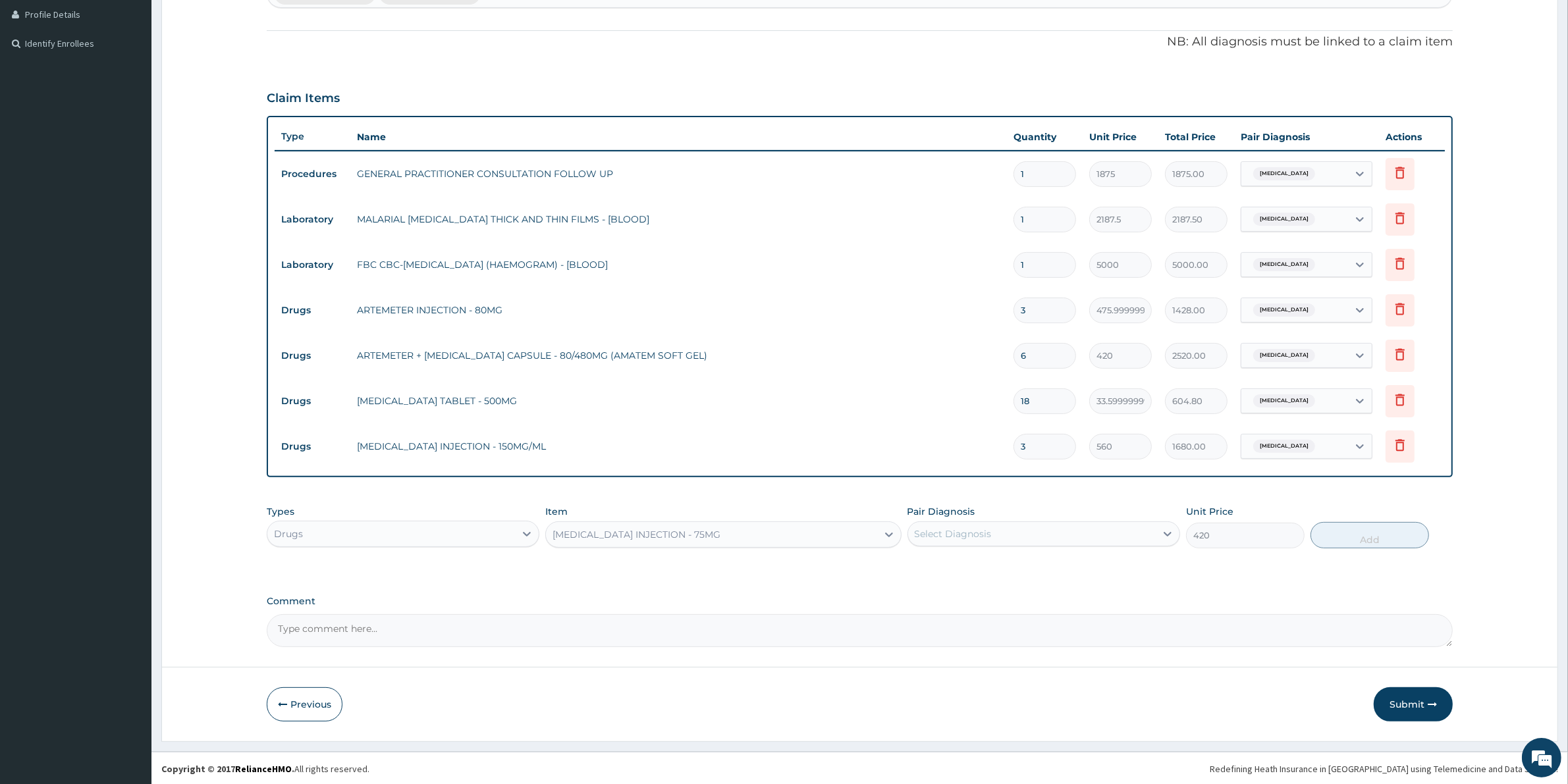
click at [1052, 527] on div "Select Diagnosis" at bounding box center [1032, 534] width 248 height 21
click at [1038, 593] on div "[MEDICAL_DATA]" at bounding box center [1044, 594] width 273 height 27
checkbox input "true"
click at [1330, 533] on button "Add" at bounding box center [1369, 535] width 119 height 26
type input "0"
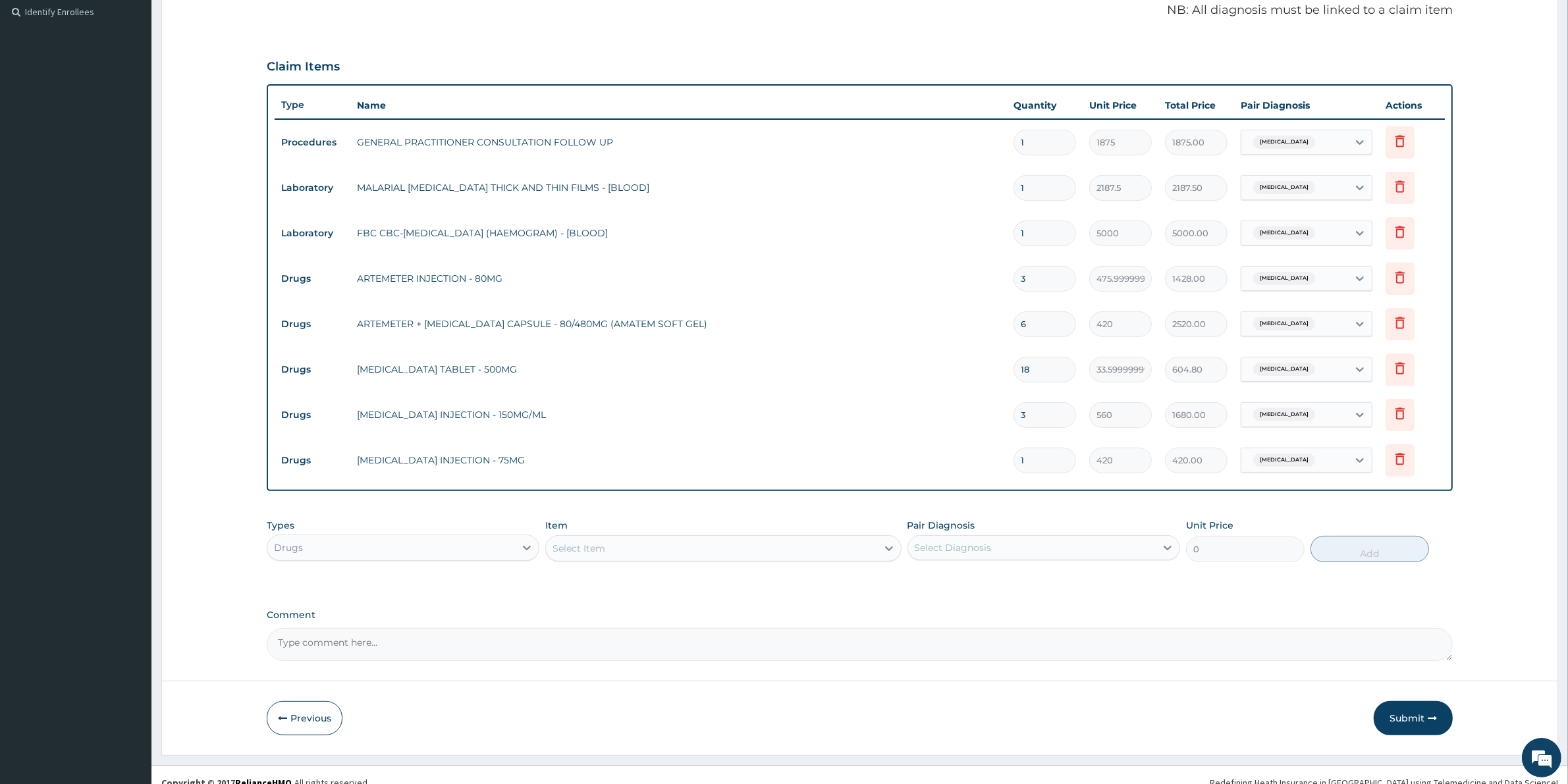
scroll to position [407, 0]
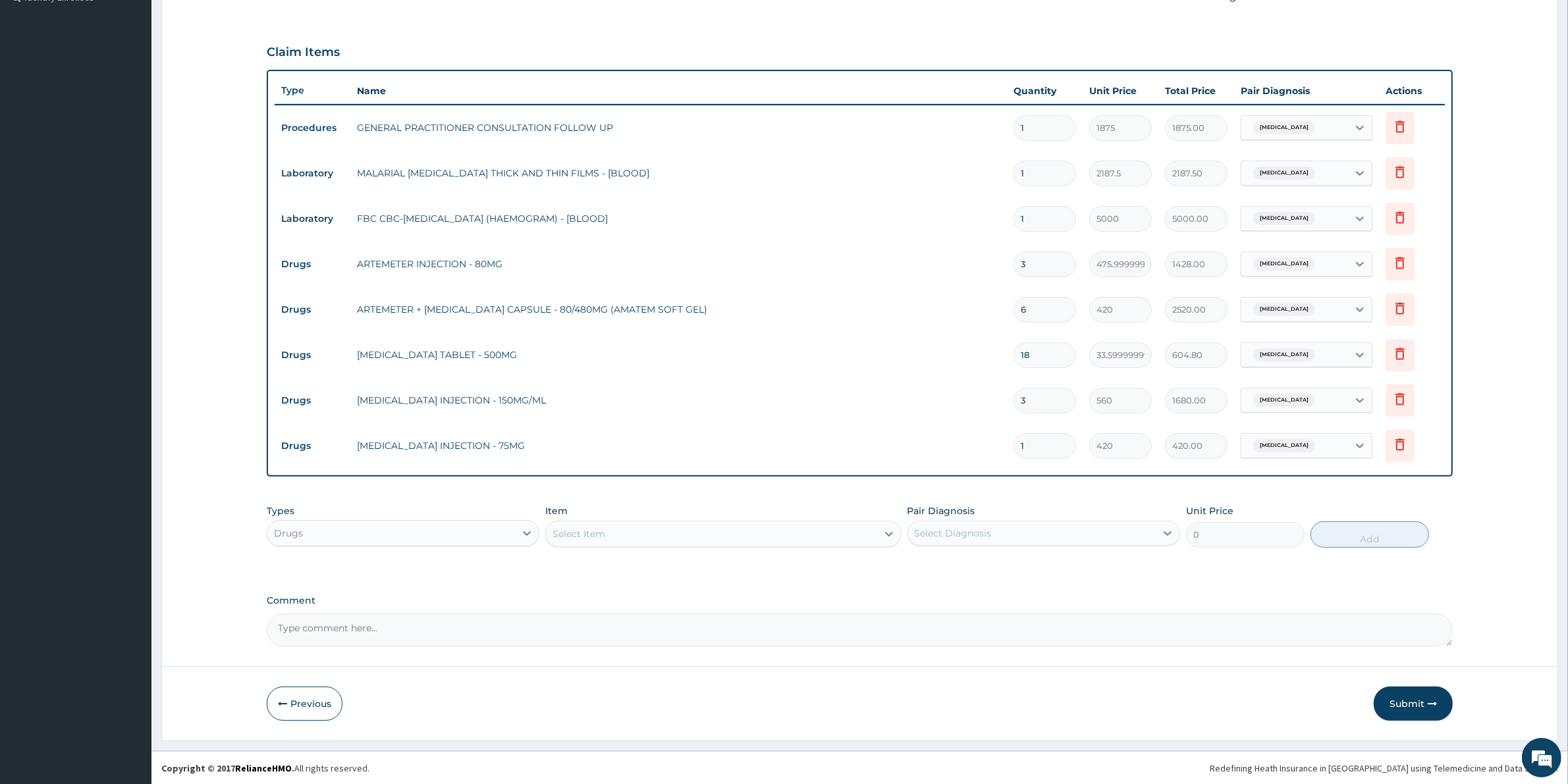
click at [1433, 708] on button "Submit" at bounding box center [1413, 703] width 79 height 34
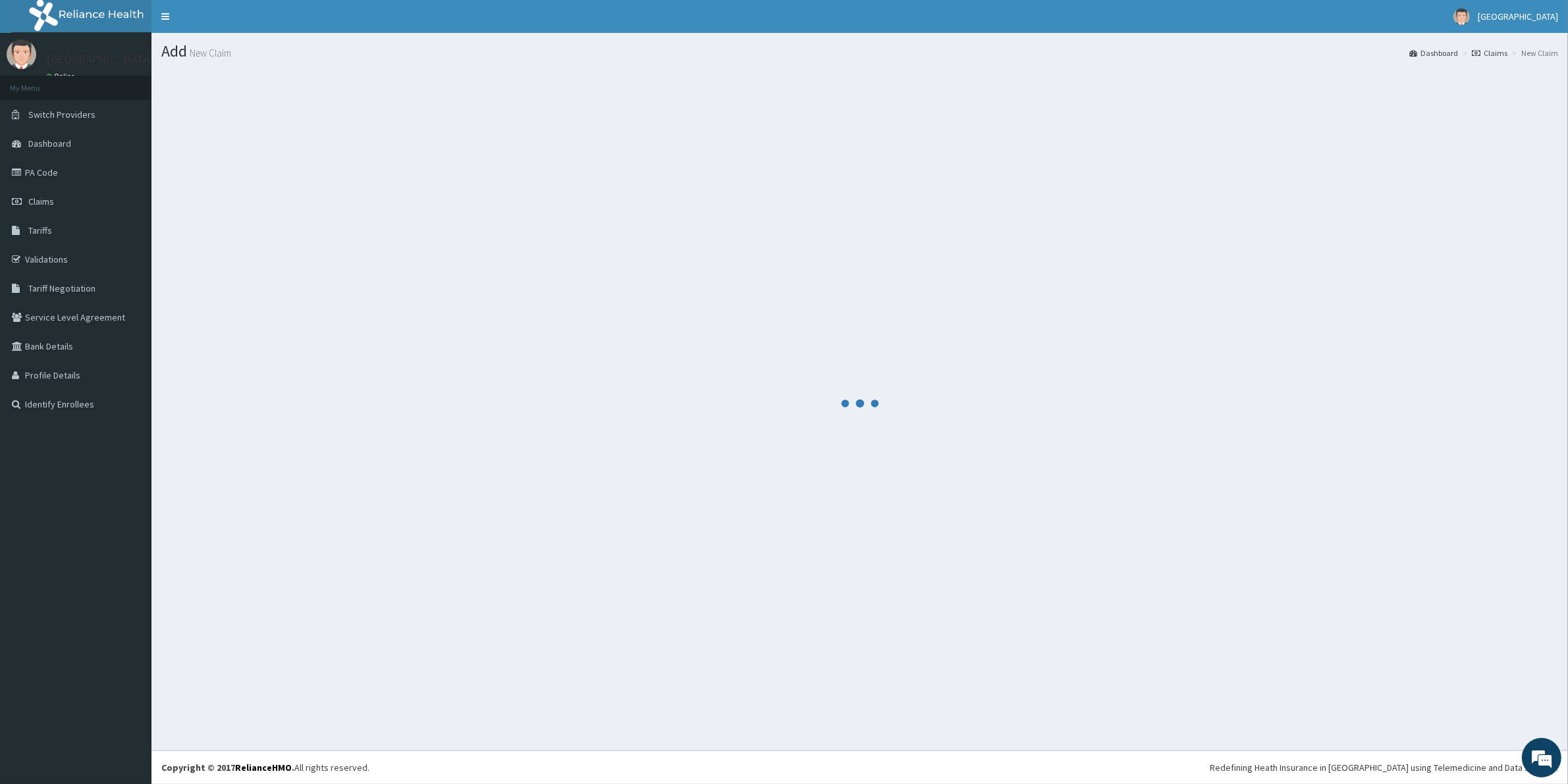
scroll to position [0, 0]
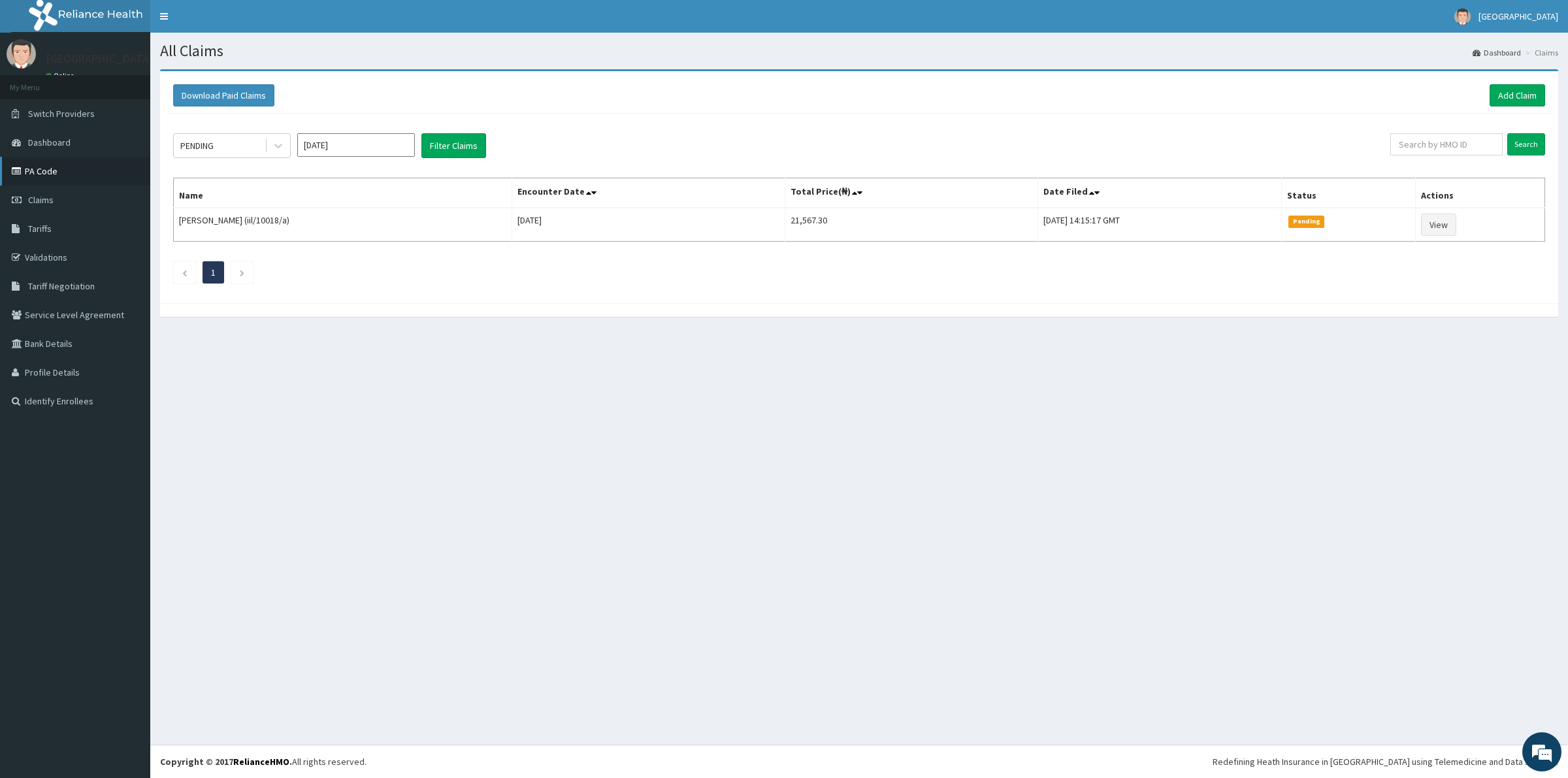
click at [38, 171] on link "PA Code" at bounding box center [75, 171] width 150 height 29
